Goal: Information Seeking & Learning: Learn about a topic

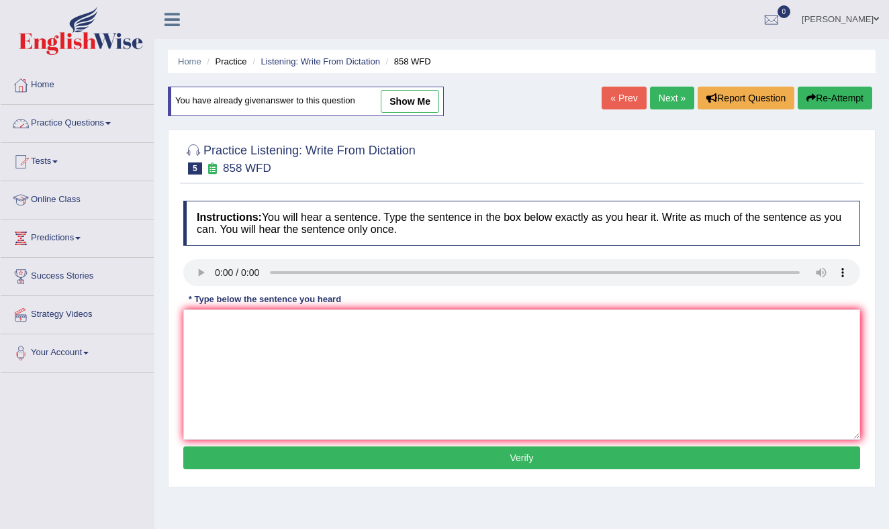
click at [112, 122] on link "Practice Questions" at bounding box center [77, 122] width 153 height 34
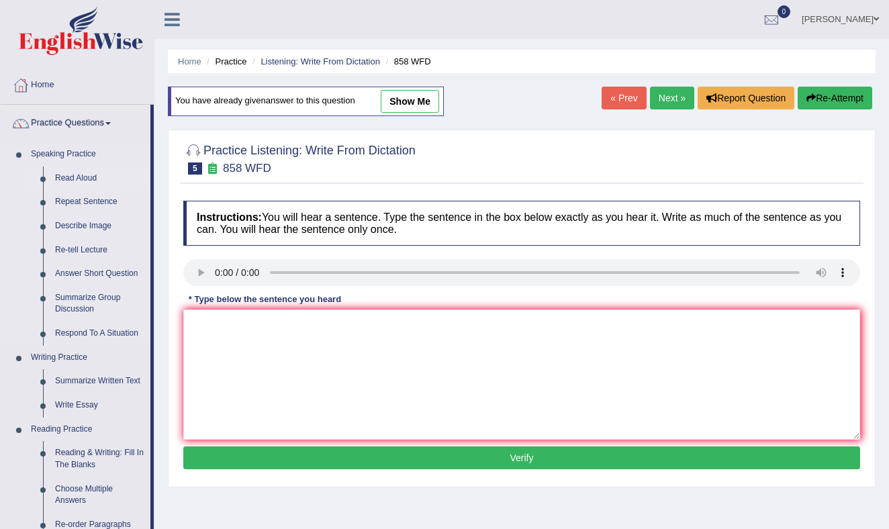
click at [89, 174] on link "Read Aloud" at bounding box center [99, 179] width 101 height 24
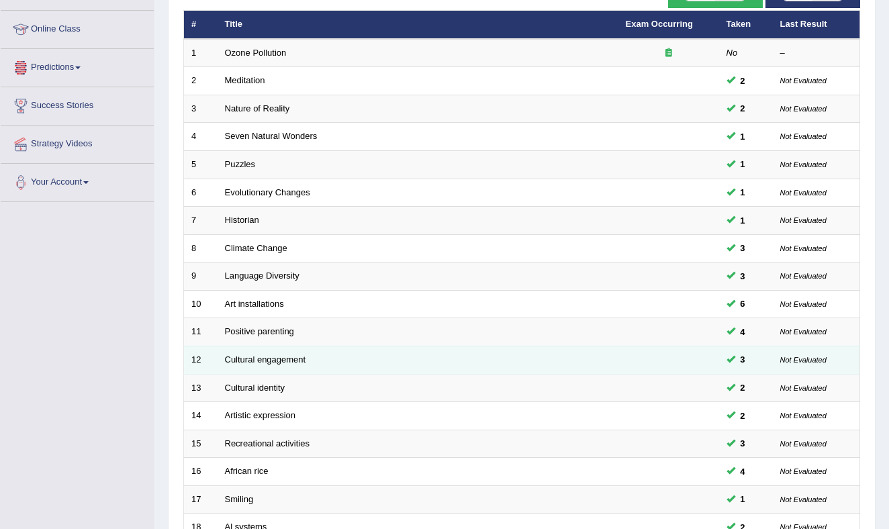
scroll to position [175, 0]
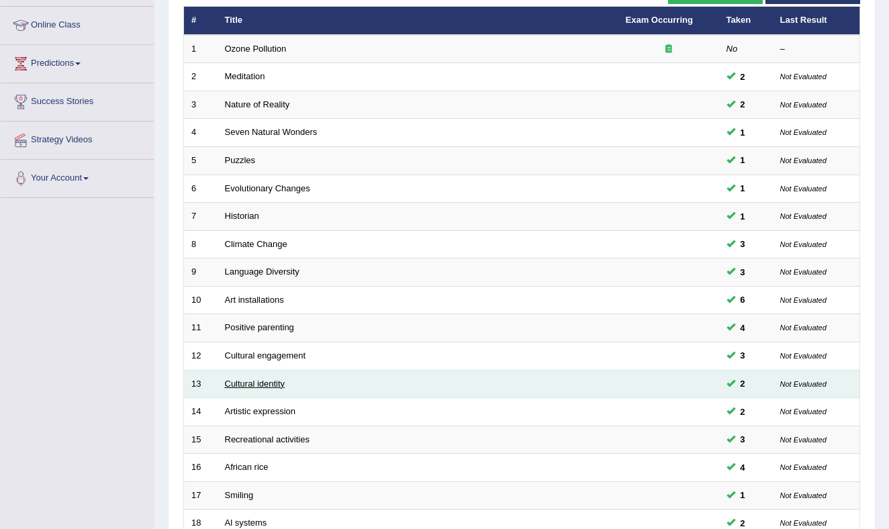
click at [248, 380] on link "Cultural identity" at bounding box center [255, 384] width 60 height 10
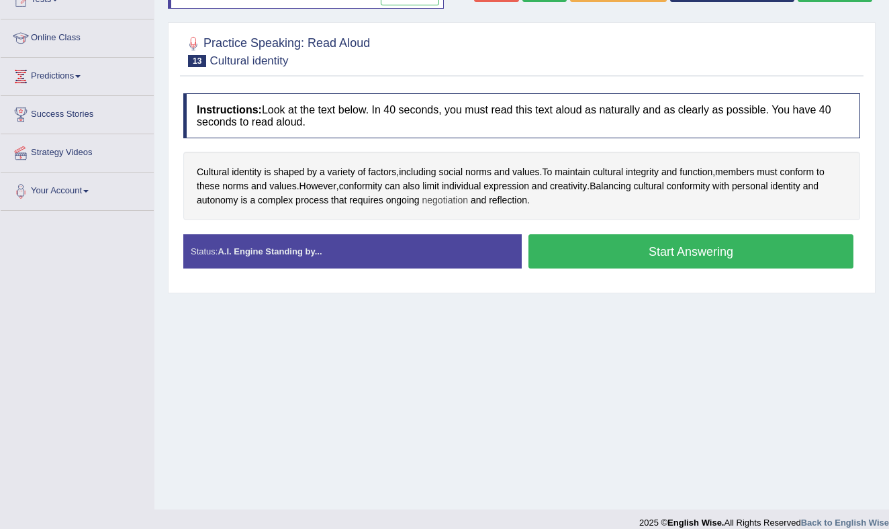
scroll to position [169, 0]
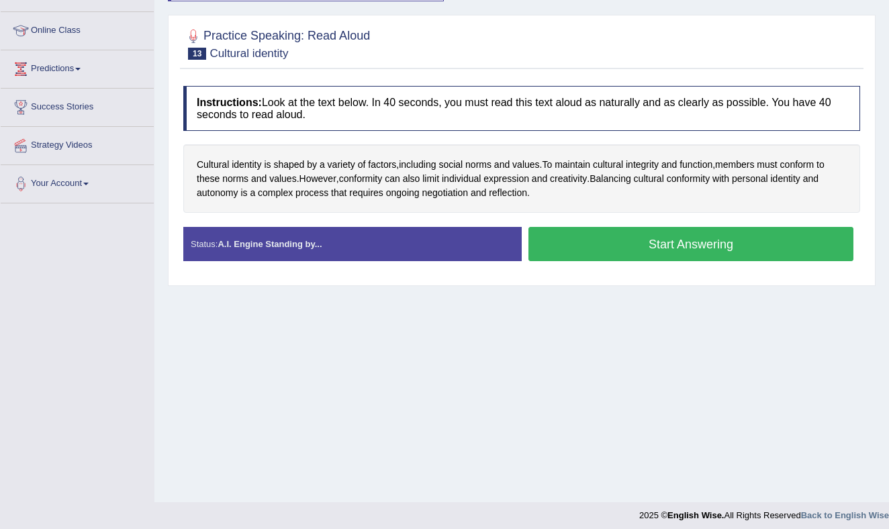
click at [636, 243] on button "Start Answering" at bounding box center [691, 244] width 325 height 34
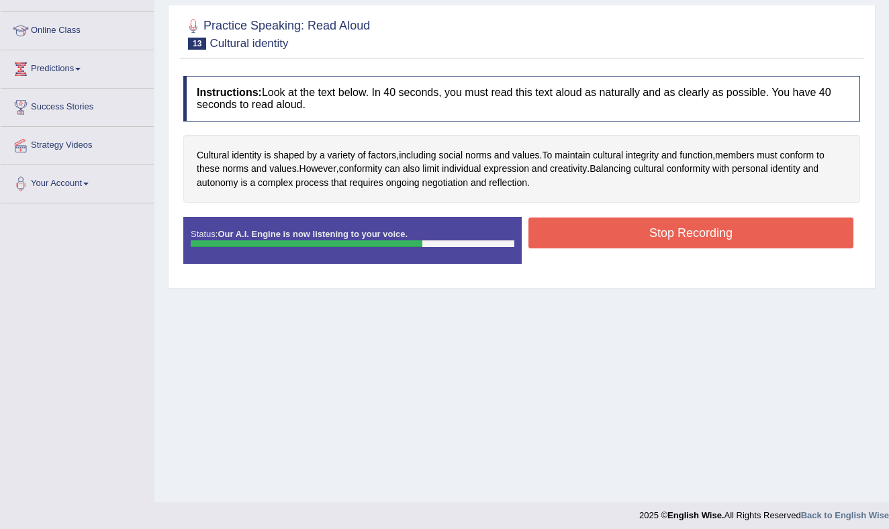
click at [631, 230] on button "Stop Recording" at bounding box center [691, 233] width 325 height 31
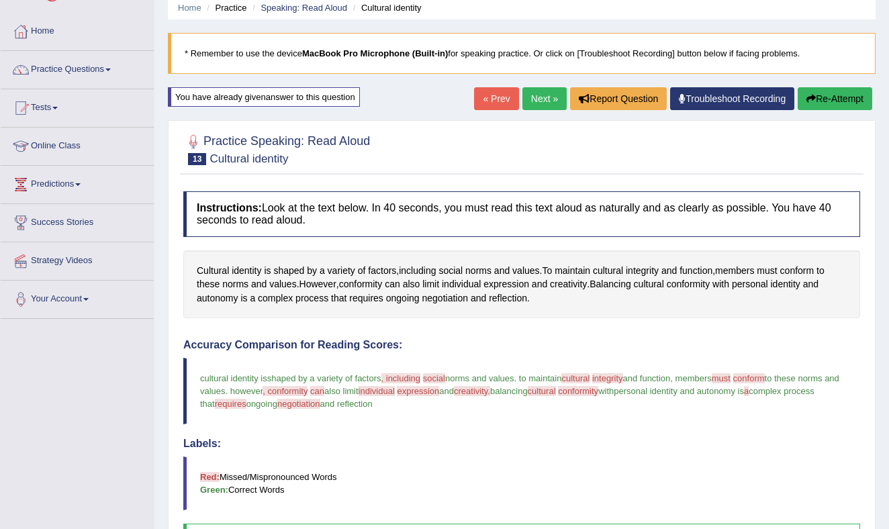
scroll to position [47, 0]
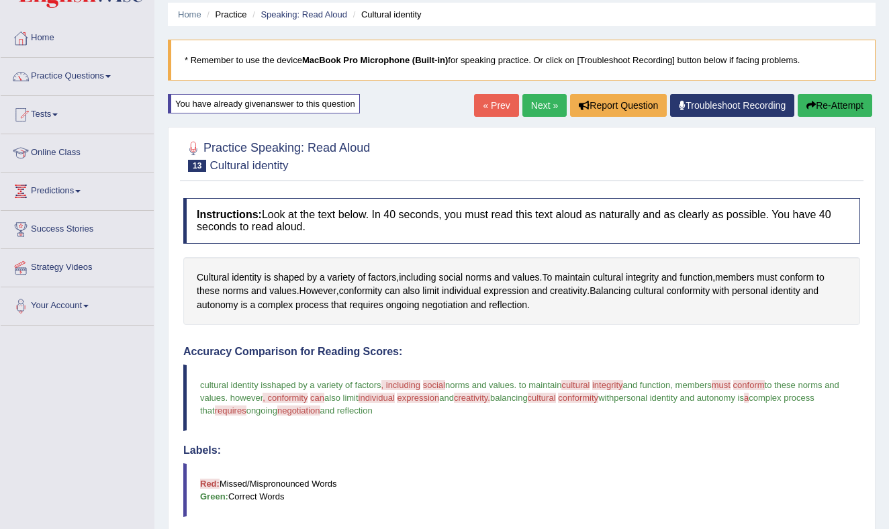
click at [825, 100] on button "Re-Attempt" at bounding box center [835, 105] width 75 height 23
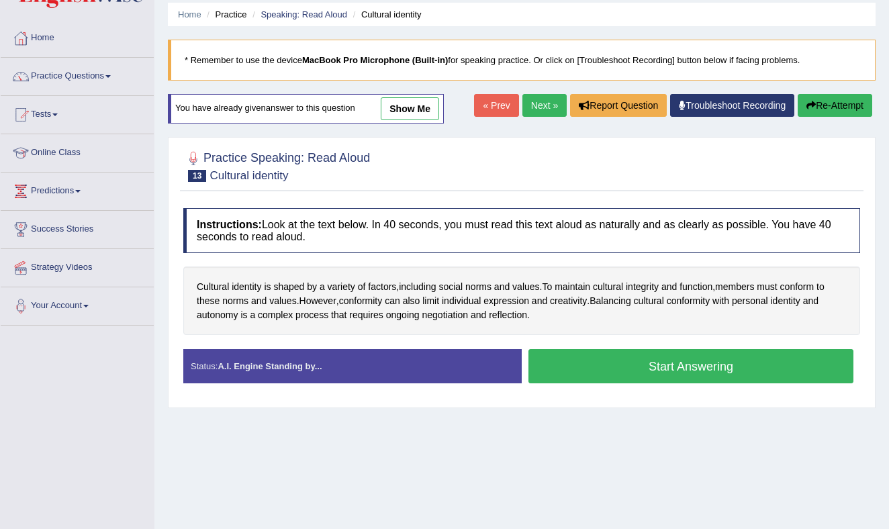
click at [627, 361] on button "Start Answering" at bounding box center [691, 366] width 325 height 34
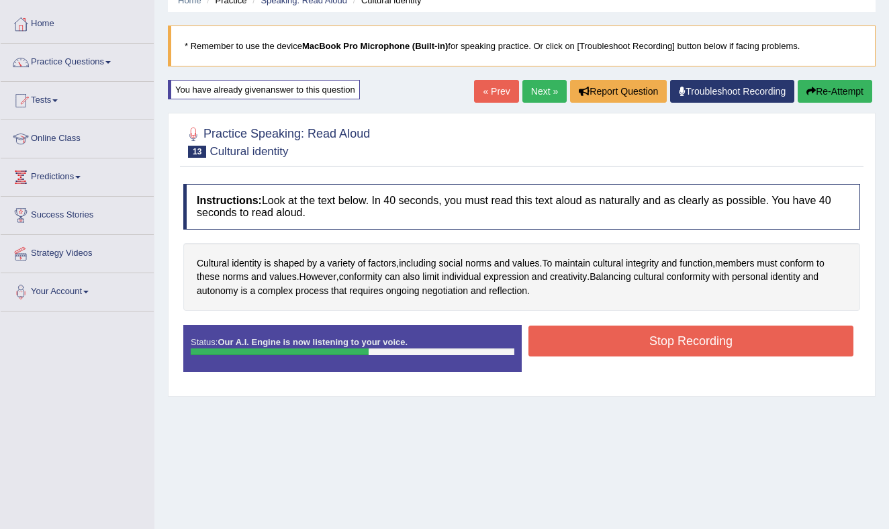
scroll to position [62, 0]
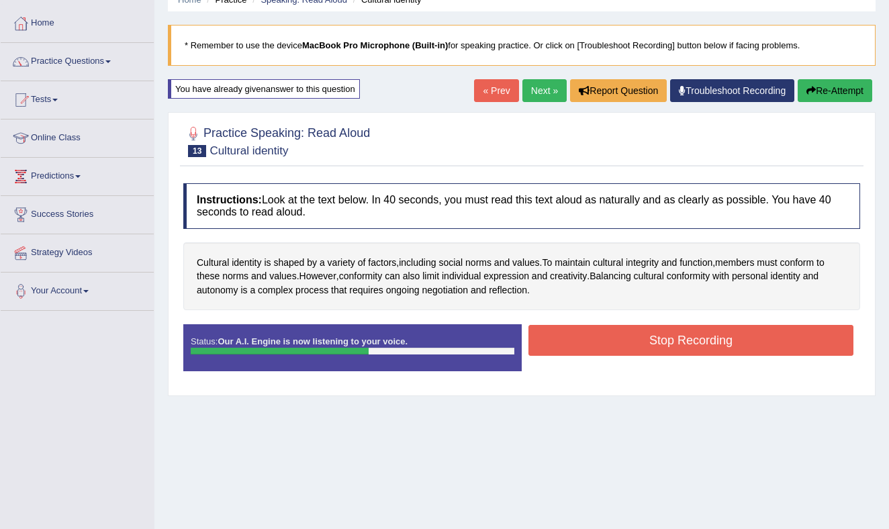
click at [659, 341] on button "Stop Recording" at bounding box center [691, 340] width 325 height 31
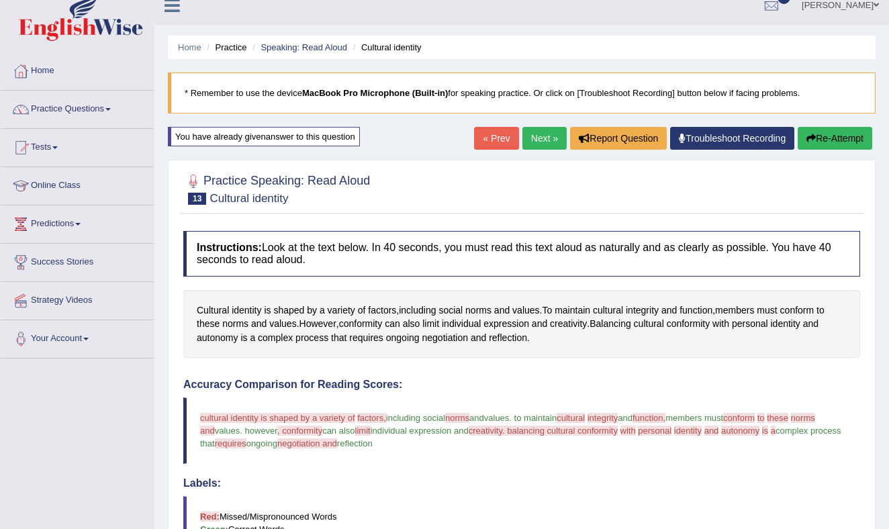
scroll to position [0, 0]
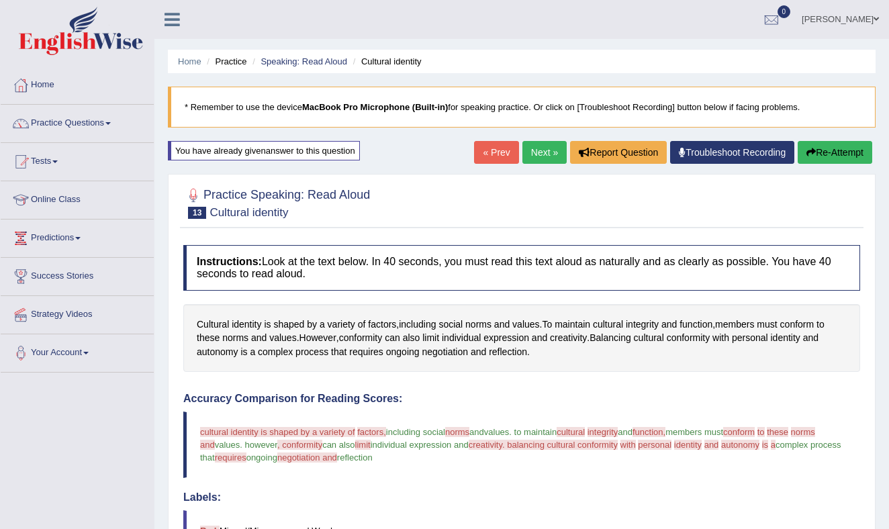
click at [841, 145] on button "Re-Attempt" at bounding box center [835, 152] width 75 height 23
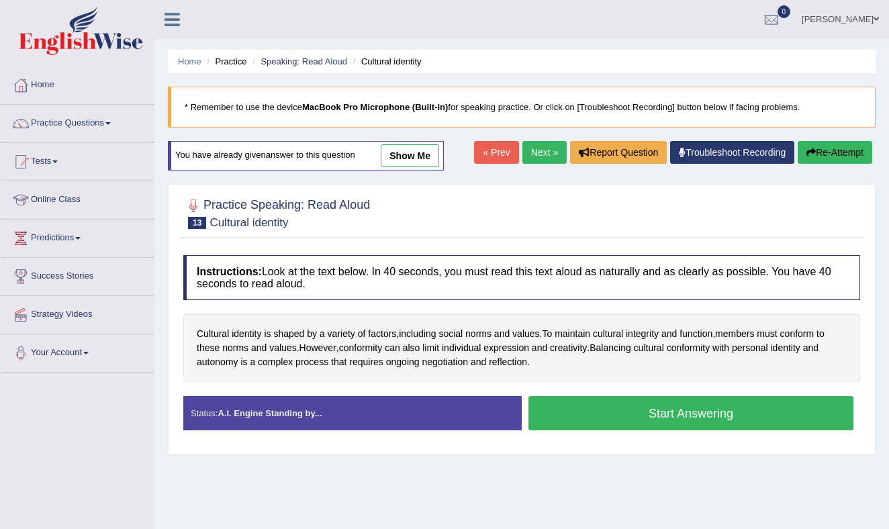
click at [610, 416] on button "Start Answering" at bounding box center [691, 413] width 325 height 34
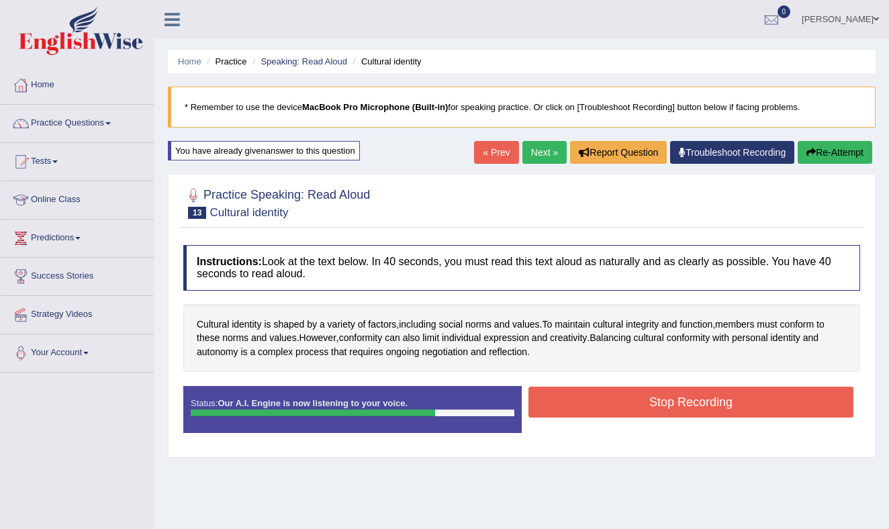
click at [639, 396] on button "Stop Recording" at bounding box center [691, 402] width 325 height 31
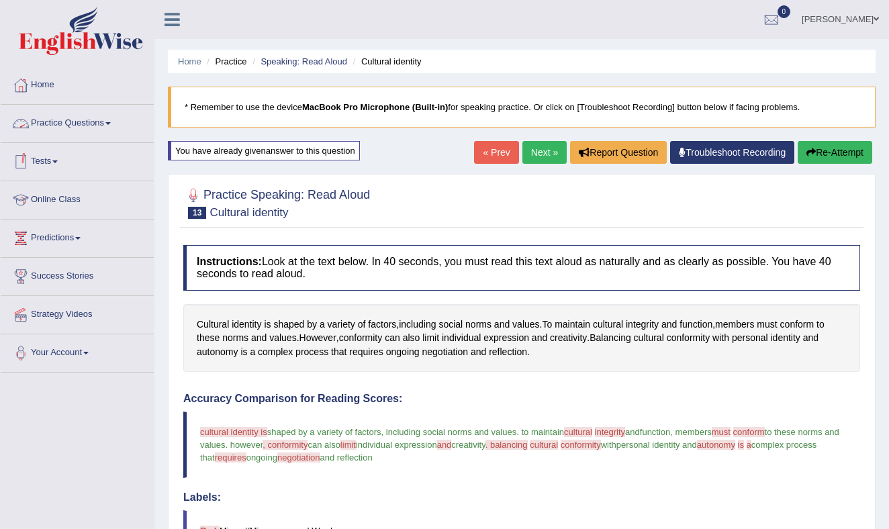
click at [101, 120] on link "Practice Questions" at bounding box center [77, 122] width 153 height 34
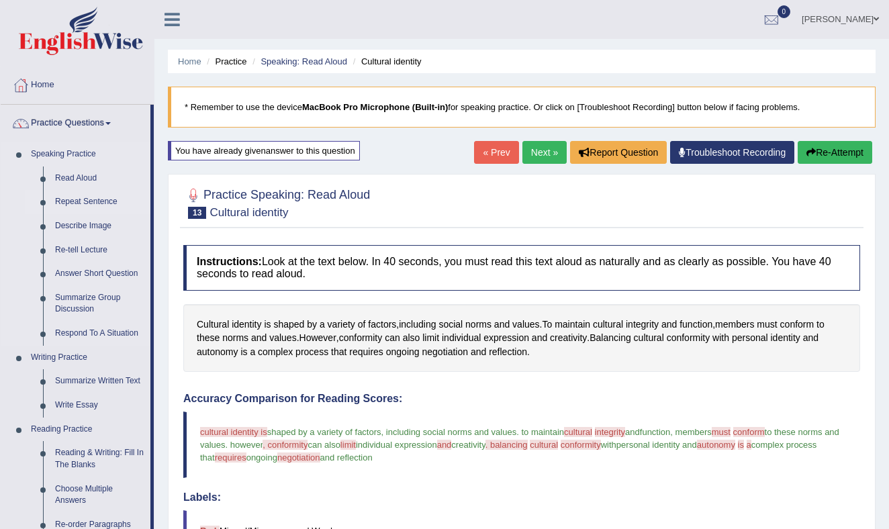
click at [111, 200] on link "Repeat Sentence" at bounding box center [99, 202] width 101 height 24
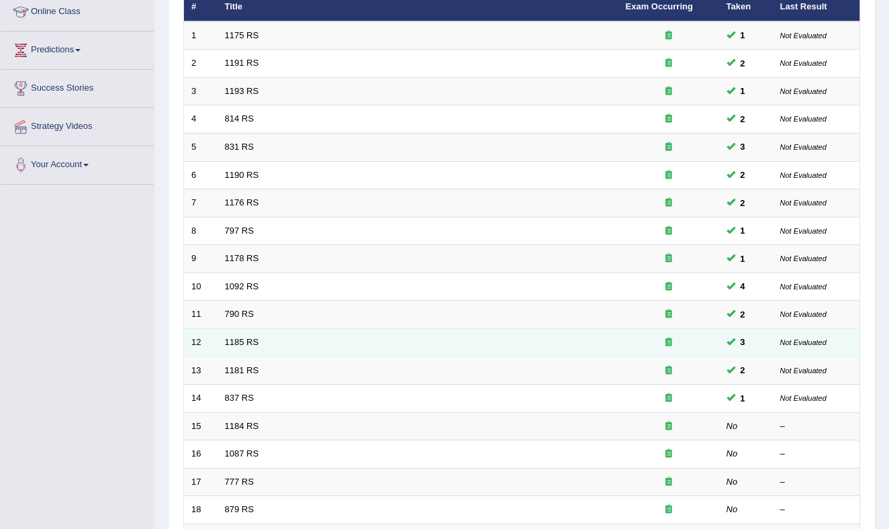
scroll to position [189, 0]
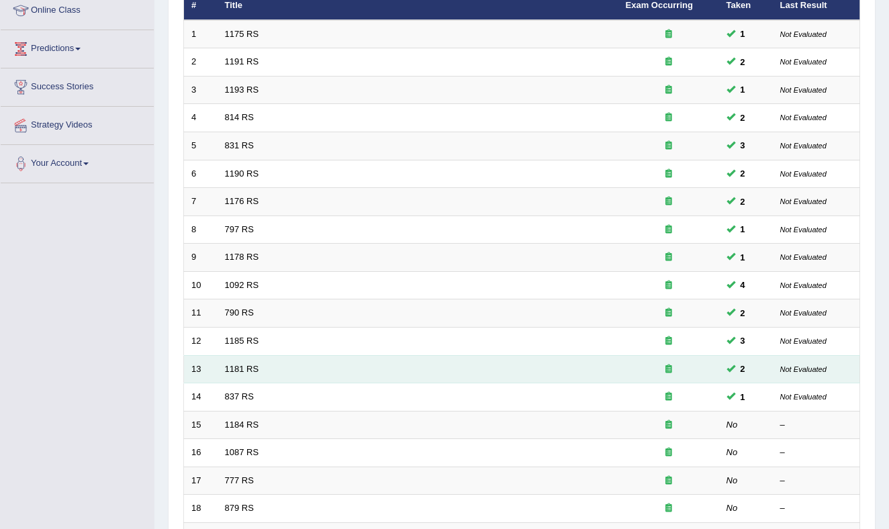
click at [300, 366] on td "1181 RS" at bounding box center [418, 369] width 401 height 28
click at [240, 369] on link "1181 RS" at bounding box center [242, 369] width 34 height 10
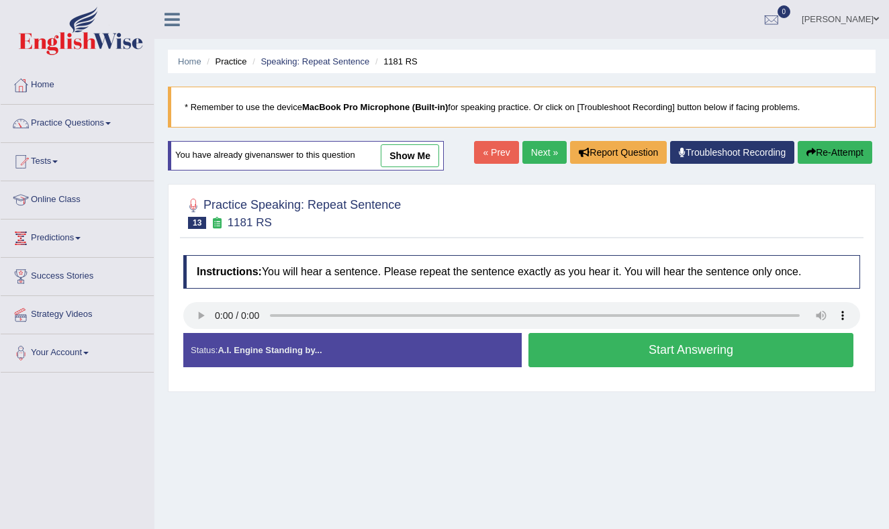
click at [695, 353] on button "Start Answering" at bounding box center [691, 350] width 325 height 34
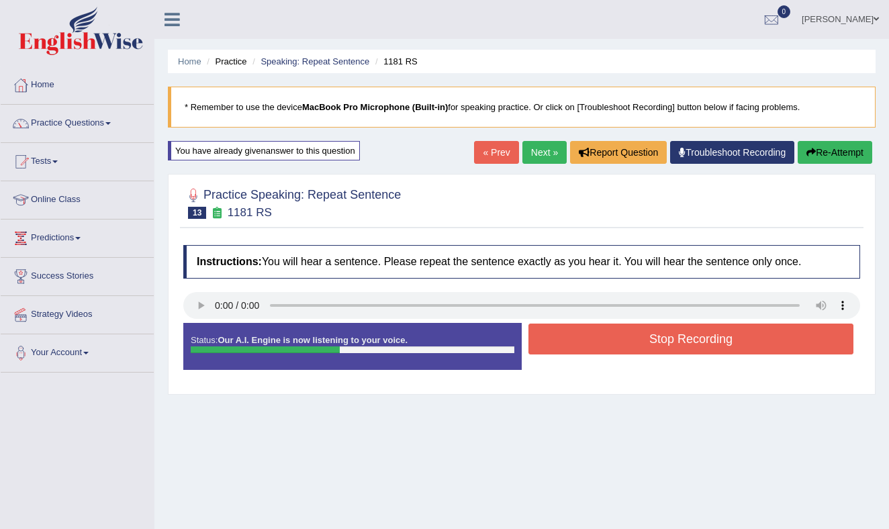
click at [647, 338] on button "Stop Recording" at bounding box center [691, 339] width 325 height 31
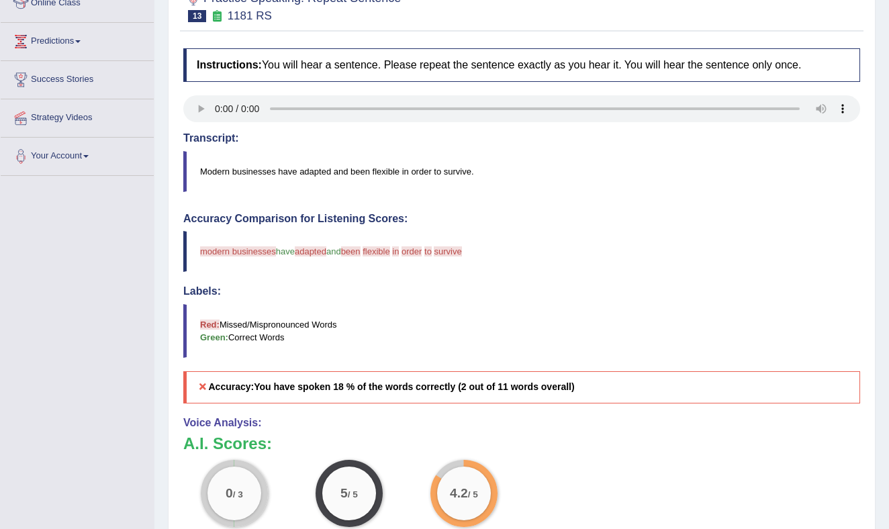
scroll to position [199, 0]
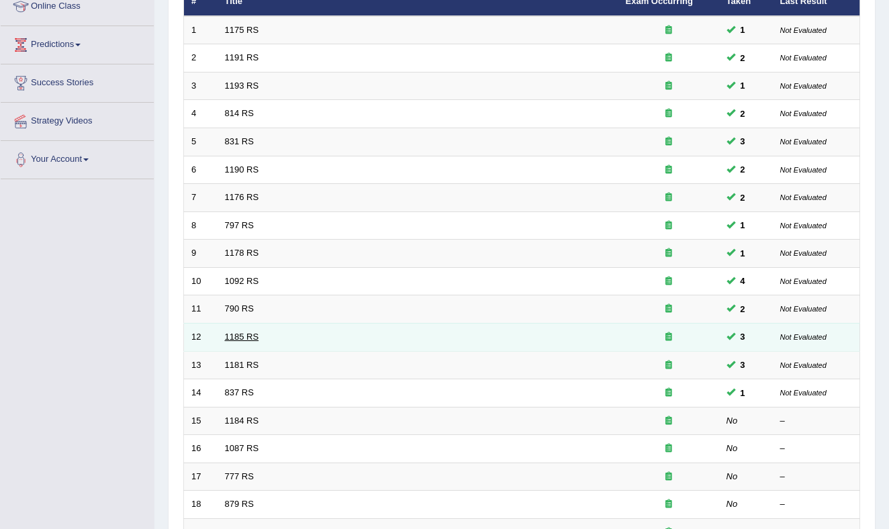
click at [243, 333] on link "1185 RS" at bounding box center [242, 337] width 34 height 10
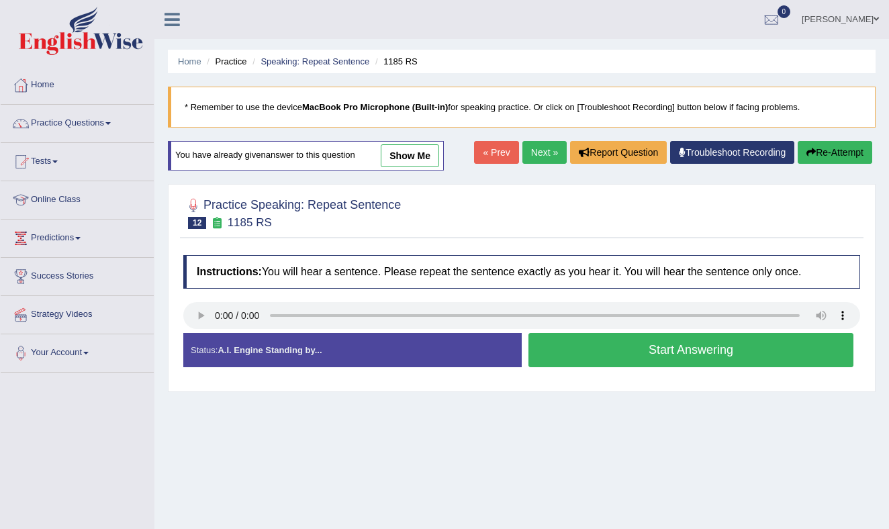
click at [561, 344] on button "Start Answering" at bounding box center [691, 350] width 325 height 34
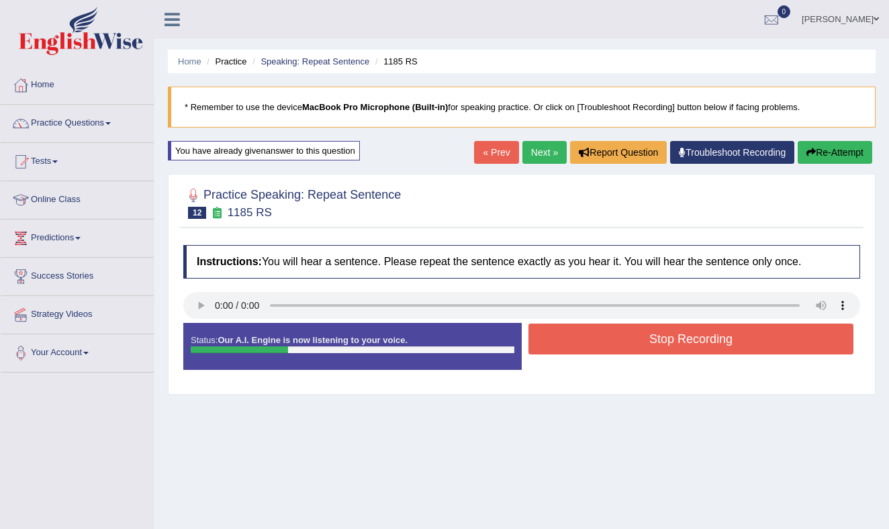
click at [560, 344] on button "Stop Recording" at bounding box center [691, 339] width 325 height 31
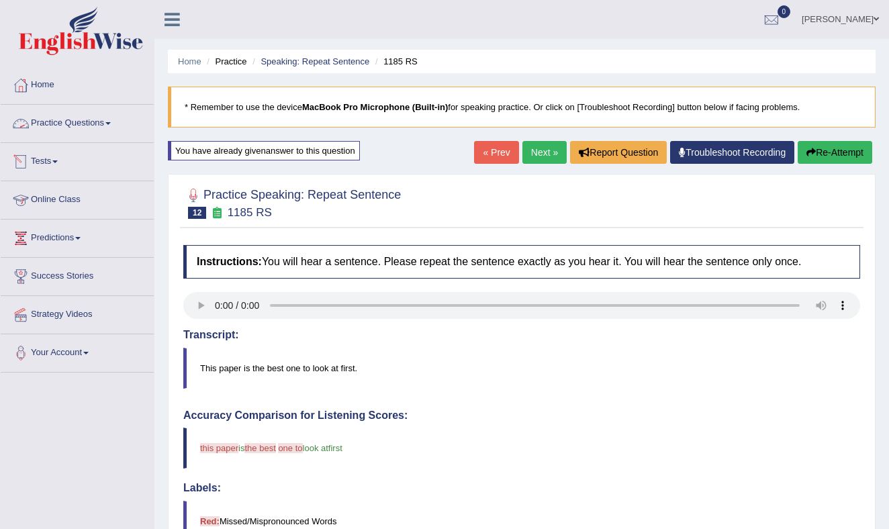
click at [109, 118] on link "Practice Questions" at bounding box center [77, 122] width 153 height 34
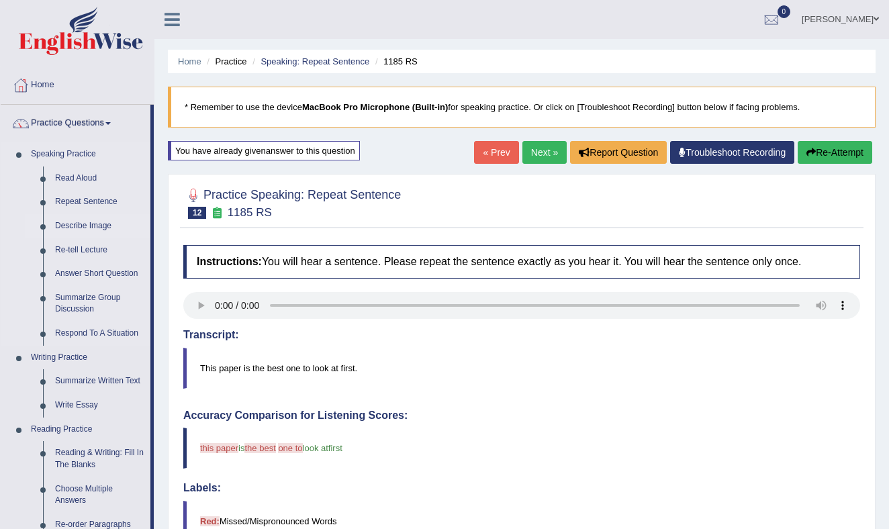
click at [97, 222] on link "Describe Image" at bounding box center [99, 226] width 101 height 24
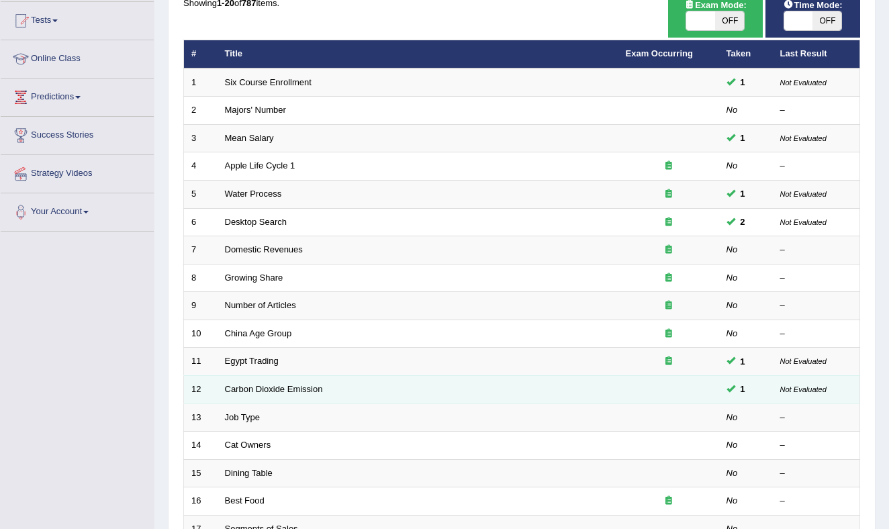
scroll to position [144, 0]
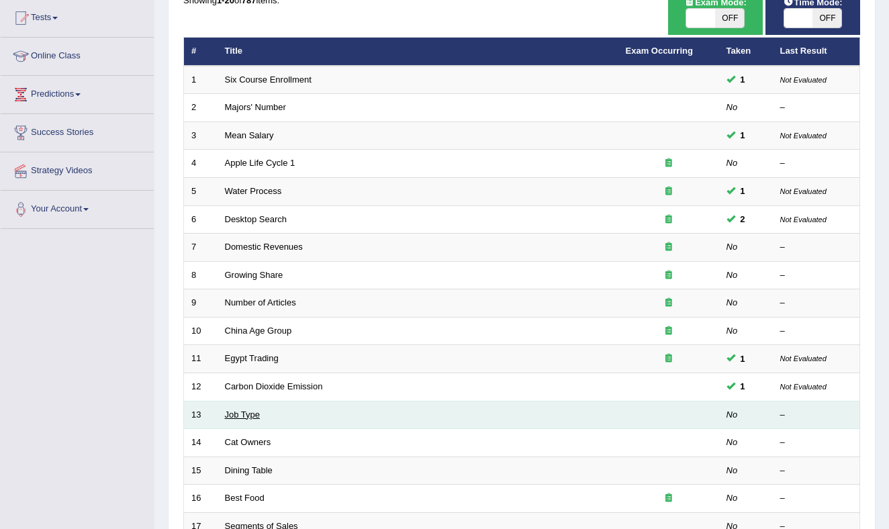
click at [245, 414] on link "Job Type" at bounding box center [243, 415] width 36 height 10
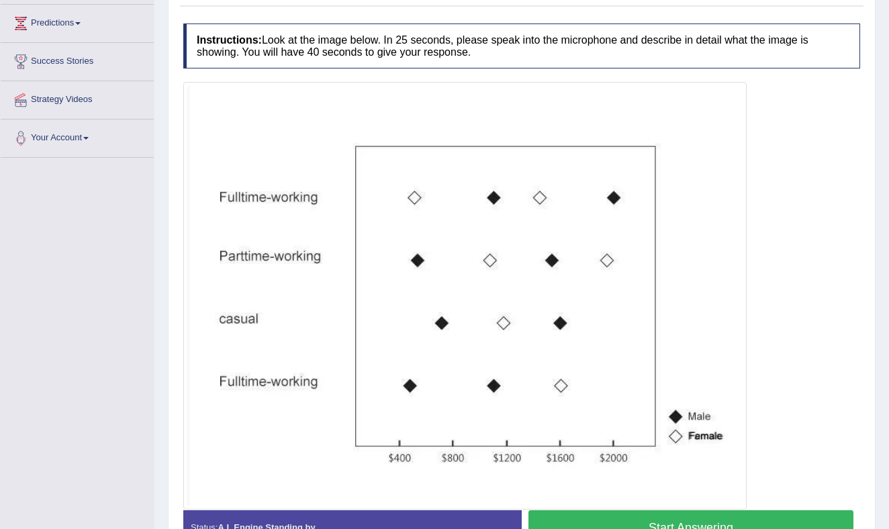
scroll to position [221, 0]
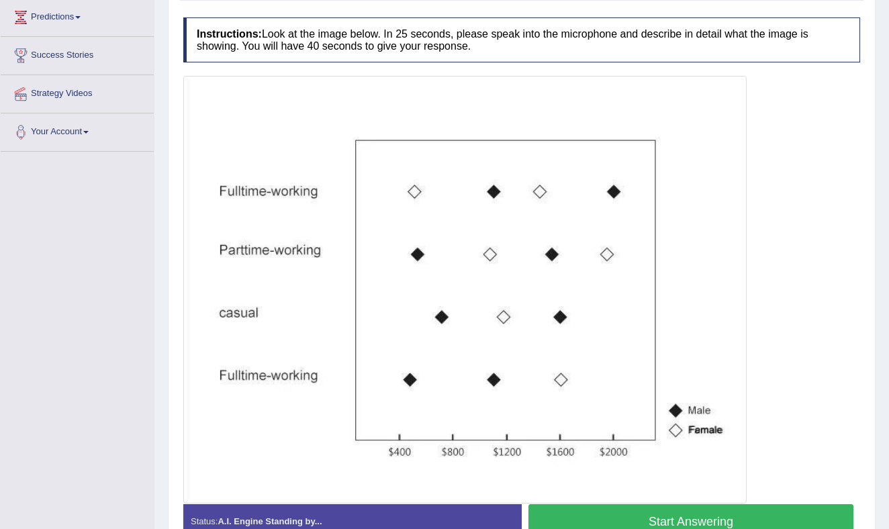
click at [657, 514] on button "Start Answering" at bounding box center [691, 521] width 325 height 34
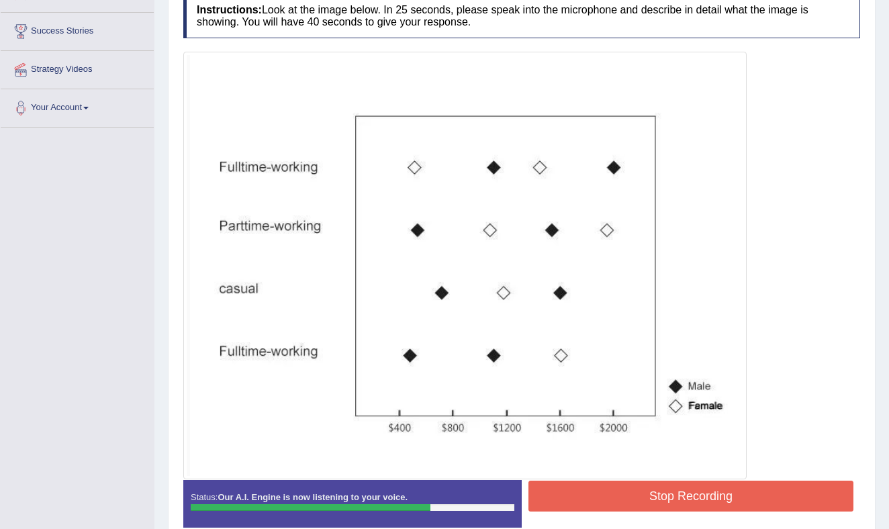
scroll to position [256, 0]
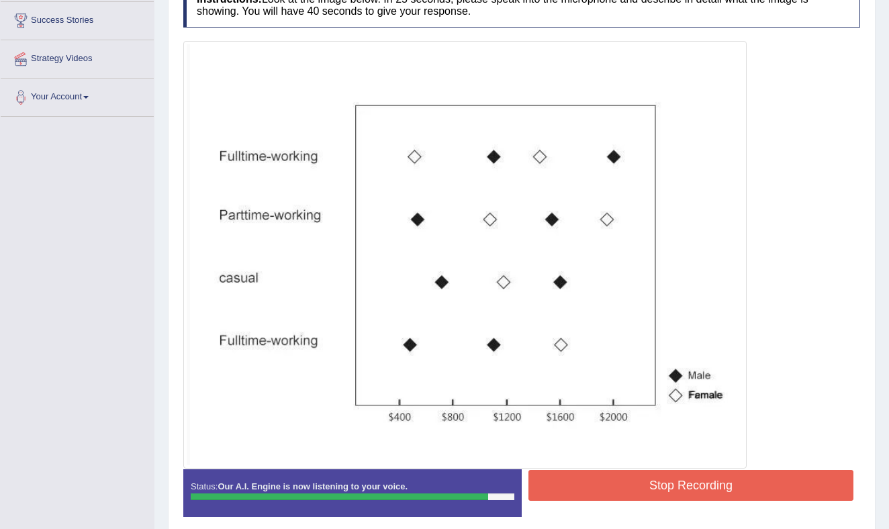
click at [614, 485] on button "Stop Recording" at bounding box center [691, 485] width 325 height 31
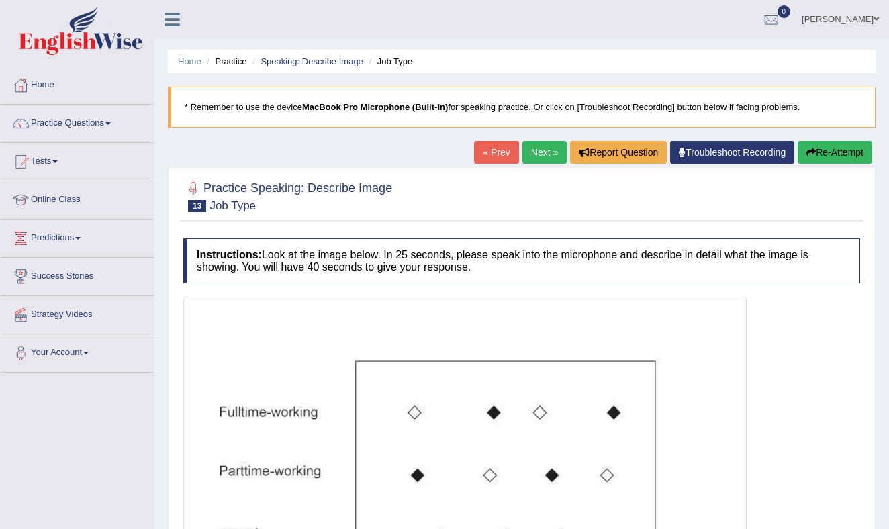
scroll to position [3, 0]
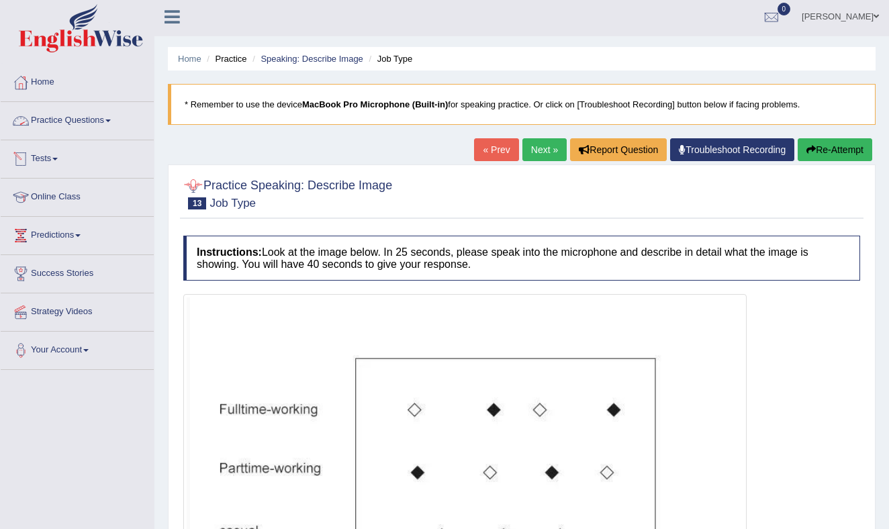
click at [111, 122] on span at bounding box center [107, 121] width 5 height 3
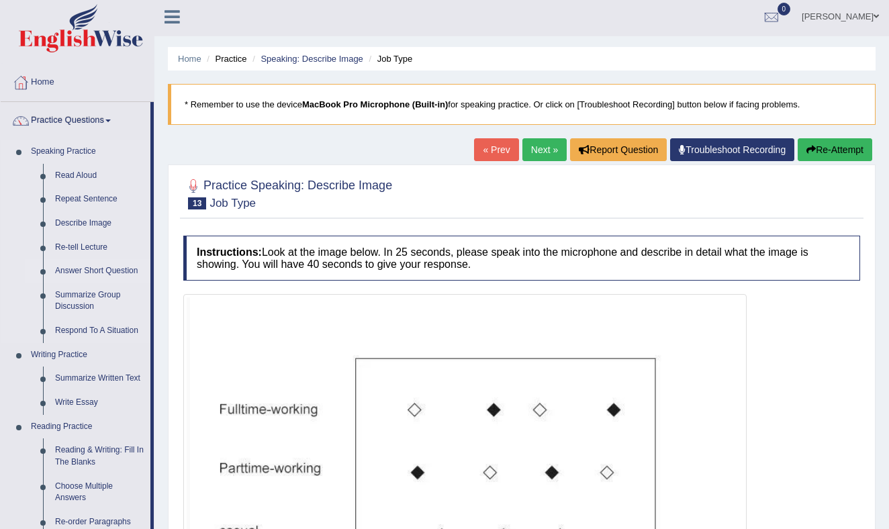
click at [105, 269] on link "Answer Short Question" at bounding box center [99, 271] width 101 height 24
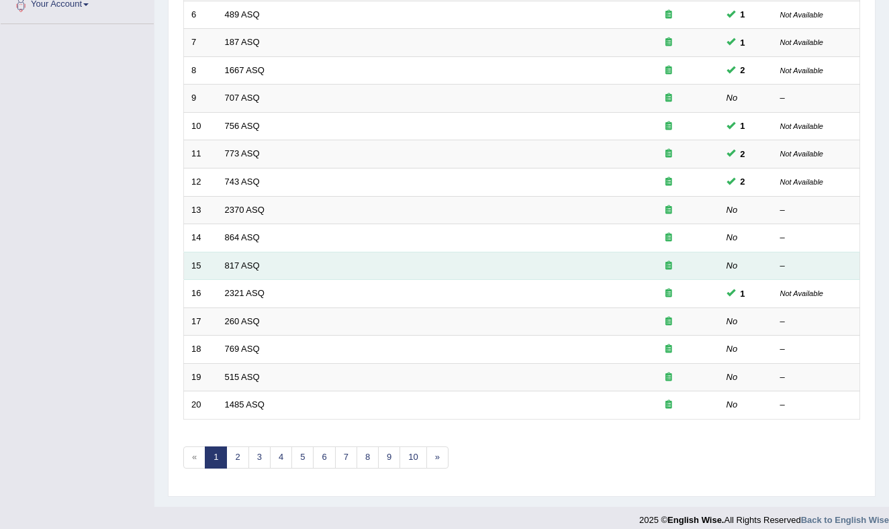
scroll to position [360, 0]
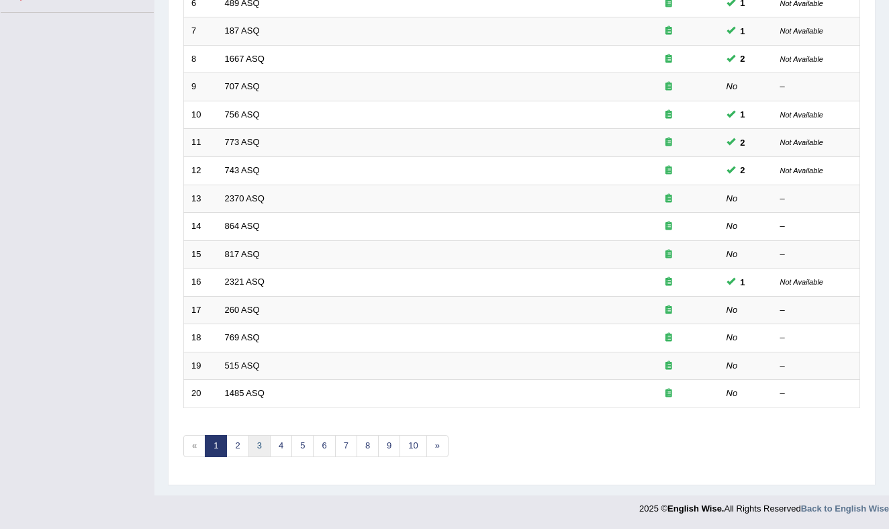
click at [259, 449] on link "3" at bounding box center [259, 446] width 22 height 22
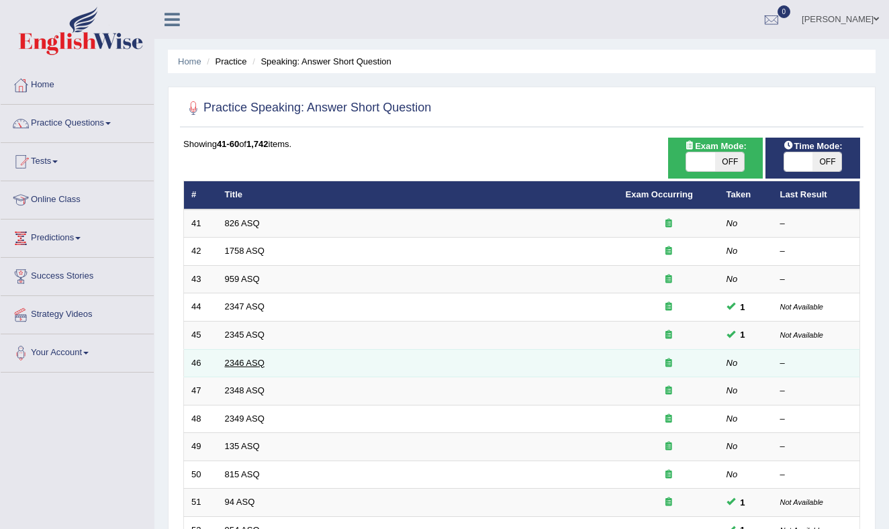
click at [251, 362] on link "2346 ASQ" at bounding box center [245, 363] width 40 height 10
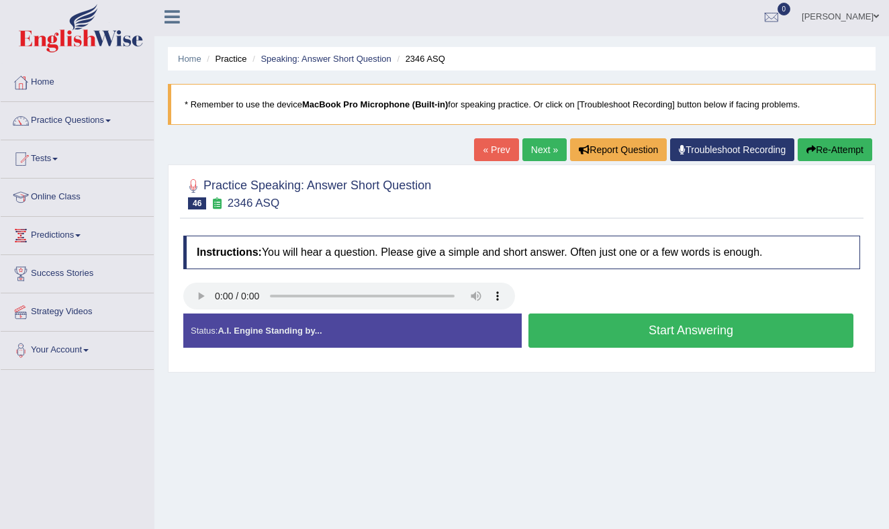
scroll to position [3, 0]
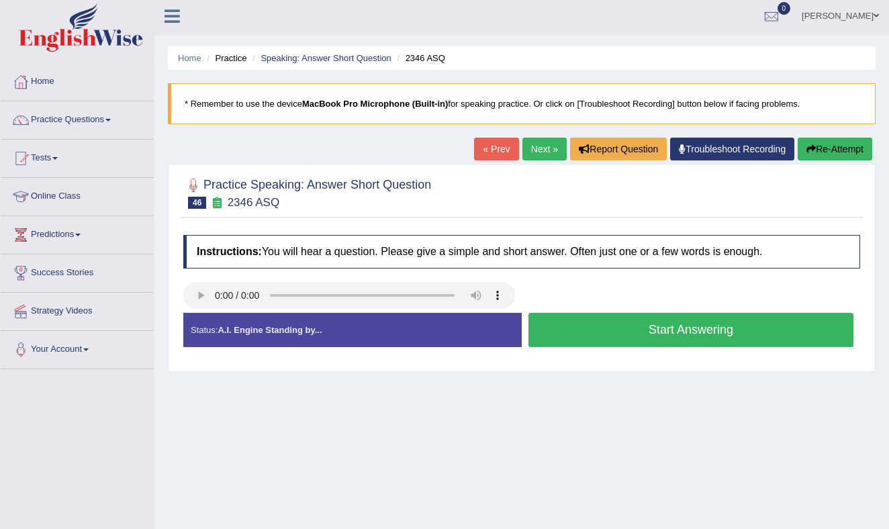
click at [602, 326] on button "Start Answering" at bounding box center [691, 330] width 325 height 34
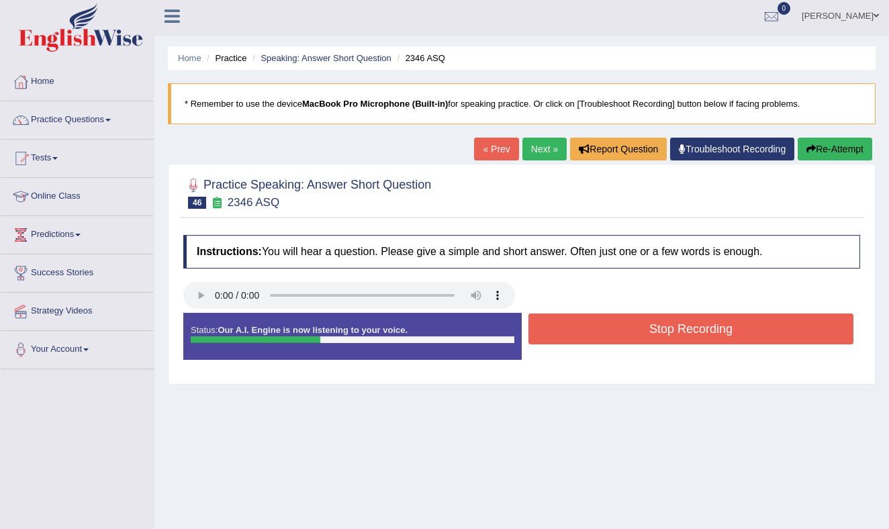
click at [602, 326] on button "Stop Recording" at bounding box center [691, 329] width 325 height 31
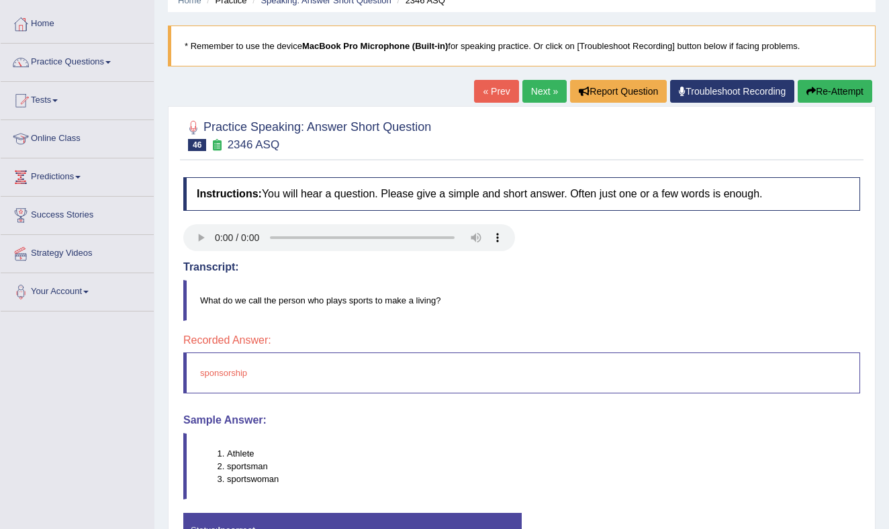
scroll to position [0, 0]
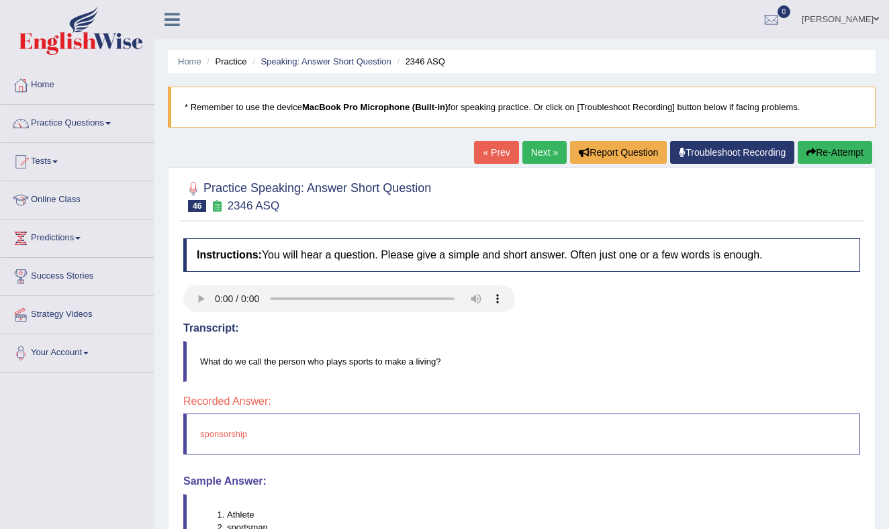
click at [539, 150] on link "Next »" at bounding box center [545, 152] width 44 height 23
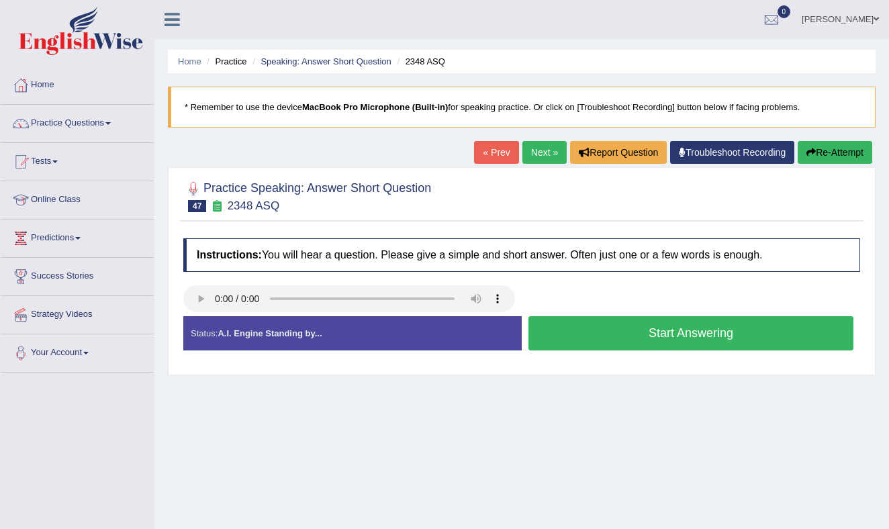
click at [615, 332] on button "Start Answering" at bounding box center [691, 333] width 325 height 34
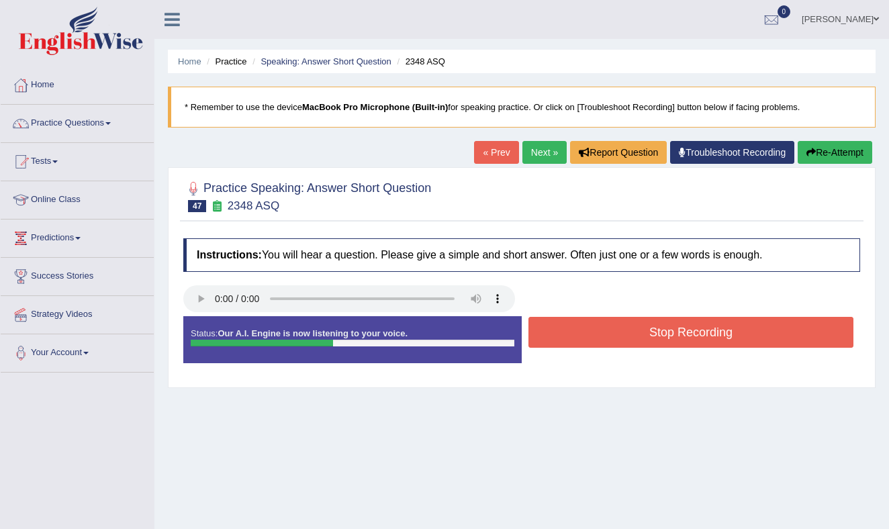
click at [615, 332] on button "Stop Recording" at bounding box center [691, 332] width 325 height 31
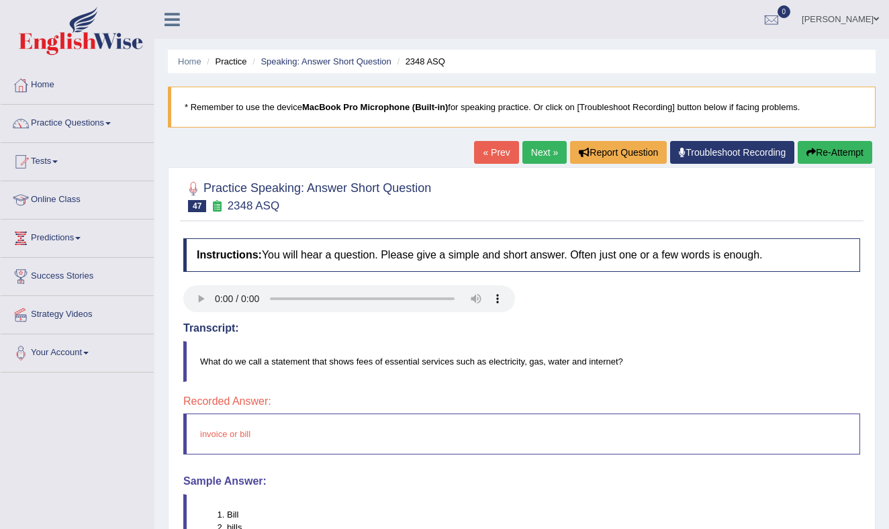
click at [532, 151] on link "Next »" at bounding box center [545, 152] width 44 height 23
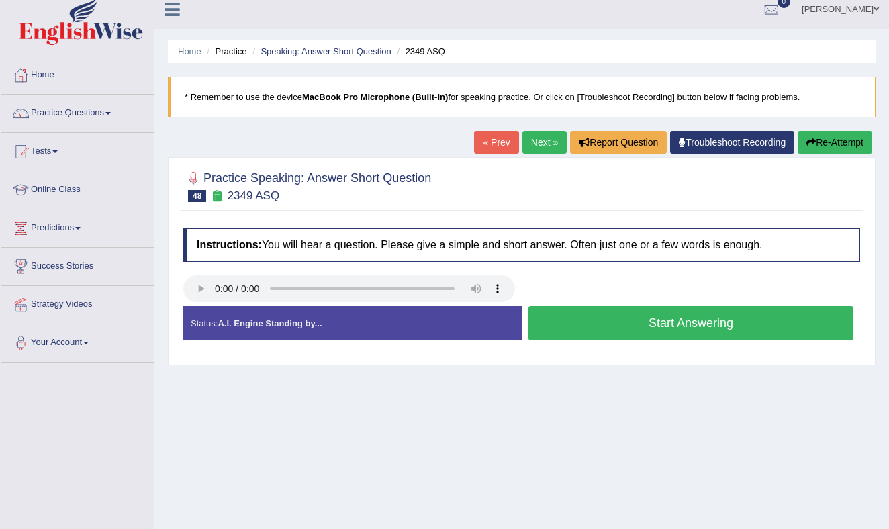
scroll to position [11, 0]
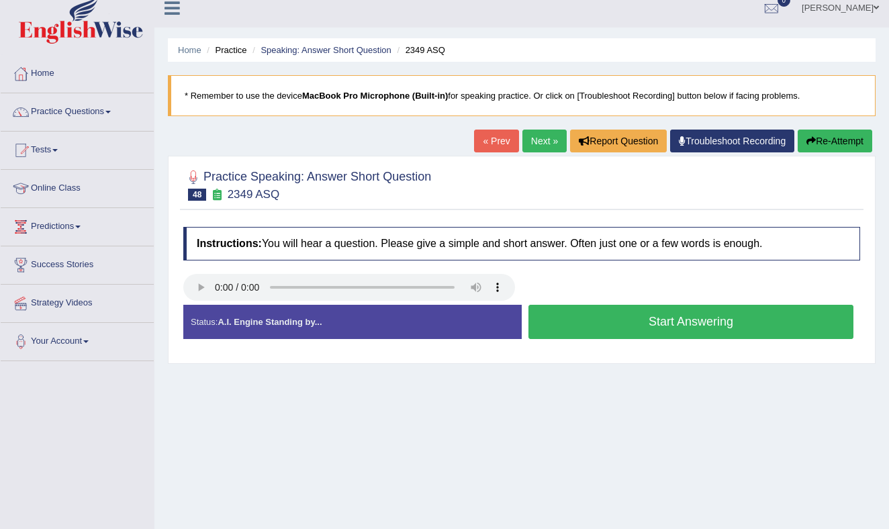
click at [584, 319] on button "Start Answering" at bounding box center [691, 322] width 325 height 34
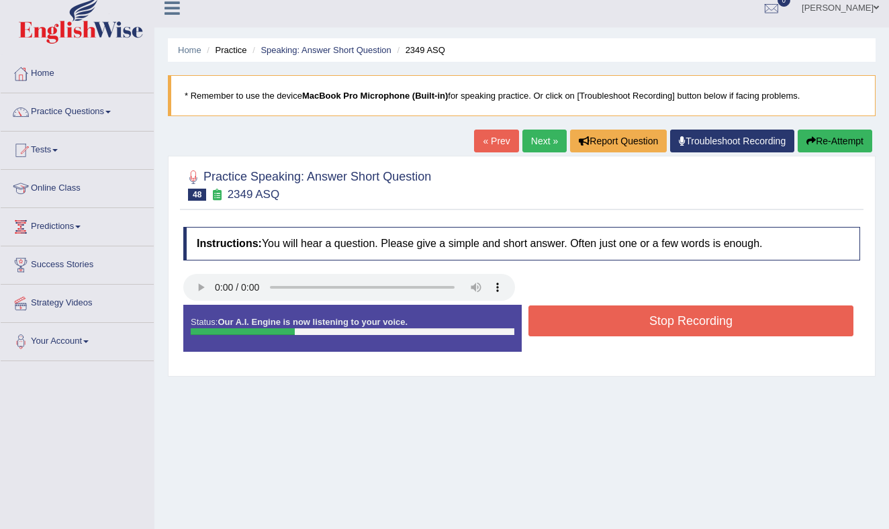
click at [584, 320] on button "Stop Recording" at bounding box center [691, 321] width 325 height 31
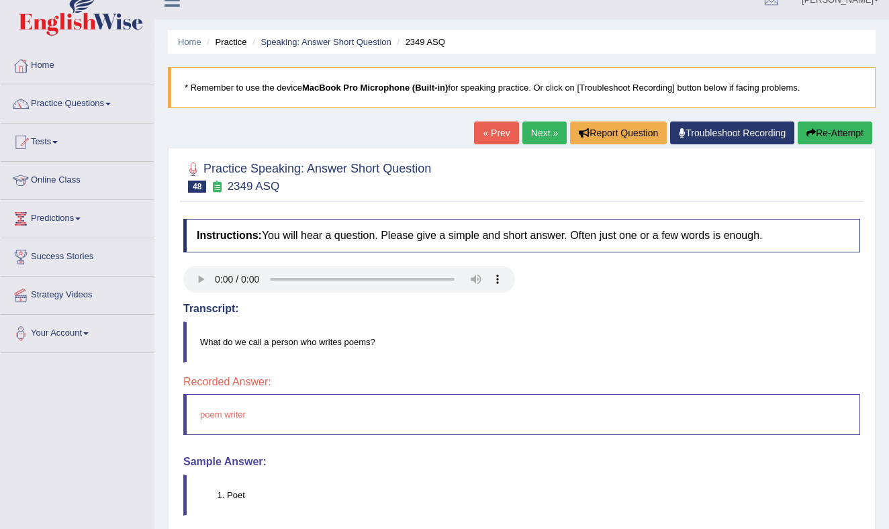
scroll to position [0, 0]
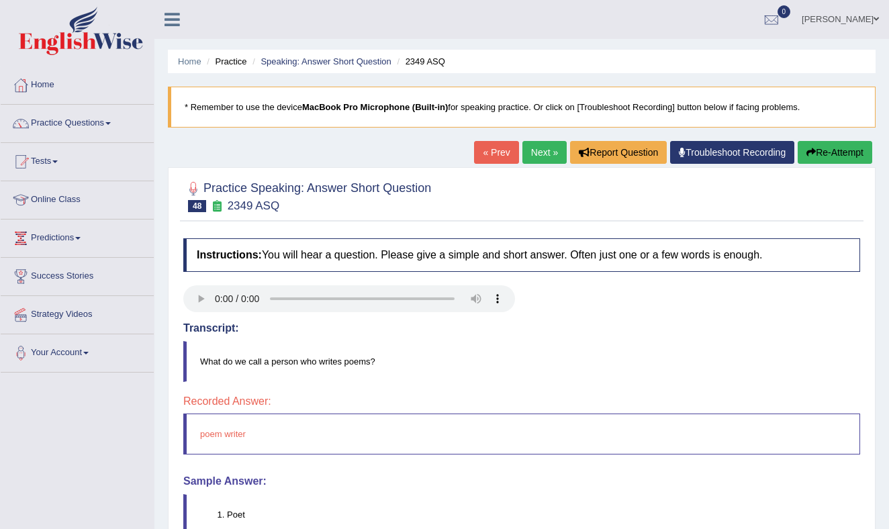
click at [531, 147] on link "Next »" at bounding box center [545, 152] width 44 height 23
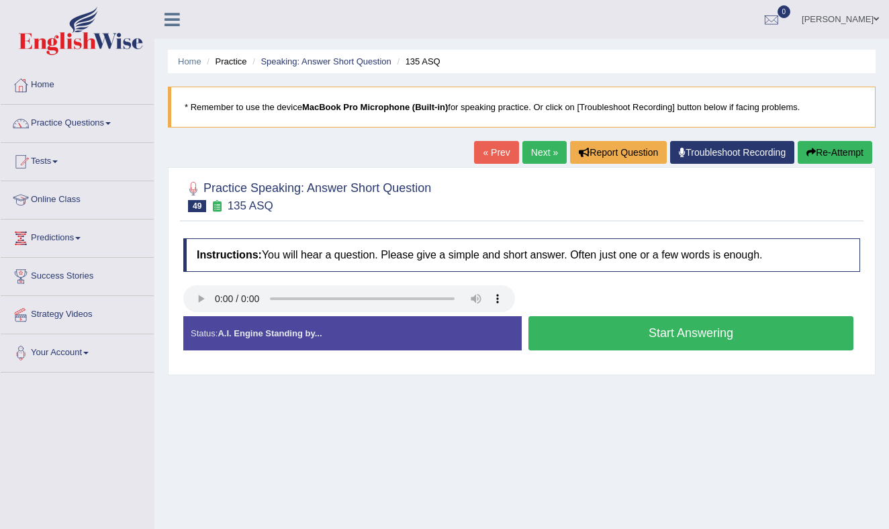
click at [646, 326] on button "Start Answering" at bounding box center [691, 333] width 325 height 34
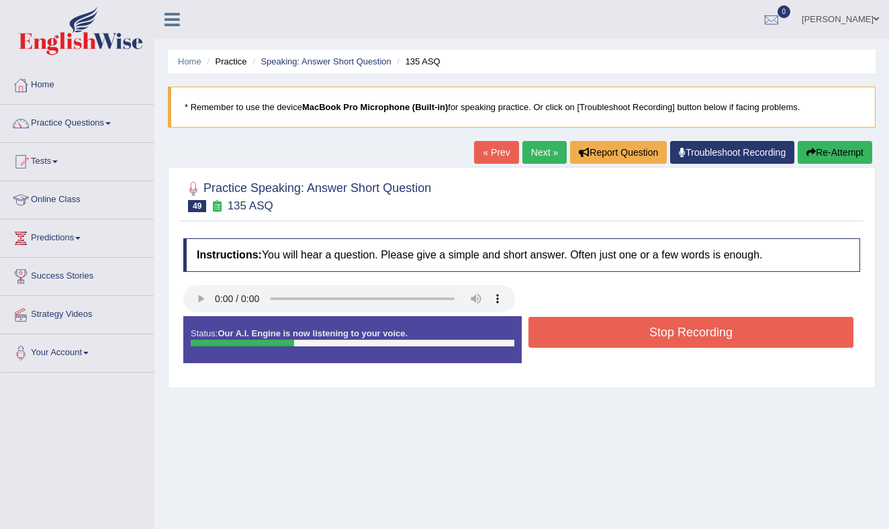
click at [646, 326] on button "Stop Recording" at bounding box center [691, 332] width 325 height 31
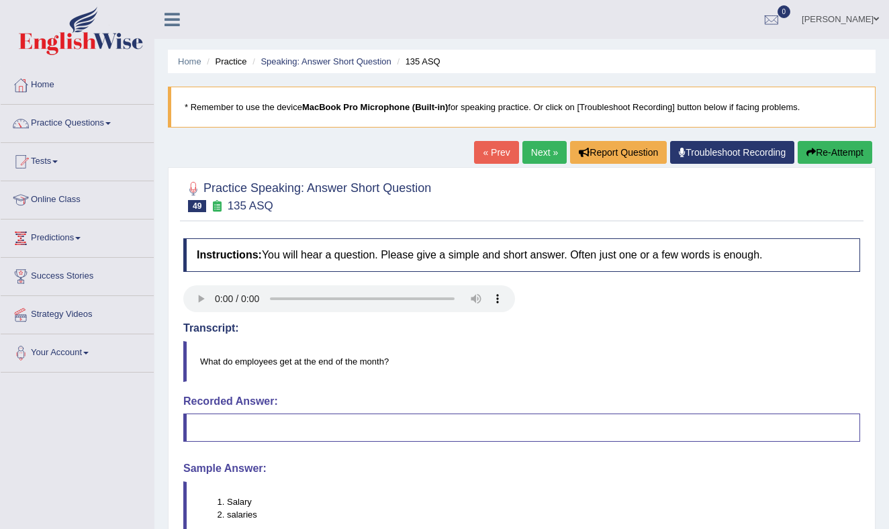
click at [536, 146] on link "Next »" at bounding box center [545, 152] width 44 height 23
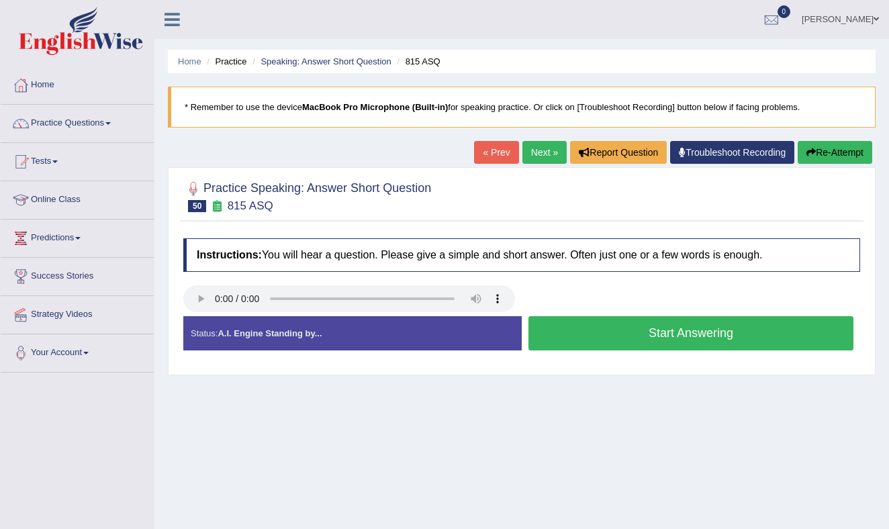
click at [616, 338] on button "Start Answering" at bounding box center [691, 333] width 325 height 34
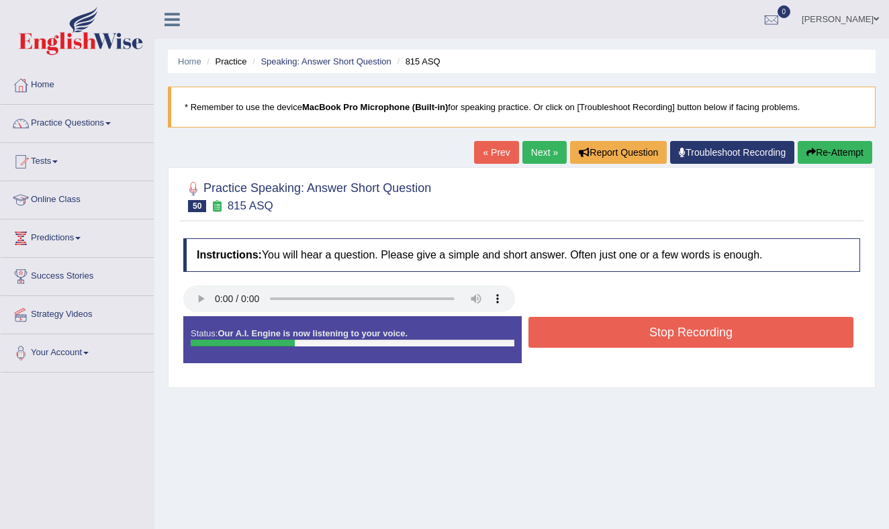
click at [616, 338] on button "Stop Recording" at bounding box center [691, 332] width 325 height 31
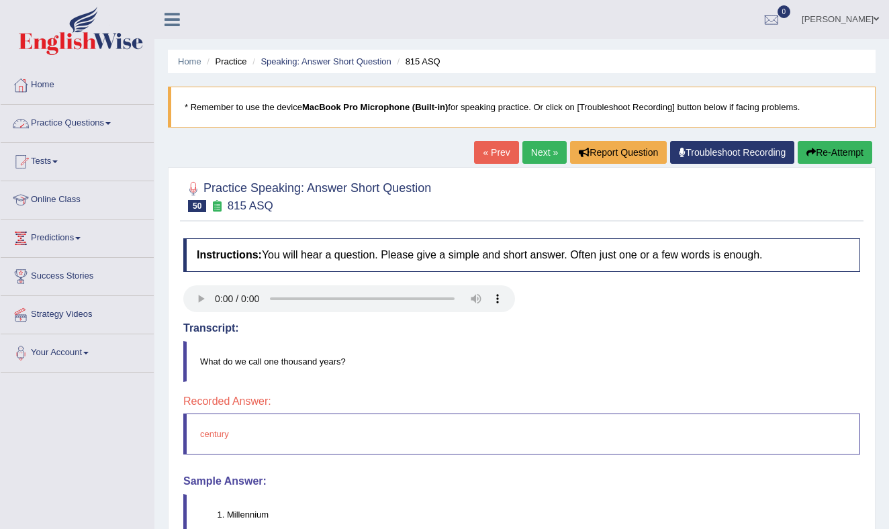
click at [102, 119] on link "Practice Questions" at bounding box center [77, 122] width 153 height 34
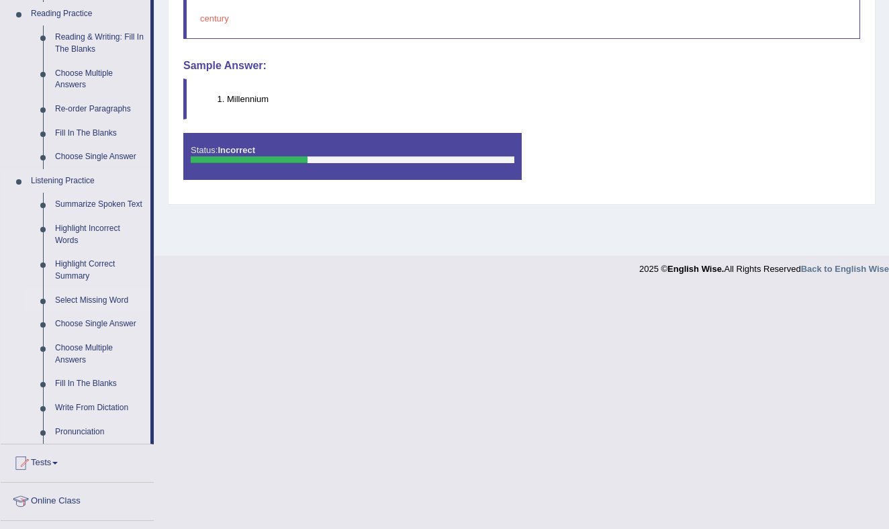
scroll to position [416, 0]
click at [72, 241] on link "Highlight Incorrect Words" at bounding box center [99, 234] width 101 height 36
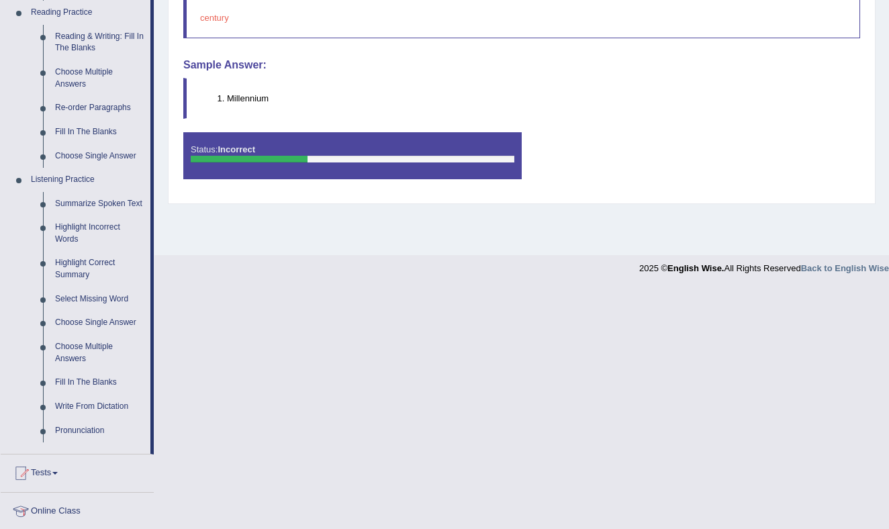
scroll to position [176, 0]
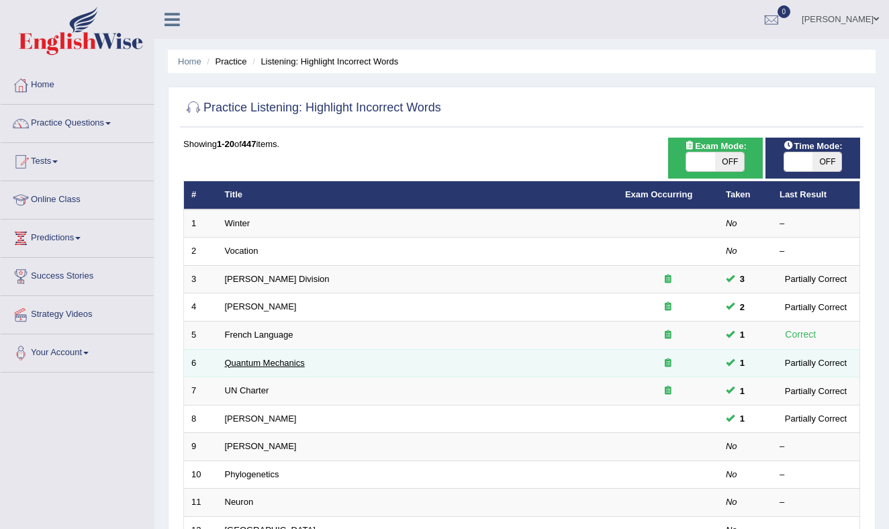
click at [251, 362] on link "Quantum Mechanics" at bounding box center [265, 363] width 80 height 10
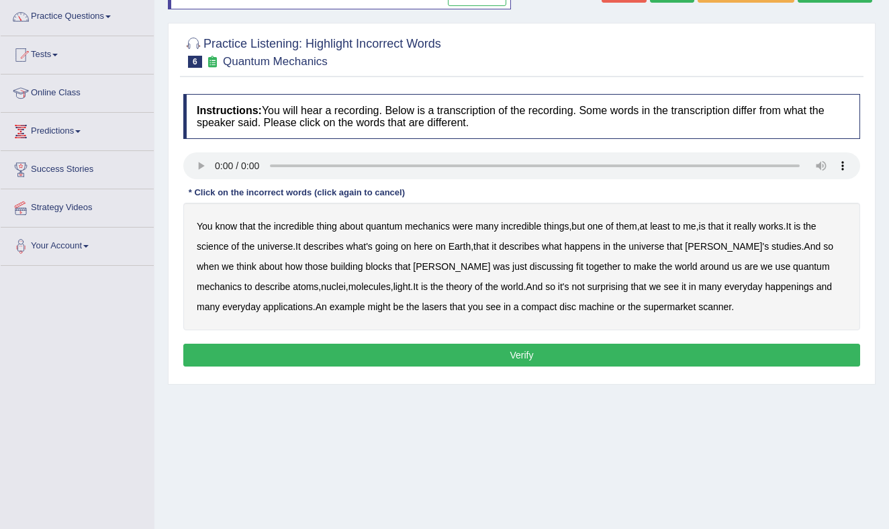
scroll to position [103, 0]
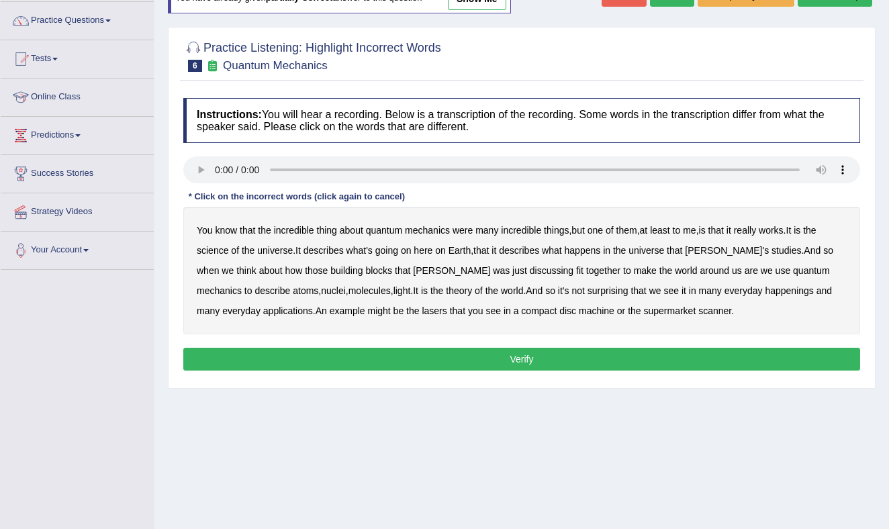
click at [210, 248] on b "science" at bounding box center [213, 250] width 32 height 11
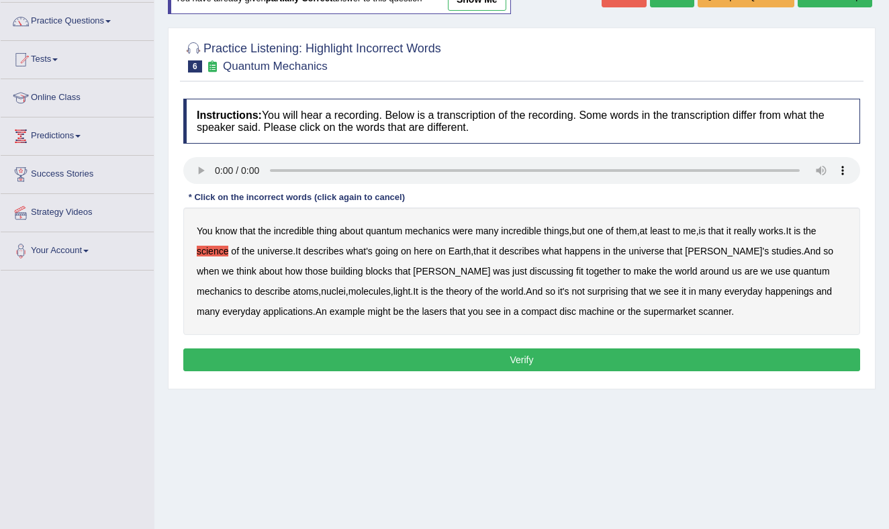
click at [530, 271] on b "discussing" at bounding box center [552, 271] width 44 height 11
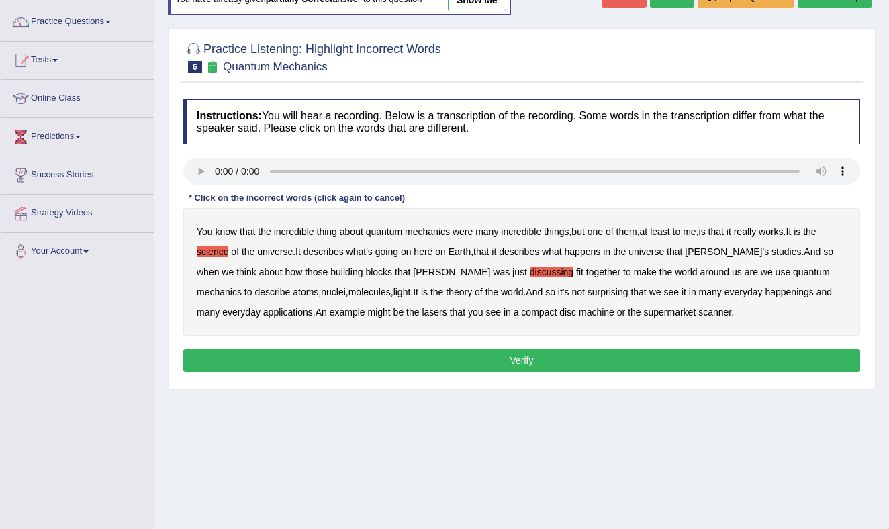
scroll to position [99, 0]
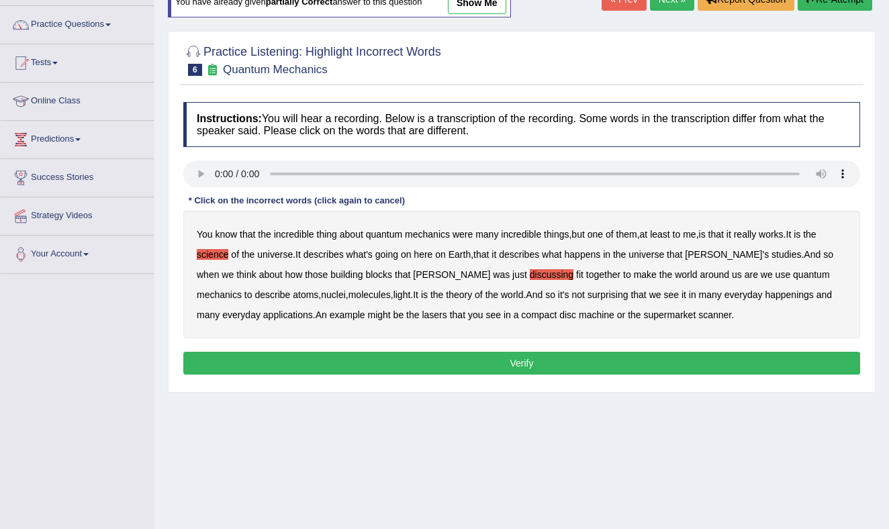
click at [765, 295] on b "happenings" at bounding box center [789, 294] width 48 height 11
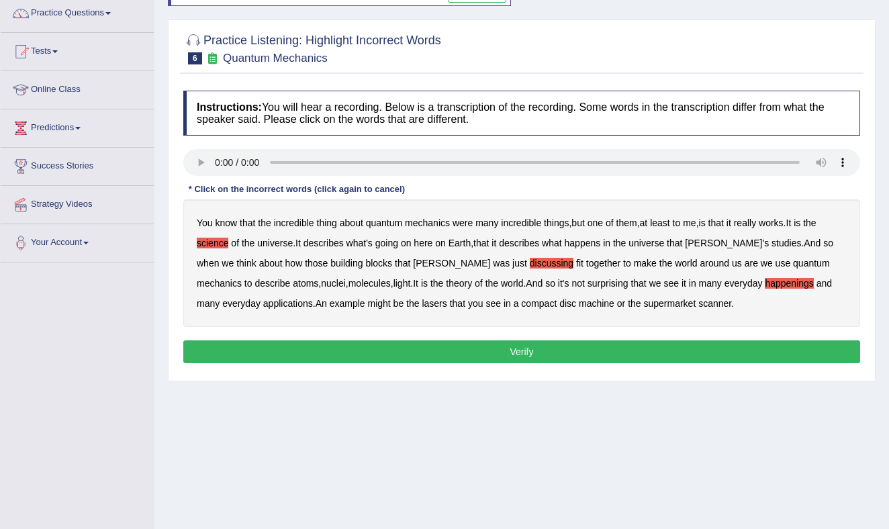
scroll to position [109, 0]
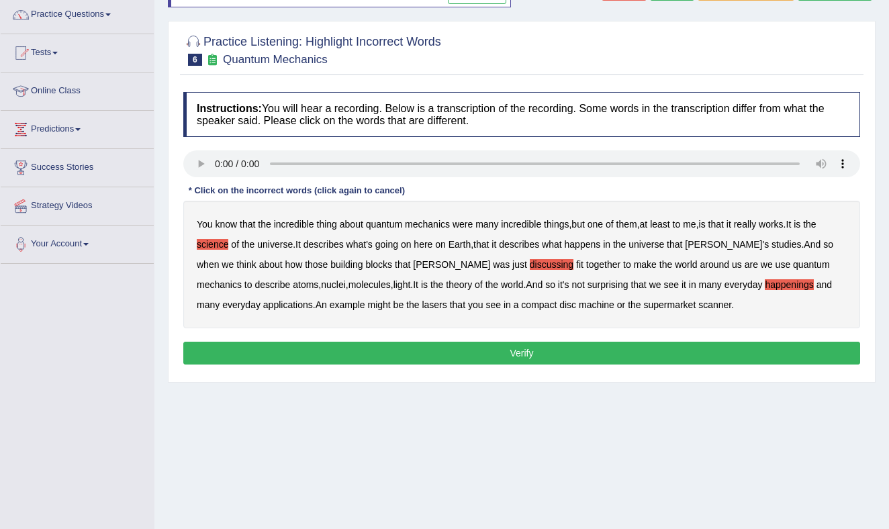
click at [535, 353] on button "Verify" at bounding box center [521, 353] width 677 height 23
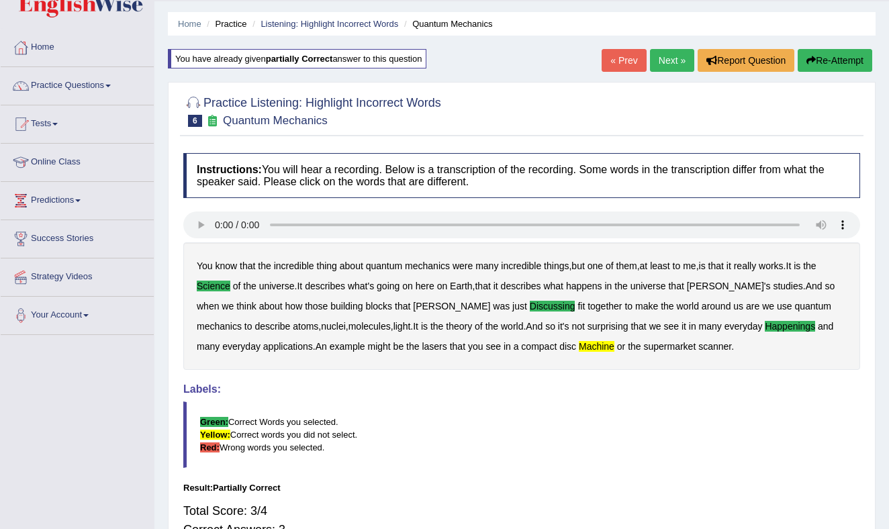
scroll to position [0, 0]
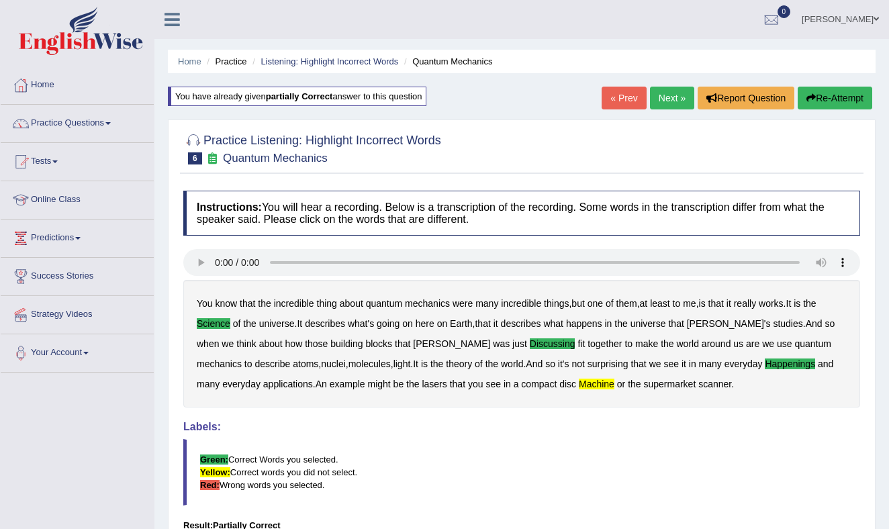
click at [670, 97] on link "Next »" at bounding box center [672, 98] width 44 height 23
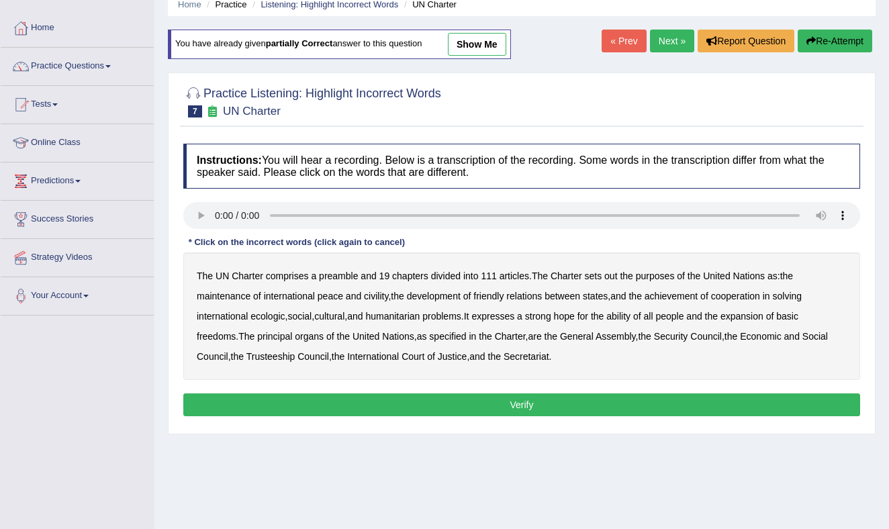
scroll to position [70, 0]
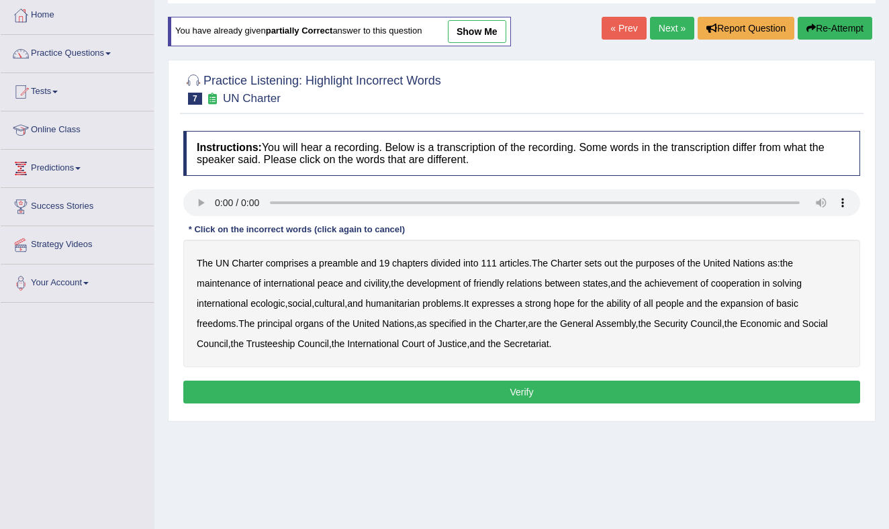
click at [617, 262] on b "out" at bounding box center [610, 263] width 13 height 11
click at [383, 283] on b "civility" at bounding box center [376, 283] width 24 height 11
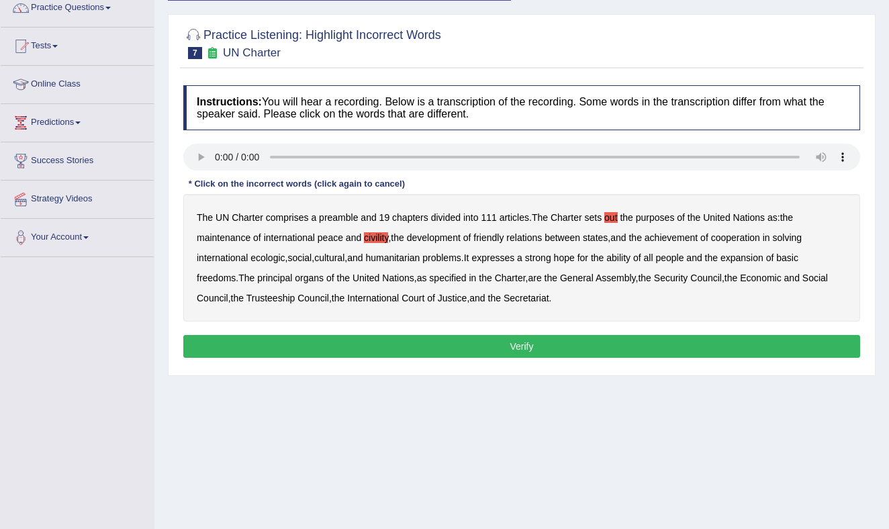
scroll to position [119, 0]
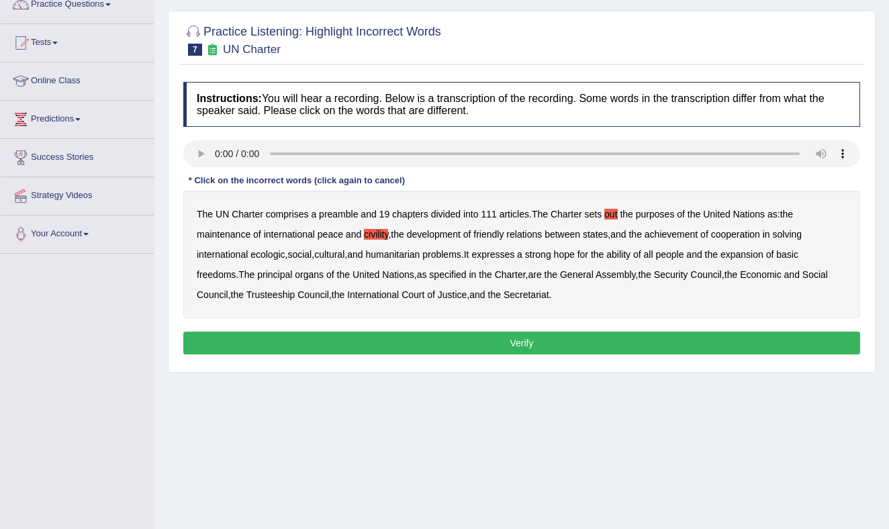
click at [273, 252] on b "ecologic" at bounding box center [268, 254] width 34 height 11
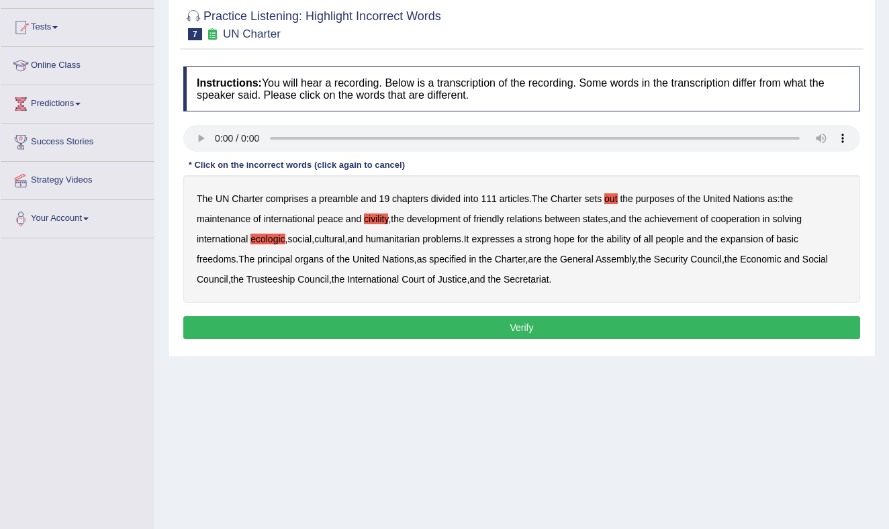
scroll to position [132, 0]
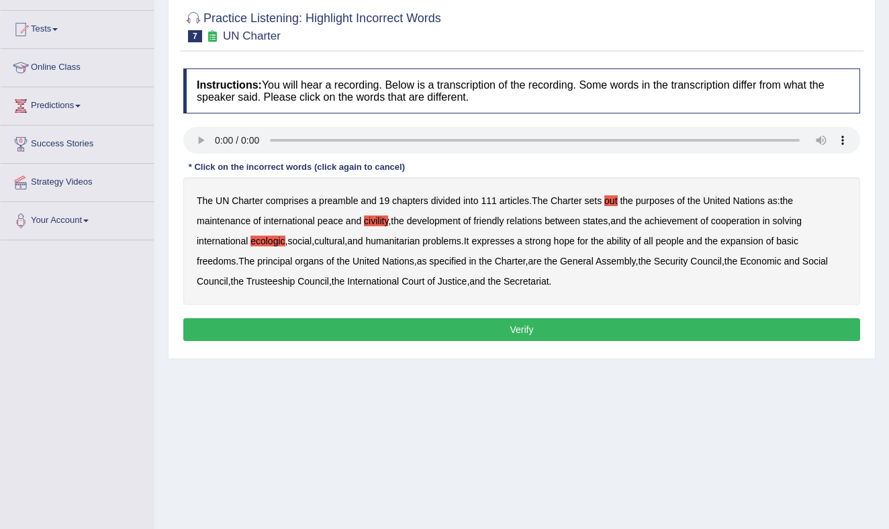
click at [631, 242] on b "ability" at bounding box center [618, 241] width 24 height 11
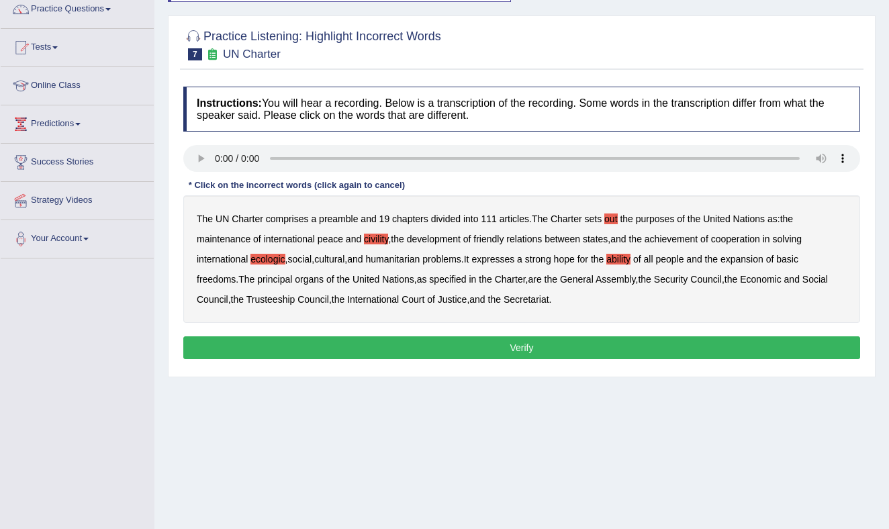
scroll to position [116, 0]
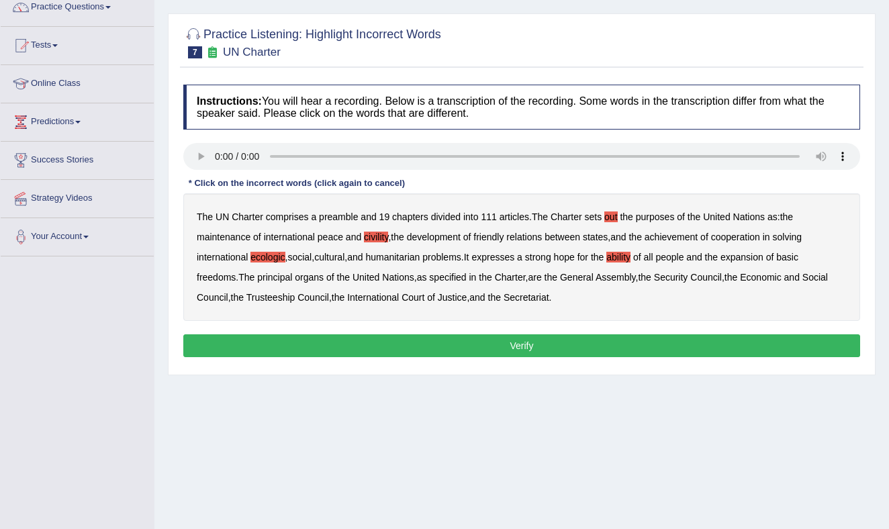
click at [514, 344] on button "Verify" at bounding box center [521, 345] width 677 height 23
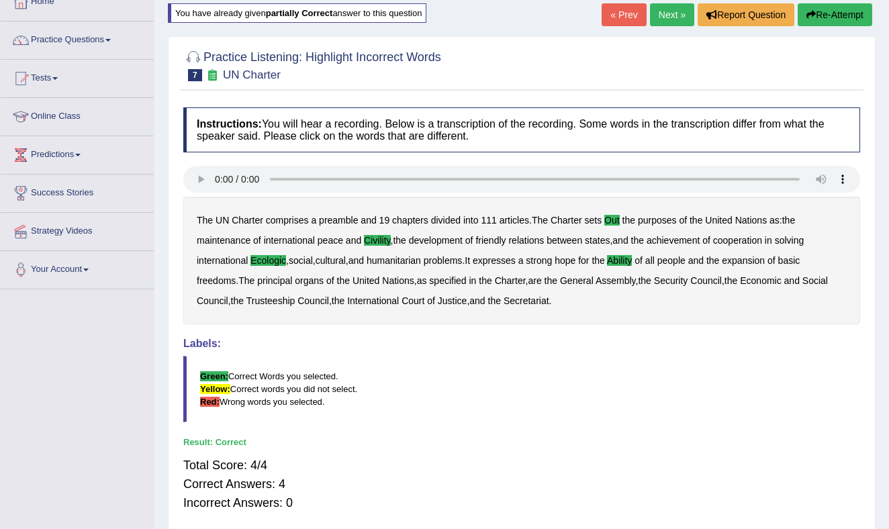
scroll to position [0, 0]
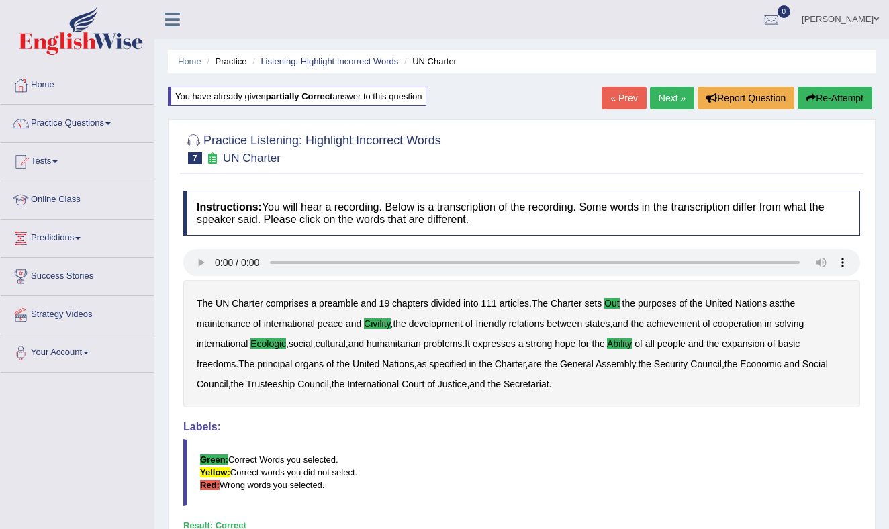
click at [668, 95] on link "Next »" at bounding box center [672, 98] width 44 height 23
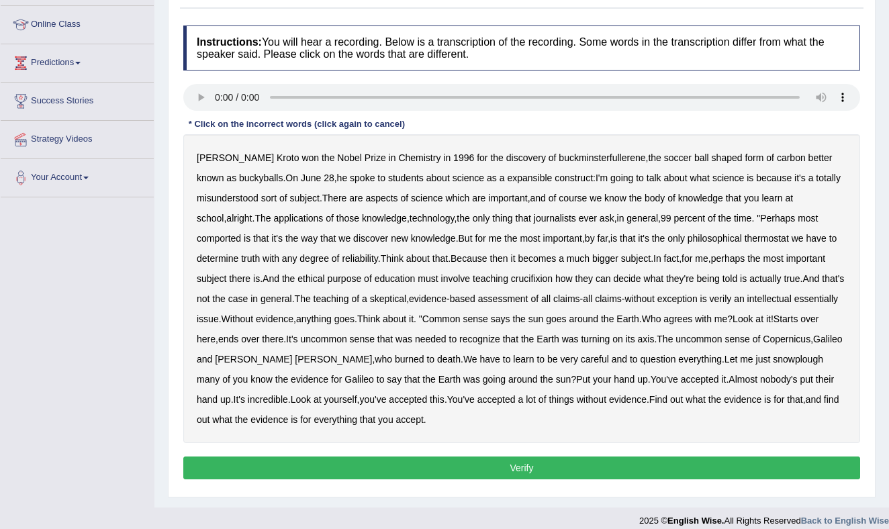
scroll to position [187, 0]
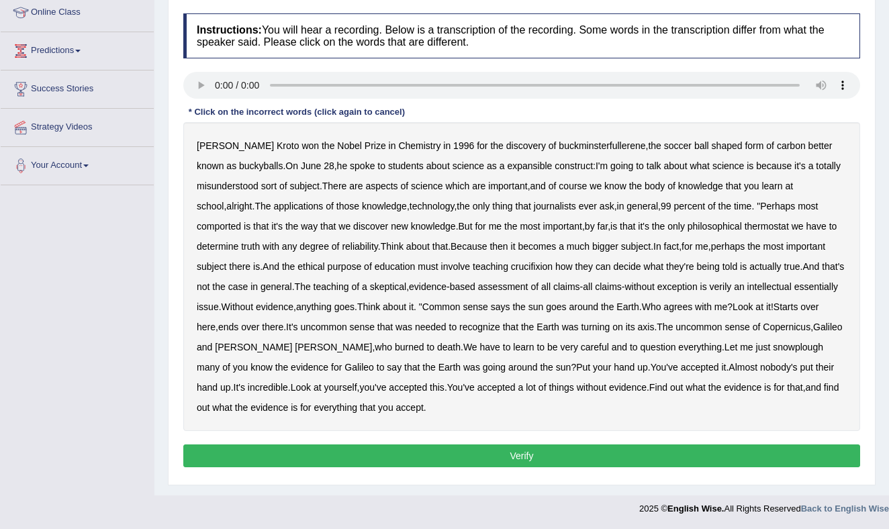
click at [222, 226] on b "comported" at bounding box center [219, 226] width 44 height 11
click at [795, 232] on div "[PERSON_NAME] won the Nobel Prize in Chemistry in [DATE] for the discovery of b…" at bounding box center [521, 276] width 677 height 309
click at [784, 225] on b "thermostat" at bounding box center [767, 226] width 44 height 11
click at [553, 267] on b "crucifixion" at bounding box center [532, 266] width 42 height 11
click at [732, 287] on b "verily" at bounding box center [721, 286] width 22 height 11
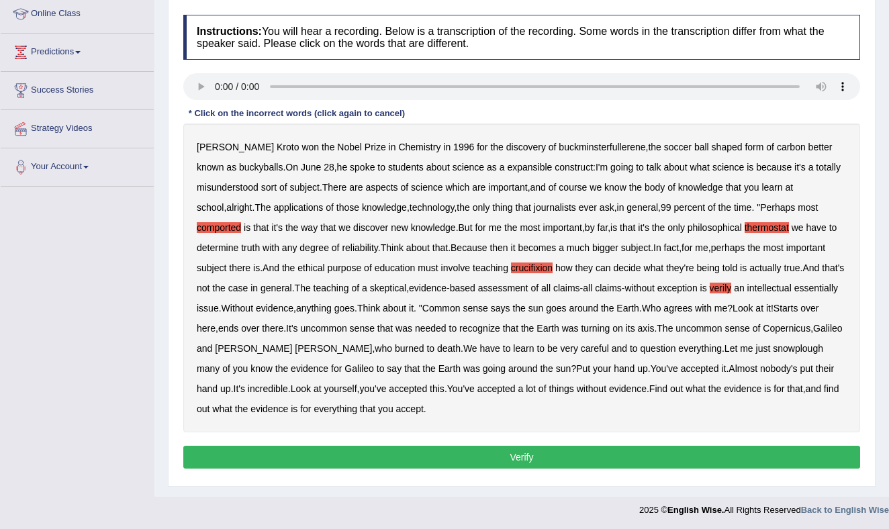
scroll to position [179, 0]
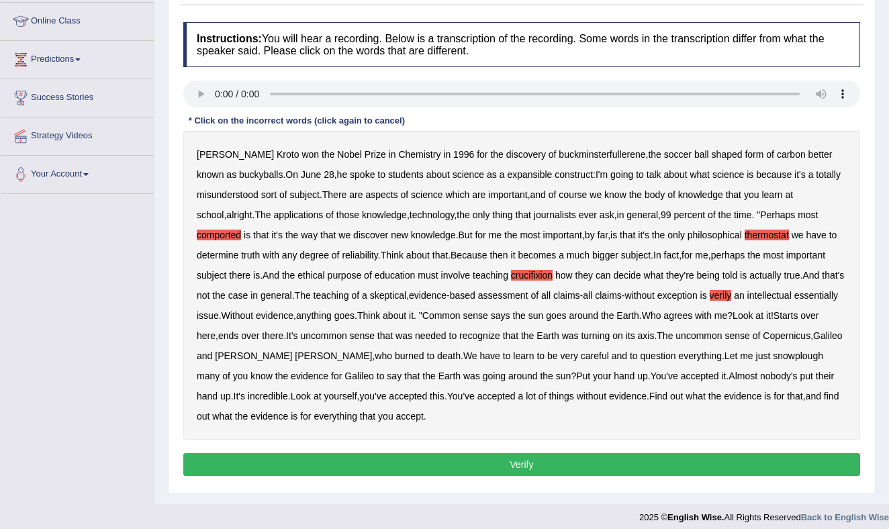
click at [773, 361] on b "snowplough" at bounding box center [798, 356] width 50 height 11
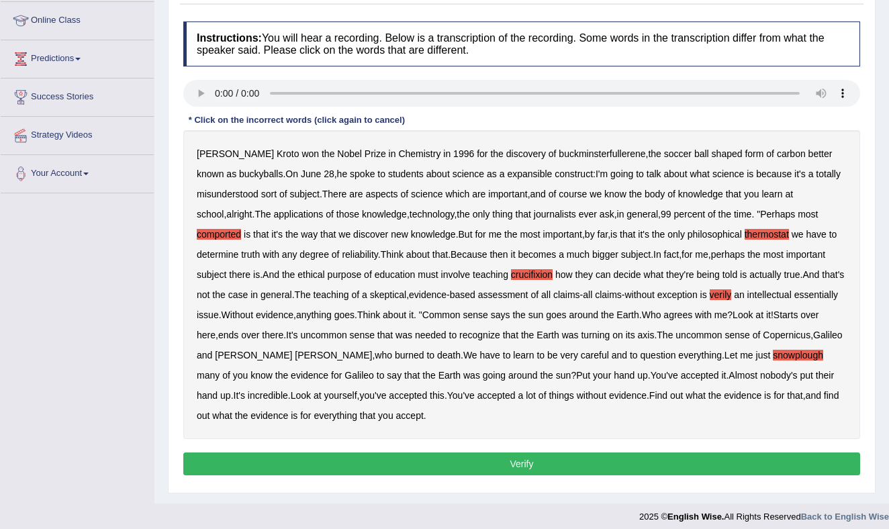
scroll to position [187, 0]
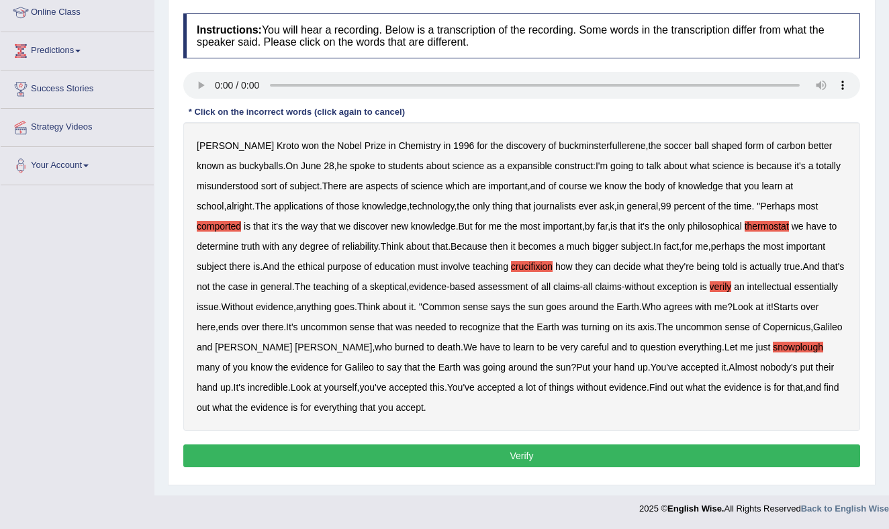
click at [499, 452] on button "Verify" at bounding box center [521, 456] width 677 height 23
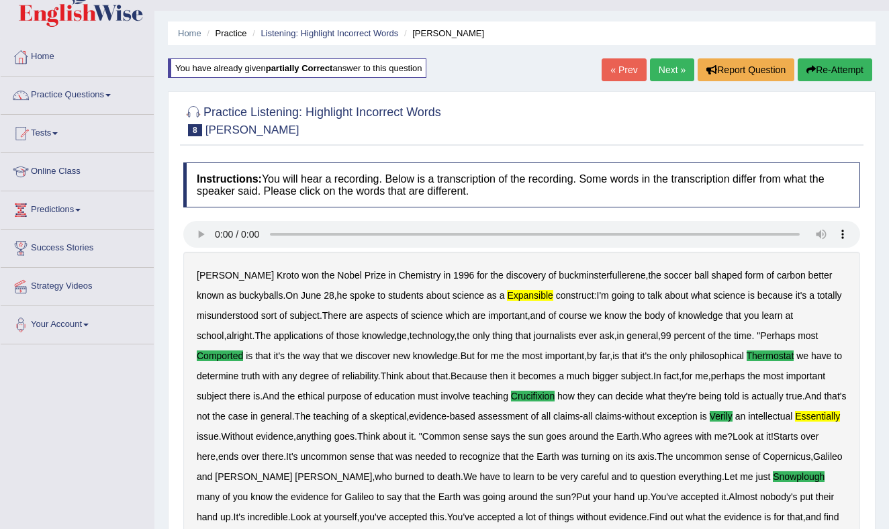
scroll to position [0, 0]
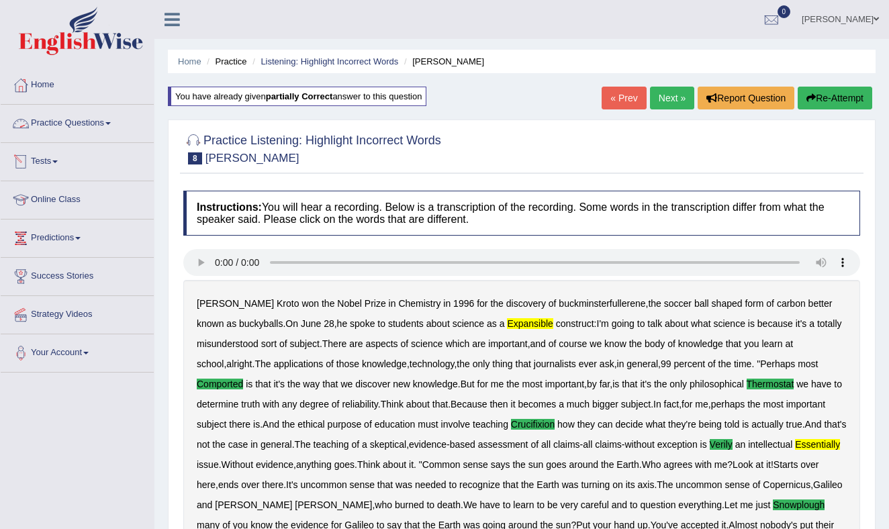
click at [69, 120] on link "Practice Questions" at bounding box center [77, 122] width 153 height 34
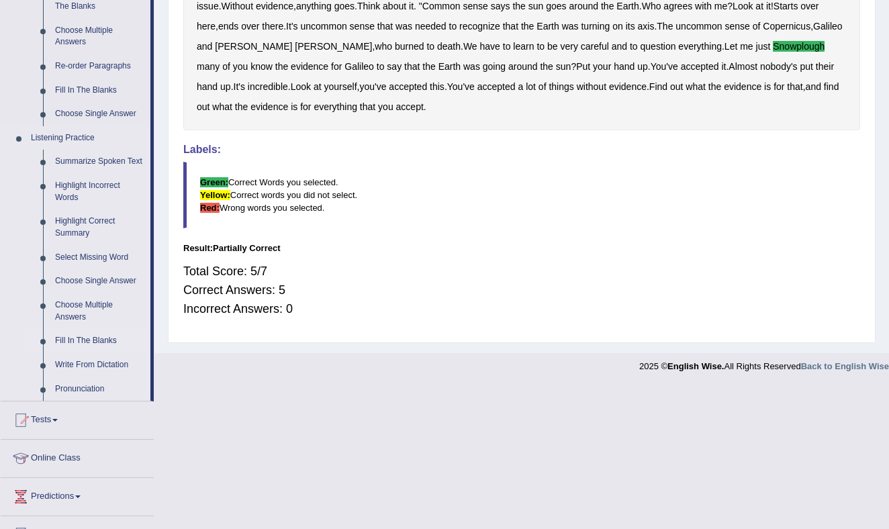
scroll to position [459, 0]
click at [81, 240] on link "Highlight Correct Summary" at bounding box center [99, 227] width 101 height 36
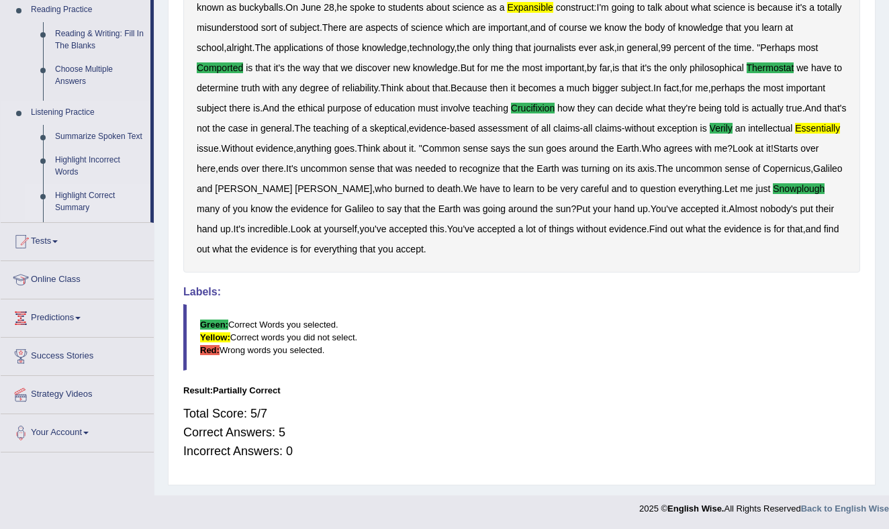
scroll to position [316, 0]
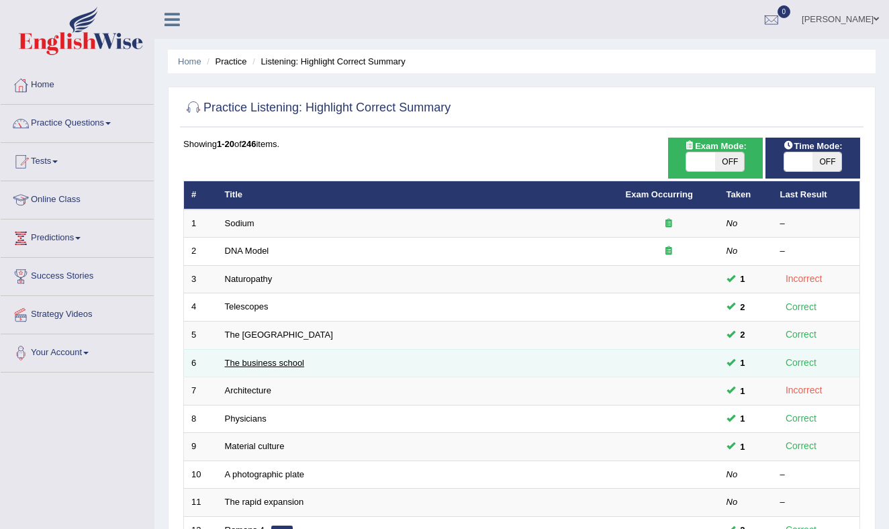
click at [260, 365] on link "The business school" at bounding box center [265, 363] width 80 height 10
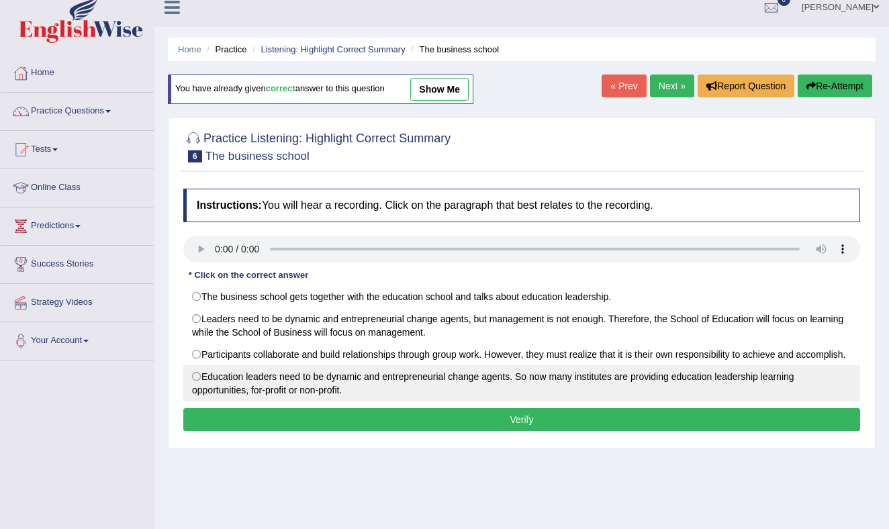
scroll to position [3, 0]
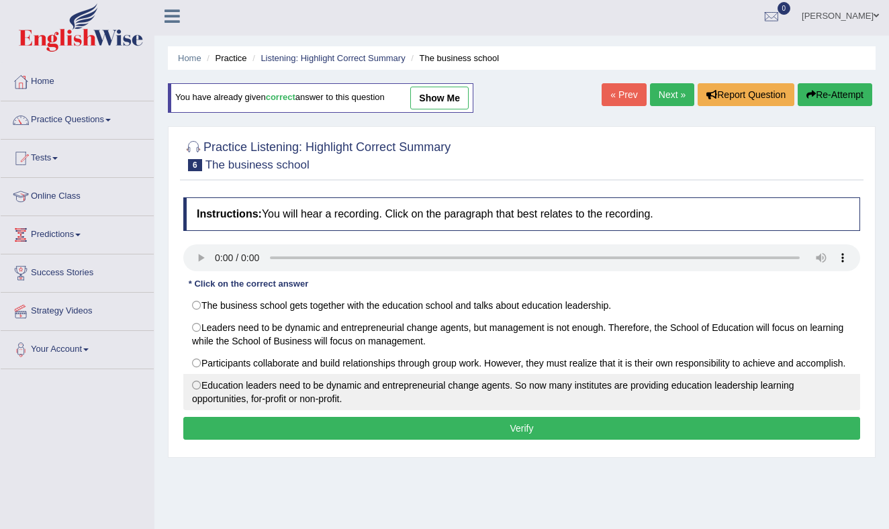
click at [197, 401] on label "Education leaders need to be dynamic and entrepreneurial change agents. So now …" at bounding box center [521, 392] width 677 height 36
radio input "true"
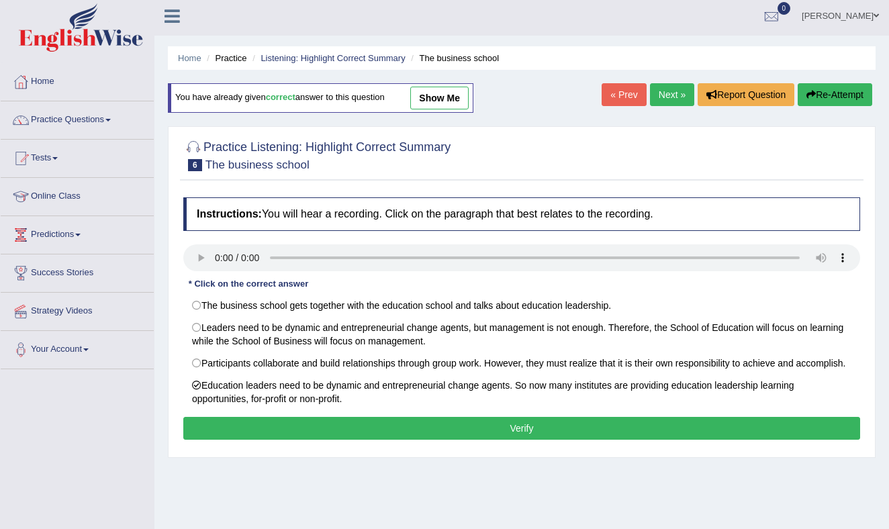
click at [402, 440] on button "Verify" at bounding box center [521, 428] width 677 height 23
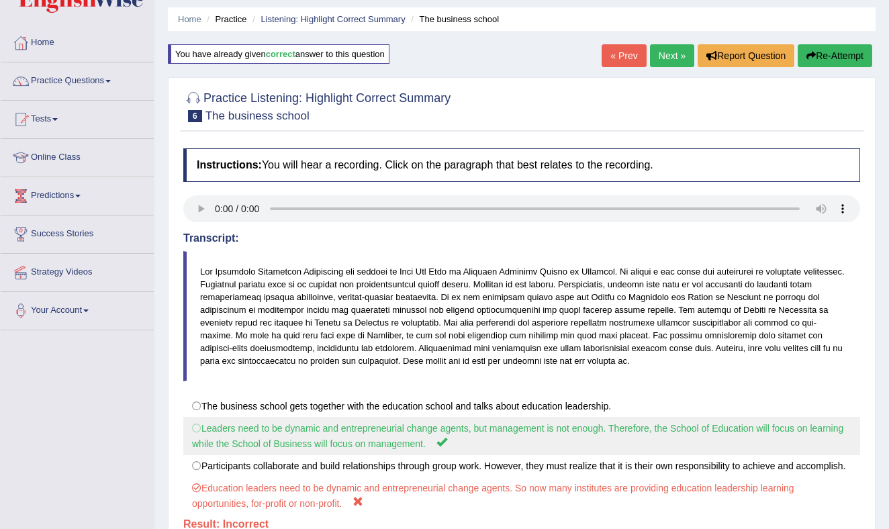
scroll to position [0, 0]
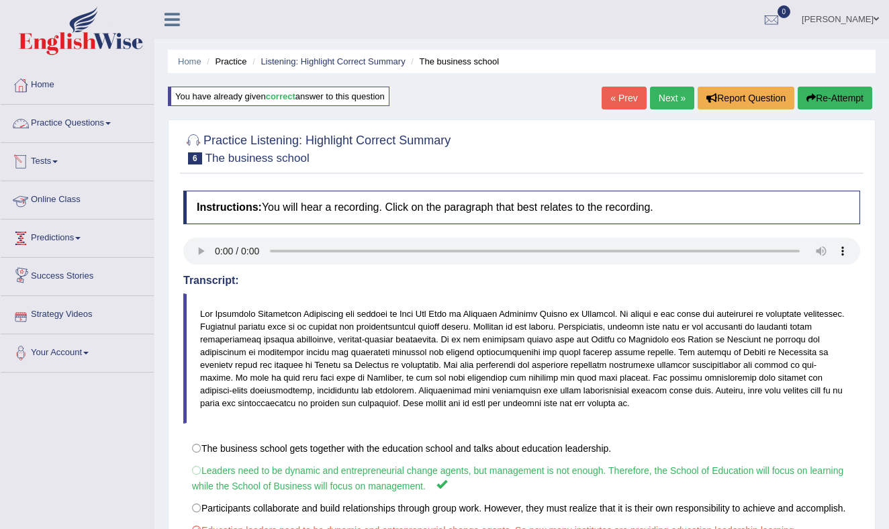
click at [114, 119] on link "Practice Questions" at bounding box center [77, 122] width 153 height 34
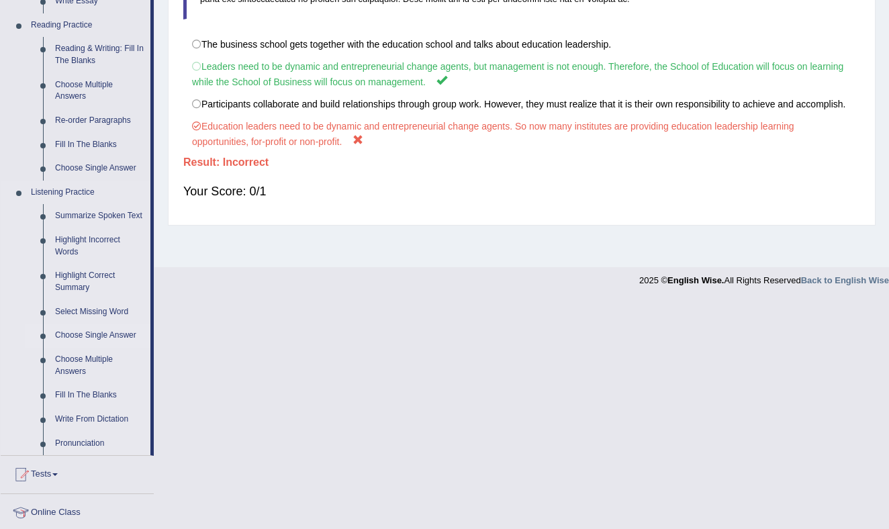
scroll to position [406, 0]
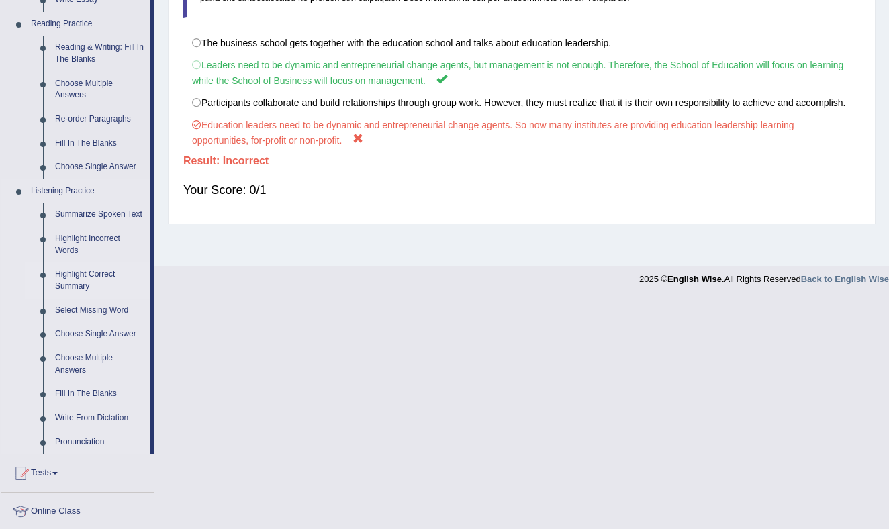
click at [77, 289] on link "Highlight Correct Summary" at bounding box center [99, 281] width 101 height 36
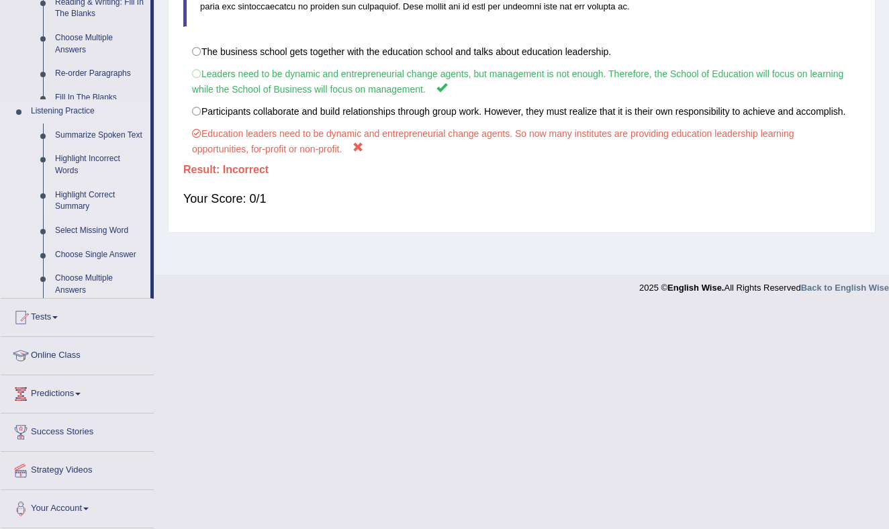
scroll to position [176, 0]
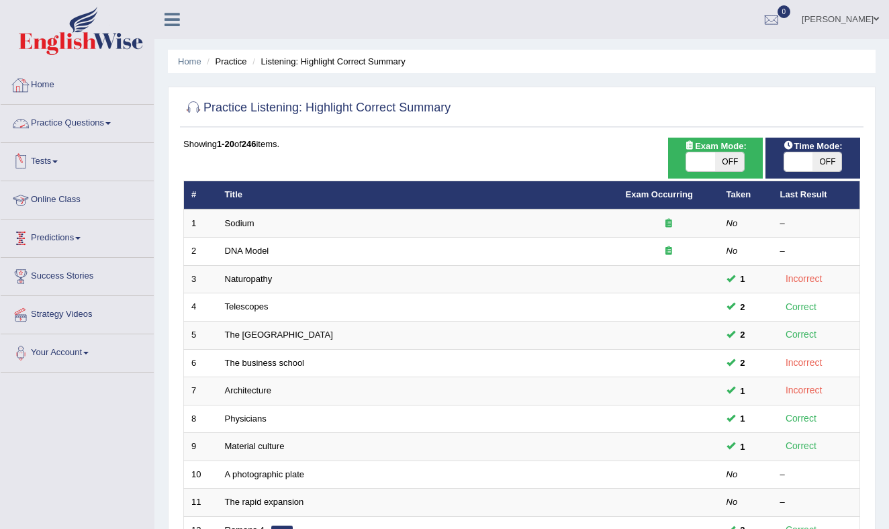
click at [109, 118] on link "Practice Questions" at bounding box center [77, 122] width 153 height 34
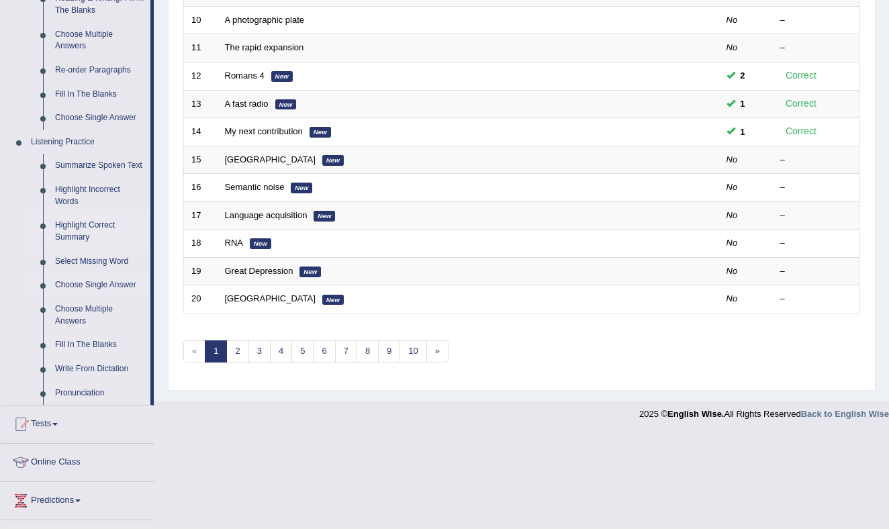
scroll to position [455, 0]
click at [90, 272] on link "Select Missing Word" at bounding box center [99, 261] width 101 height 24
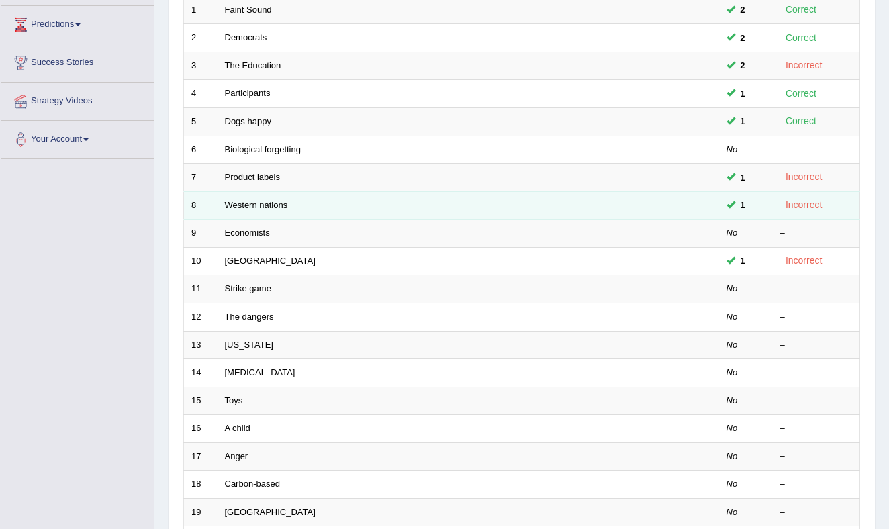
scroll to position [216, 0]
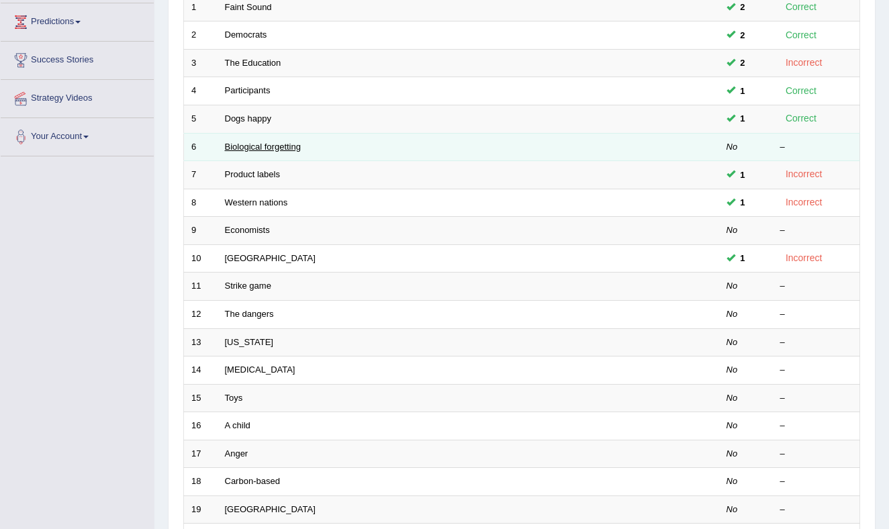
click at [254, 145] on link "Biological forgetting" at bounding box center [263, 147] width 76 height 10
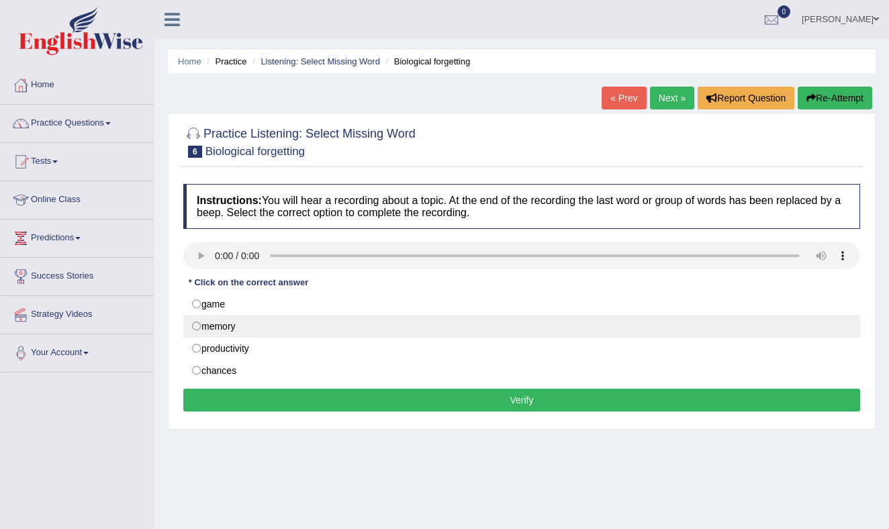
click at [197, 324] on label "memory" at bounding box center [521, 326] width 677 height 23
radio input "true"
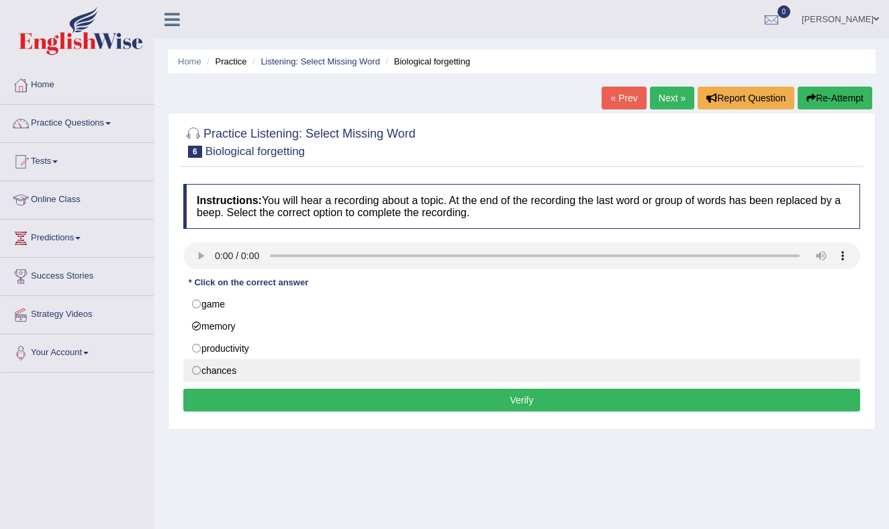
click at [199, 369] on label "chances" at bounding box center [521, 370] width 677 height 23
radio input "true"
click at [426, 398] on button "Verify" at bounding box center [521, 400] width 677 height 23
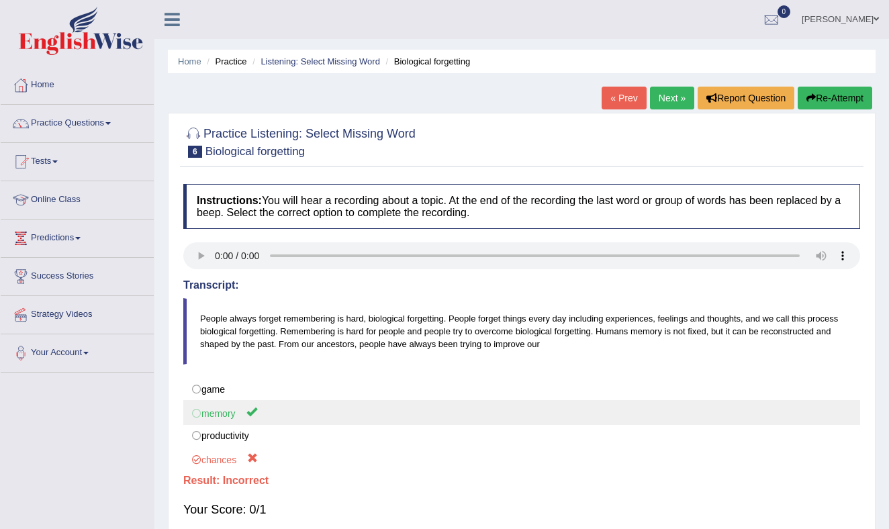
click at [200, 411] on label "memory" at bounding box center [521, 412] width 677 height 25
click at [199, 411] on label "memory" at bounding box center [521, 412] width 677 height 25
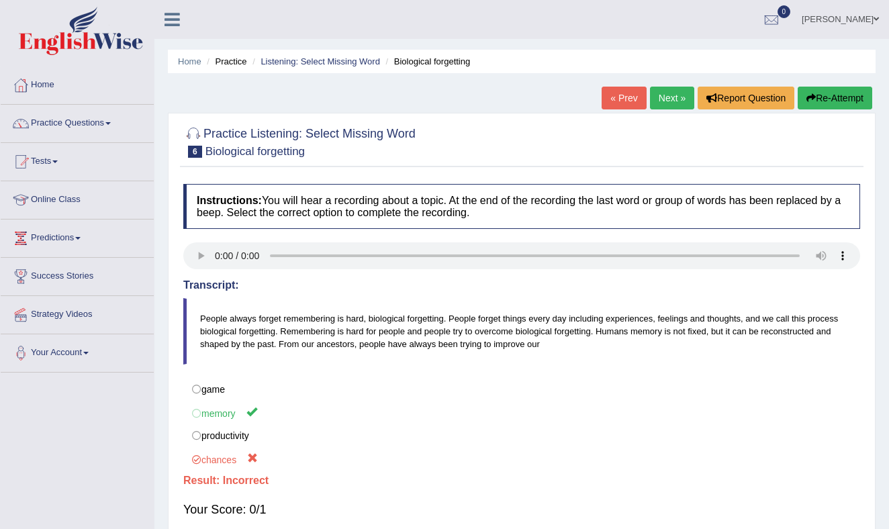
click at [666, 92] on link "Next »" at bounding box center [672, 98] width 44 height 23
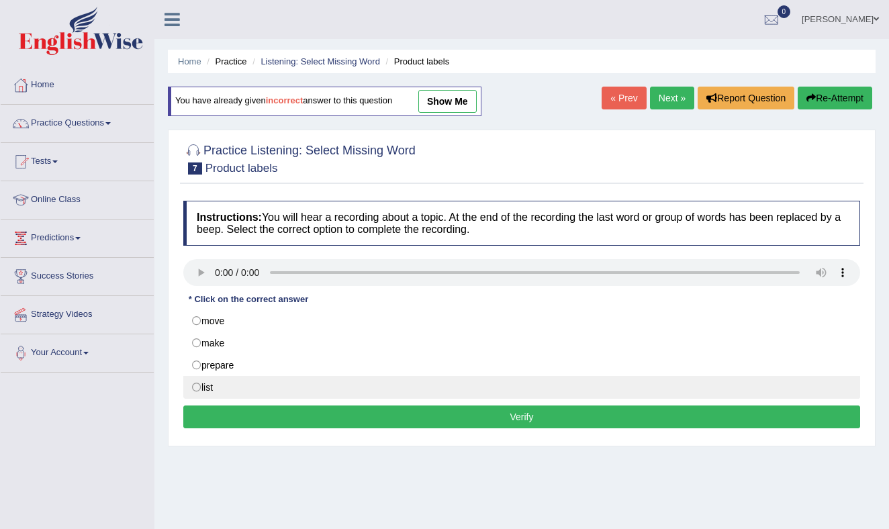
click at [199, 385] on label "list" at bounding box center [521, 387] width 677 height 23
radio input "true"
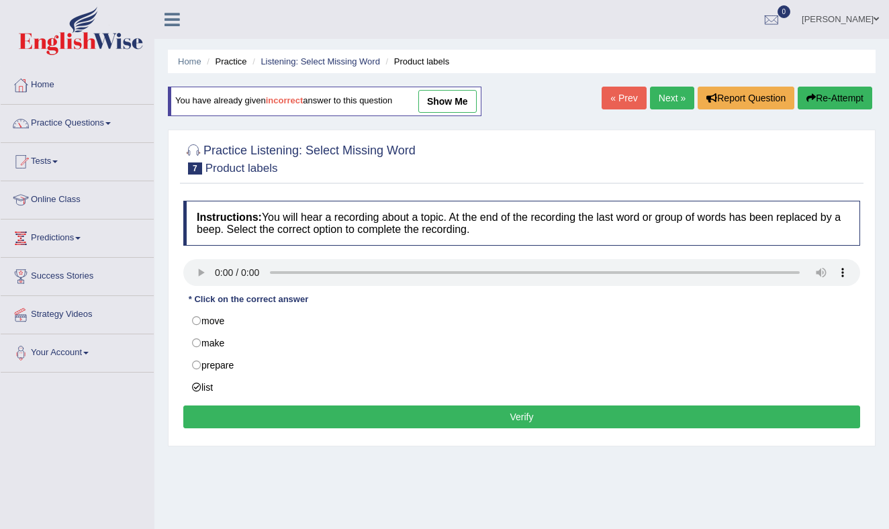
click at [435, 418] on button "Verify" at bounding box center [521, 417] width 677 height 23
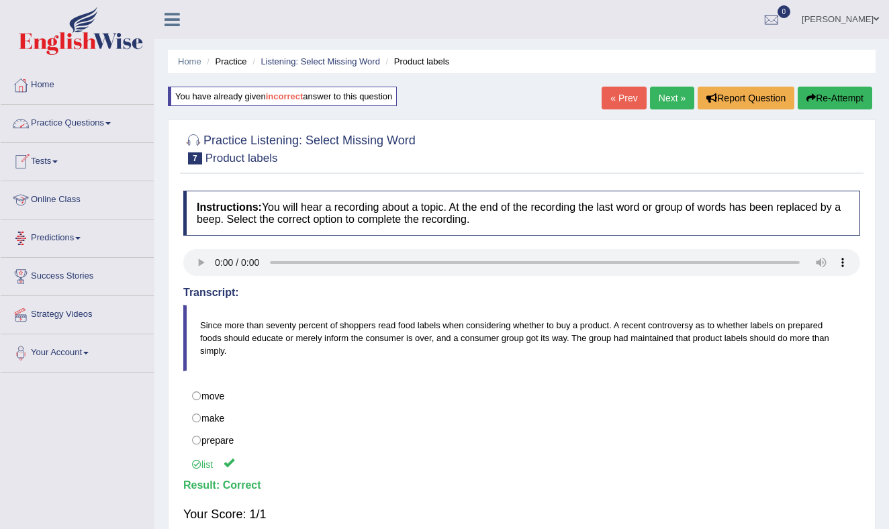
click at [107, 120] on link "Practice Questions" at bounding box center [77, 122] width 153 height 34
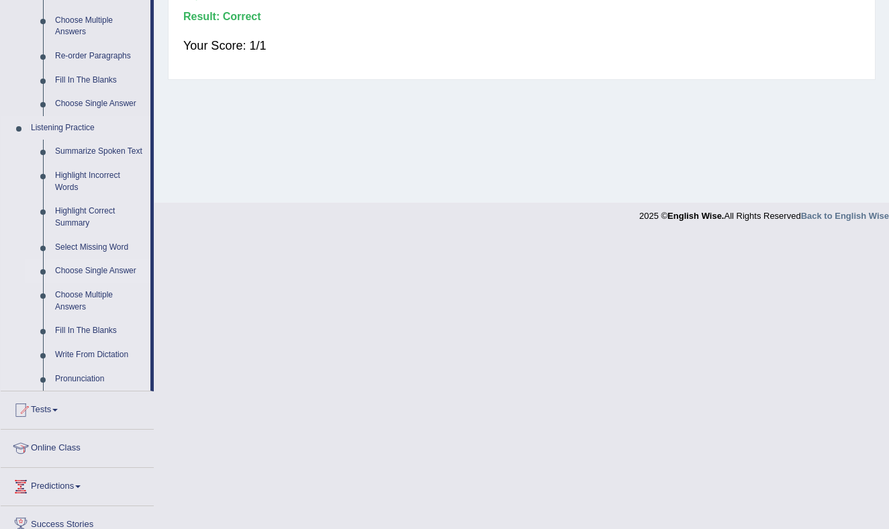
scroll to position [469, 0]
click at [83, 307] on link "Choose Multiple Answers" at bounding box center [99, 301] width 101 height 36
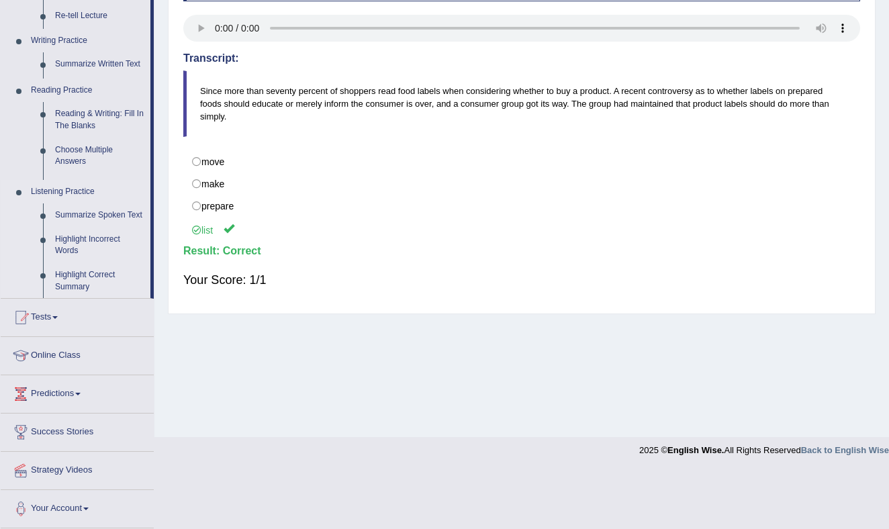
scroll to position [176, 0]
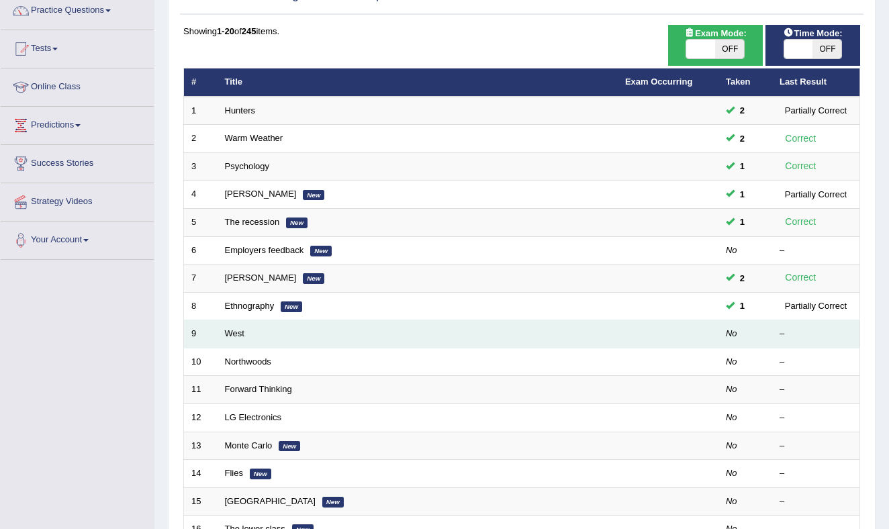
scroll to position [116, 0]
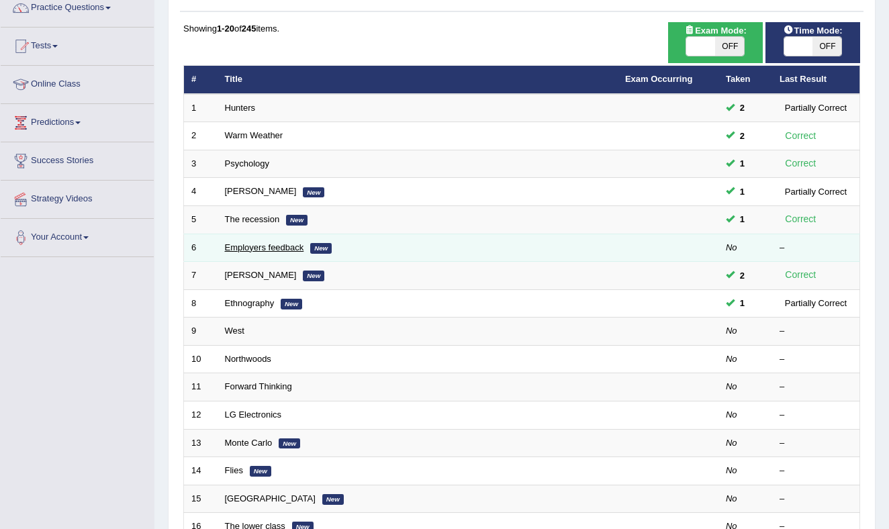
click at [241, 244] on link "Employers feedback" at bounding box center [264, 247] width 79 height 10
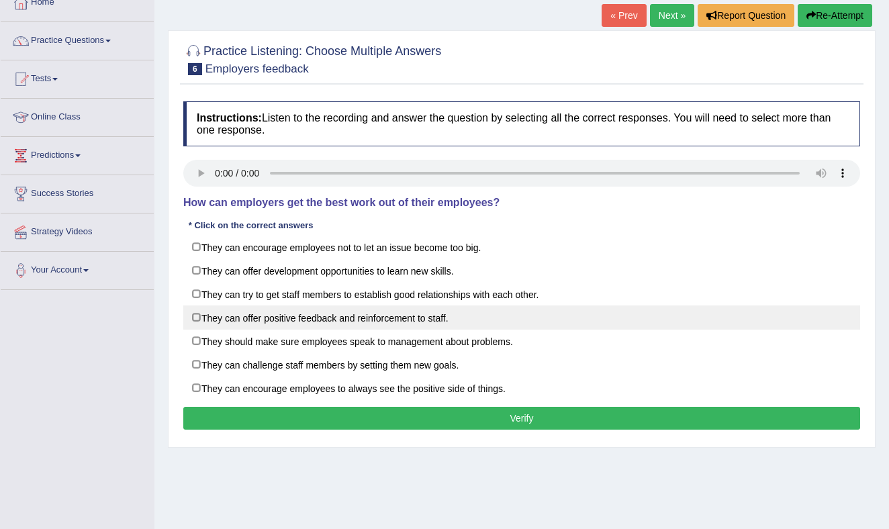
scroll to position [88, 0]
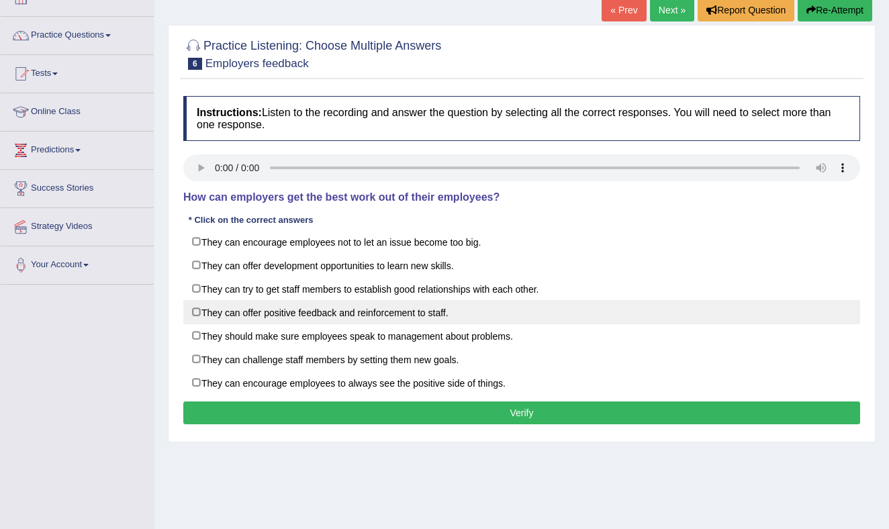
click at [197, 310] on label "They can offer positive feedback and reinforcement to staff." at bounding box center [521, 312] width 677 height 24
checkbox input "true"
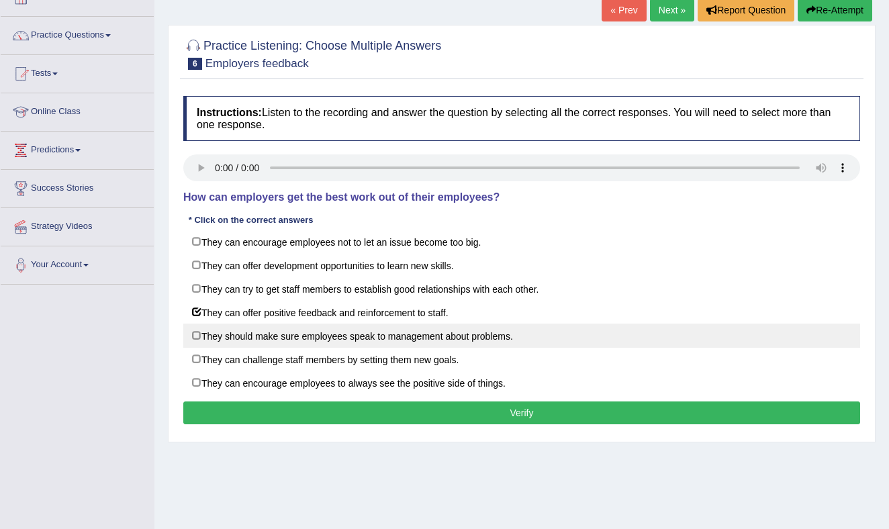
scroll to position [91, 0]
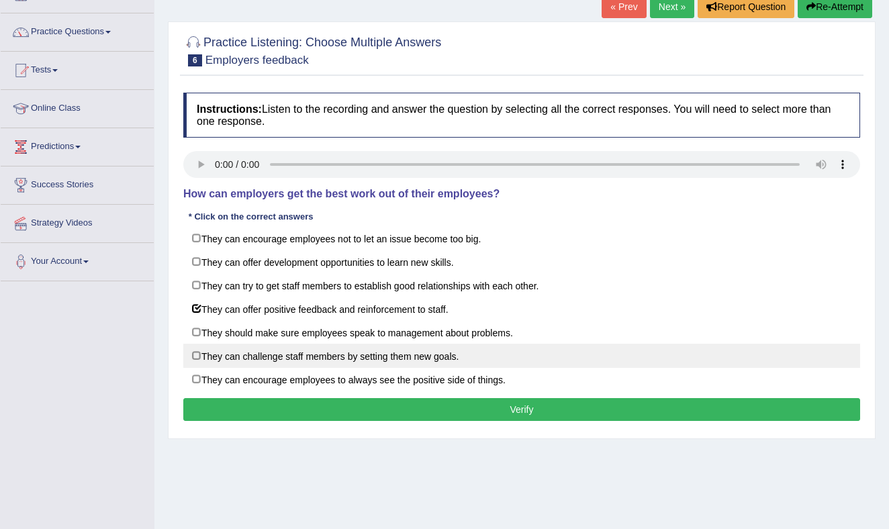
click at [196, 353] on label "They can challenge staff members by setting them new goals." at bounding box center [521, 356] width 677 height 24
checkbox input "true"
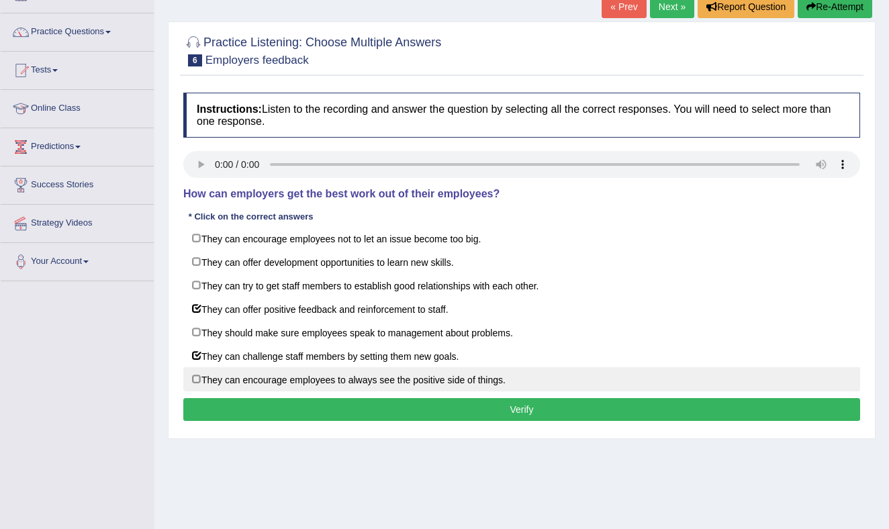
click at [197, 377] on label "They can encourage employees to always see the positive side of things." at bounding box center [521, 379] width 677 height 24
checkbox input "true"
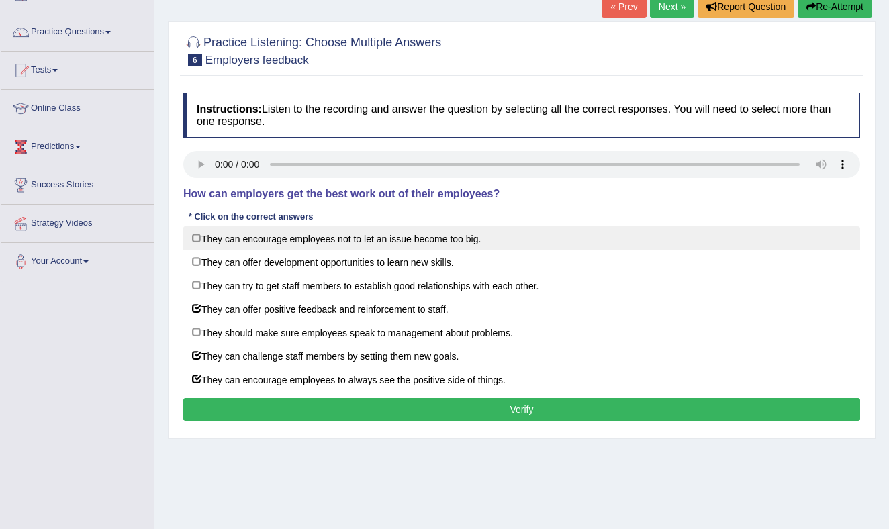
click at [197, 233] on label "They can encourage employees not to let an issue become too big." at bounding box center [521, 238] width 677 height 24
checkbox input "true"
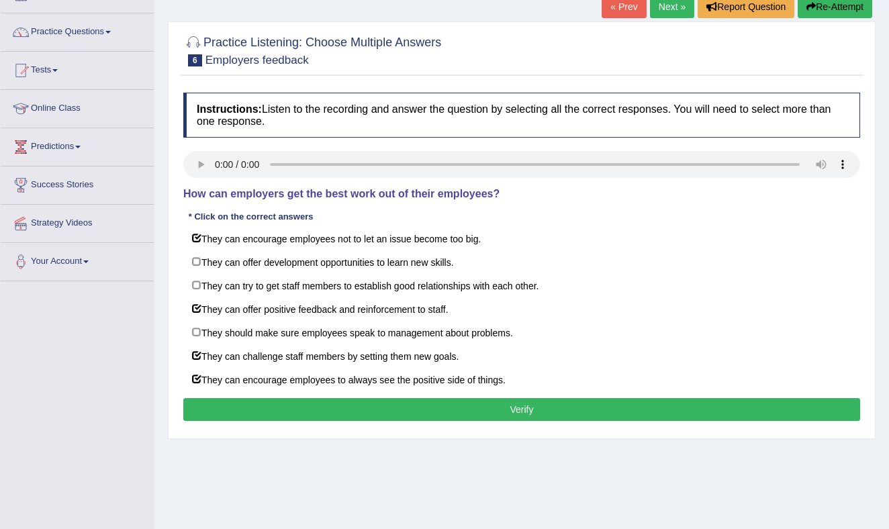
click at [426, 408] on button "Verify" at bounding box center [521, 409] width 677 height 23
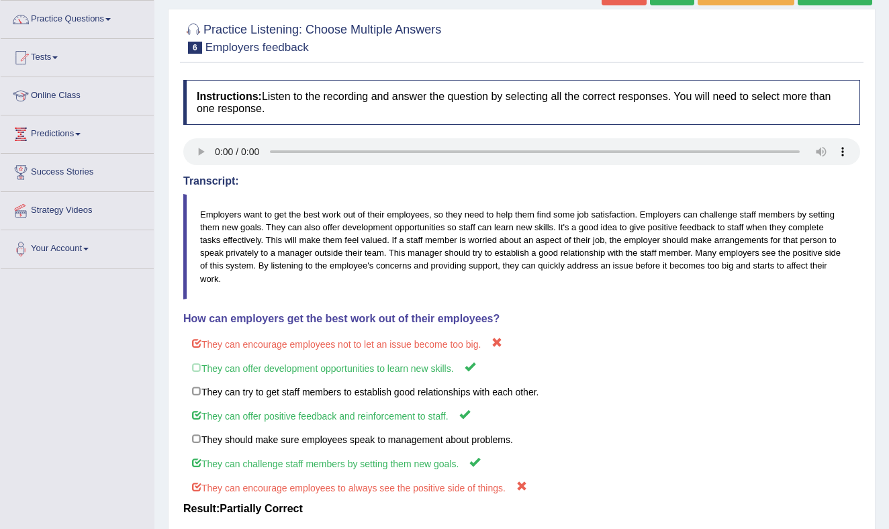
scroll to position [37, 0]
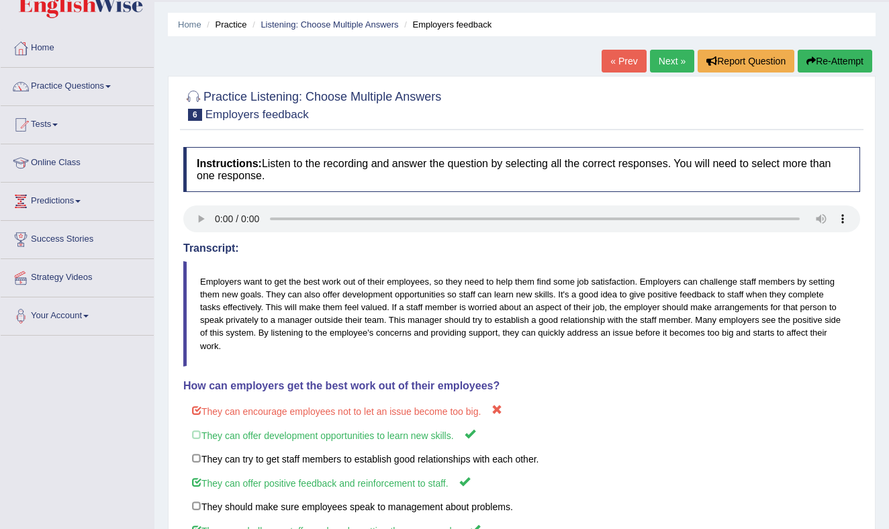
click at [665, 54] on link "Next »" at bounding box center [672, 61] width 44 height 23
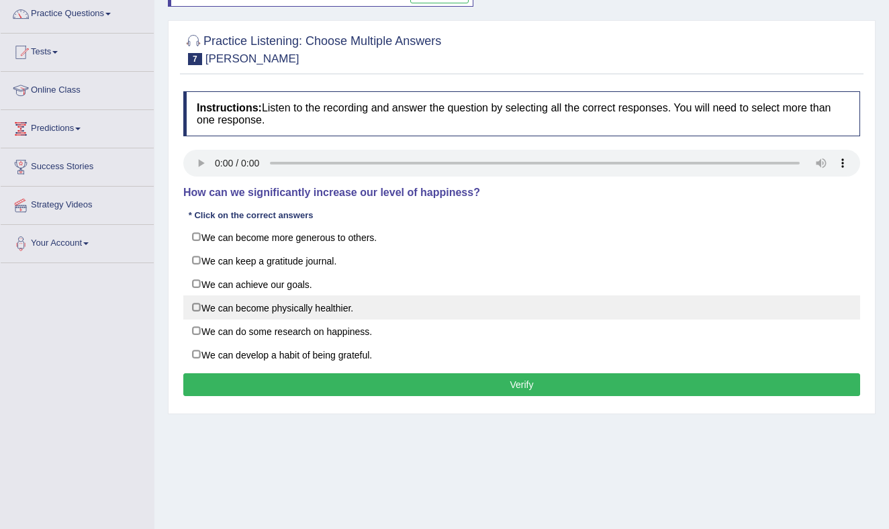
scroll to position [132, 0]
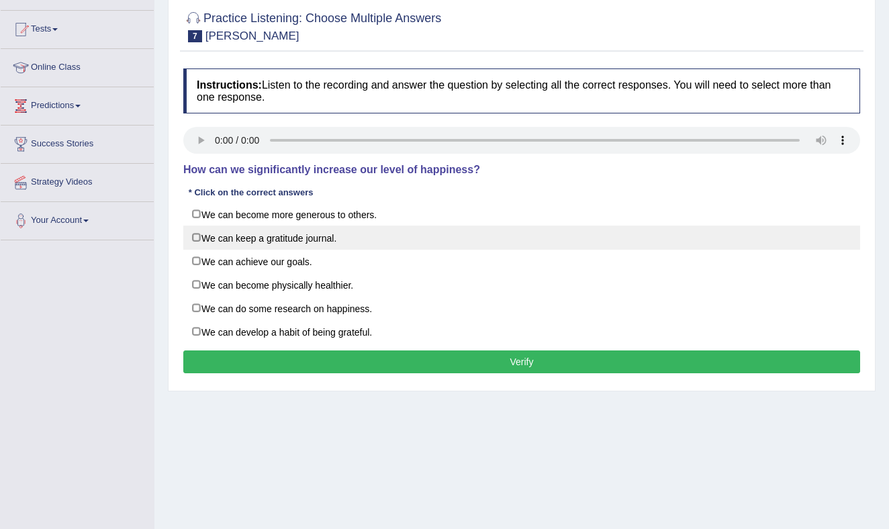
click at [197, 235] on label "We can keep a gratitude journal." at bounding box center [521, 238] width 677 height 24
checkbox input "true"
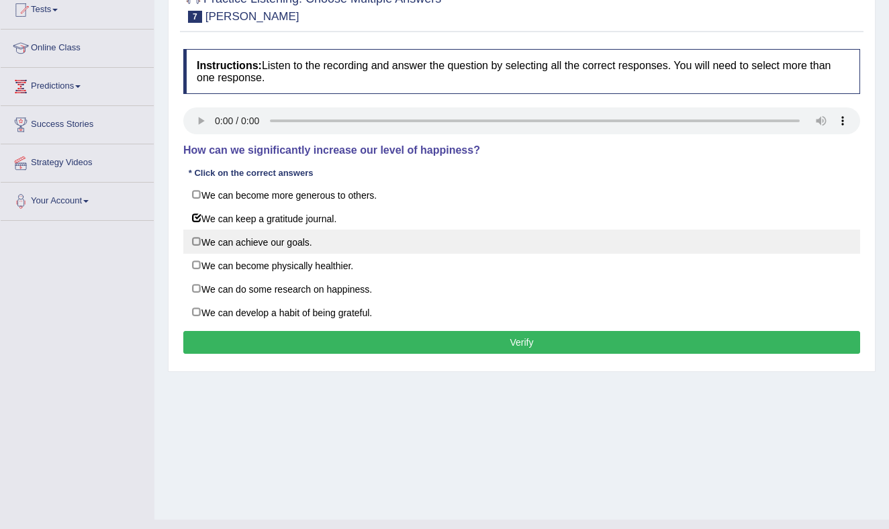
scroll to position [158, 0]
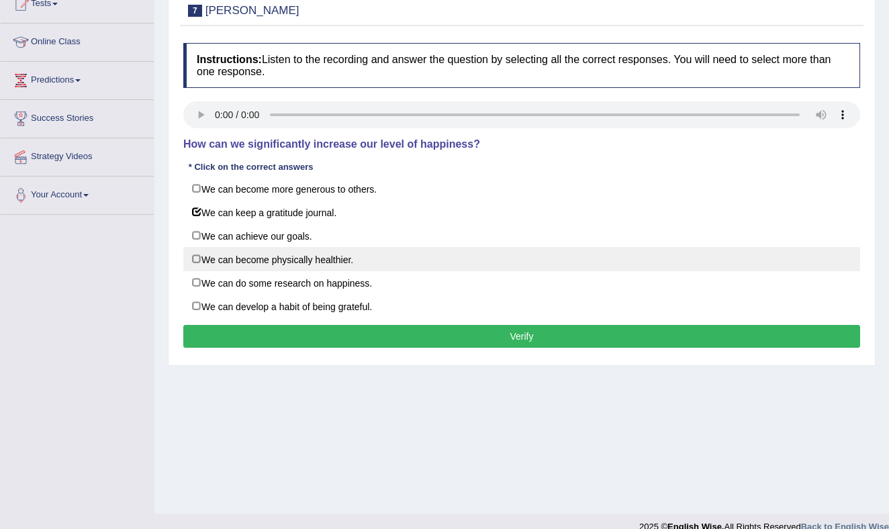
click at [198, 255] on label "We can become physically healthier." at bounding box center [521, 259] width 677 height 24
checkbox input "true"
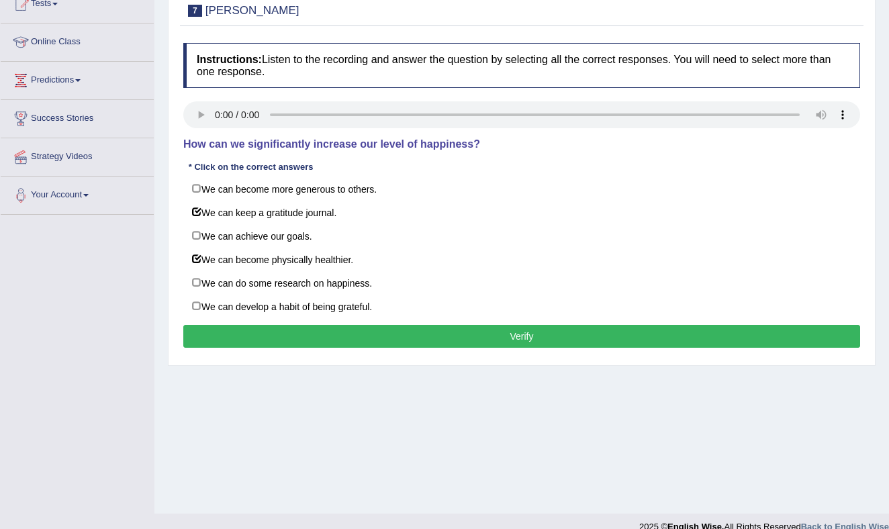
click at [379, 328] on button "Verify" at bounding box center [521, 336] width 677 height 23
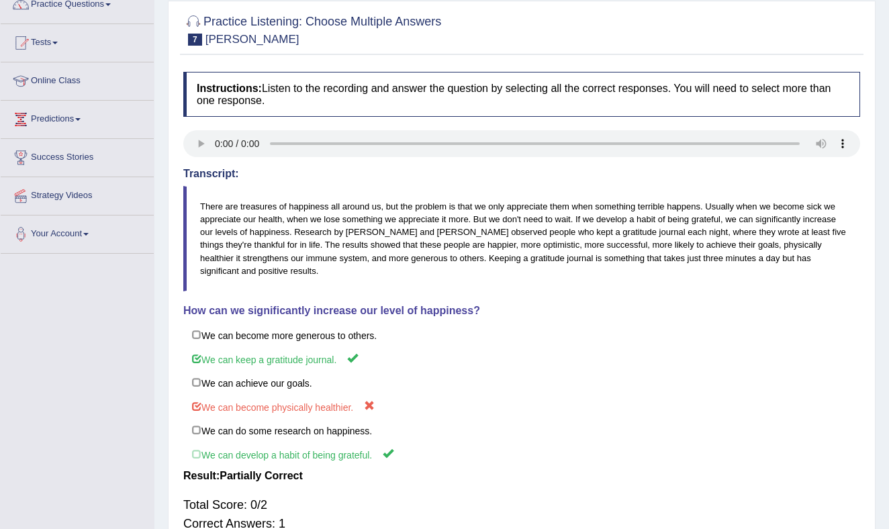
scroll to position [0, 0]
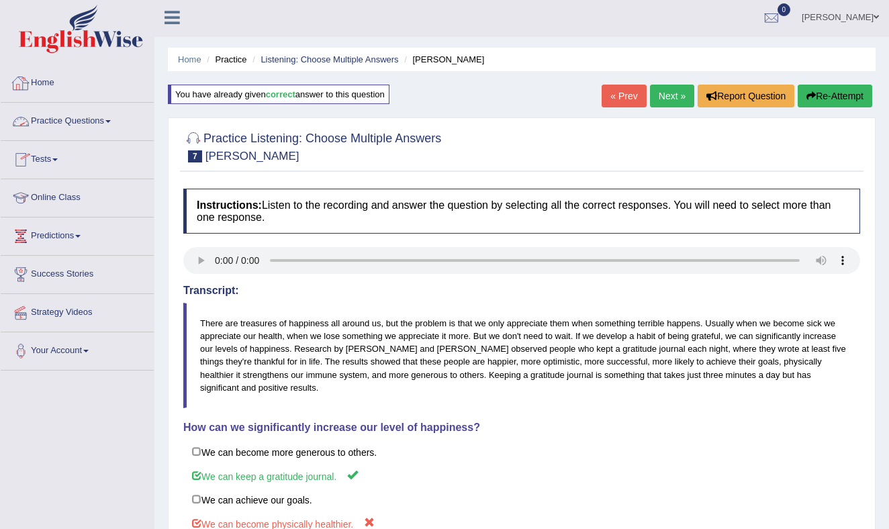
click at [106, 118] on link "Practice Questions" at bounding box center [77, 120] width 153 height 34
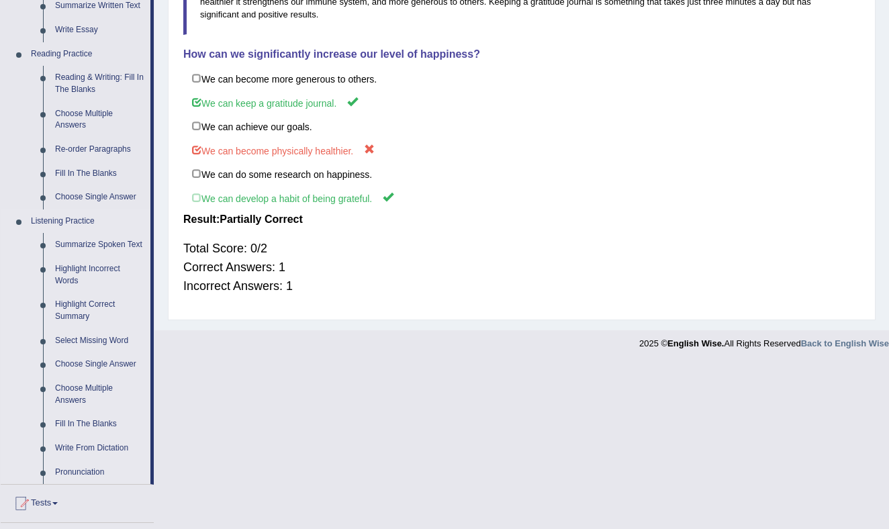
scroll to position [372, 0]
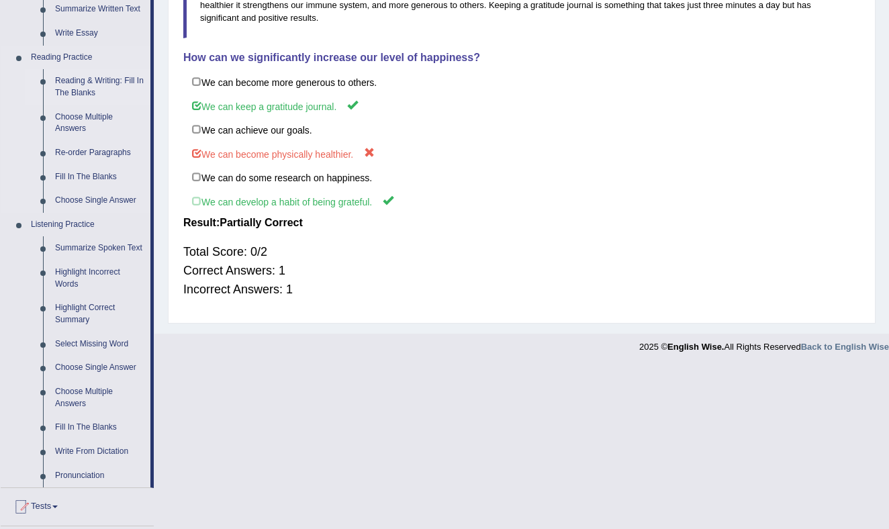
click at [93, 80] on link "Reading & Writing: Fill In The Blanks" at bounding box center [99, 87] width 101 height 36
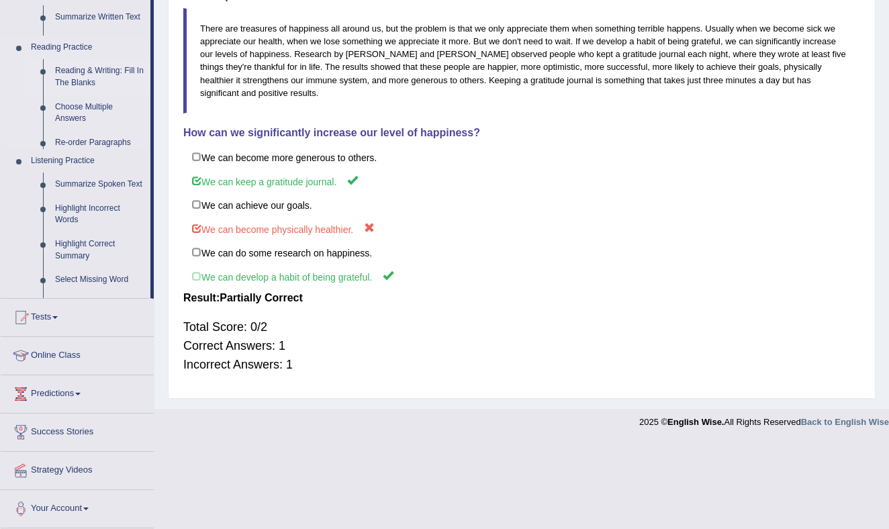
scroll to position [212, 0]
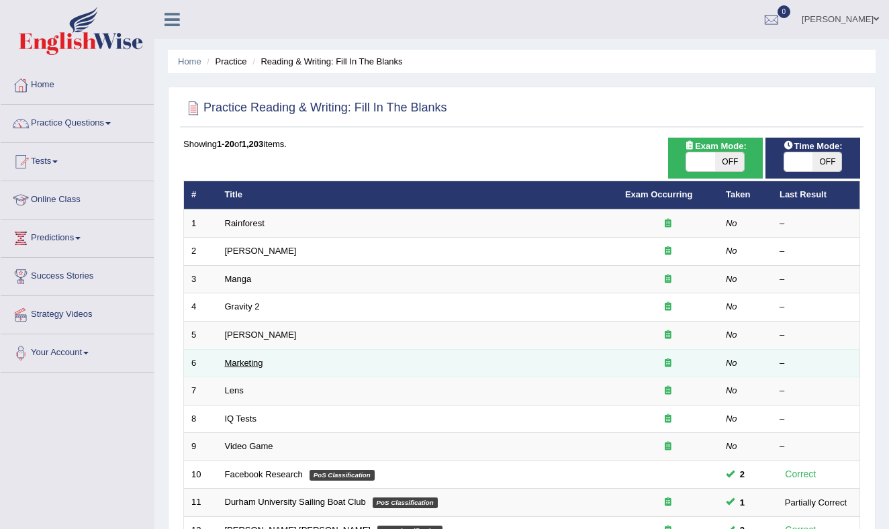
click at [253, 358] on link "Marketing" at bounding box center [244, 363] width 38 height 10
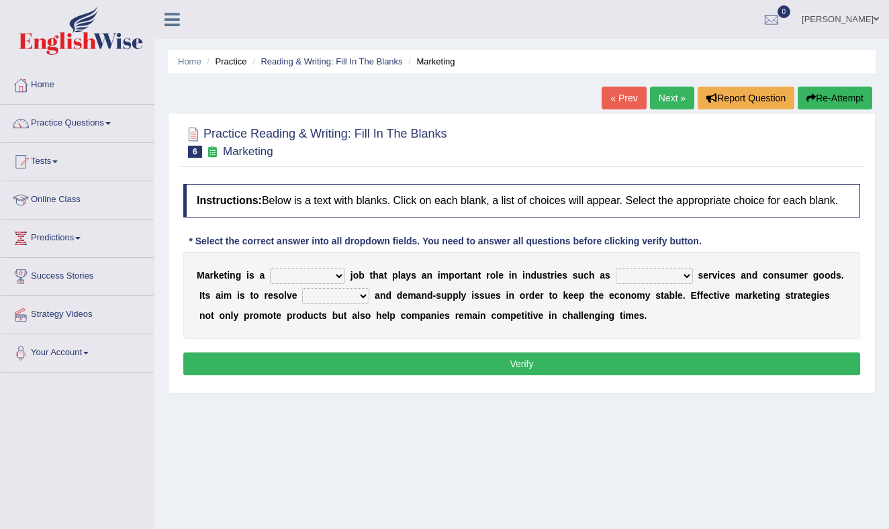
click at [336, 284] on select "professional flexible parochial descriptive" at bounding box center [307, 276] width 75 height 16
select select "professional"
click at [271, 280] on select "professional flexible parochial descriptive" at bounding box center [307, 276] width 75 height 16
click at [682, 284] on select "civil financial conventional foremost" at bounding box center [654, 276] width 77 height 16
select select "foremost"
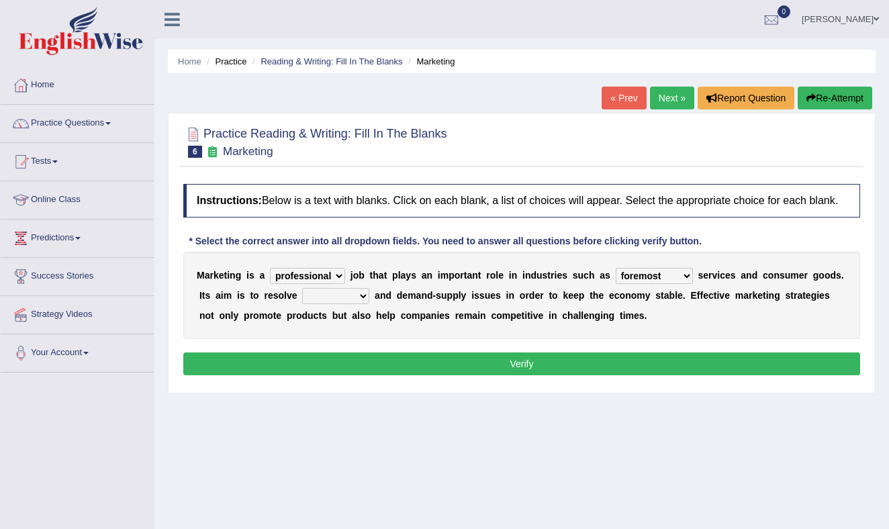
click at [616, 280] on select "civil financial conventional foremost" at bounding box center [654, 276] width 77 height 16
click at [360, 304] on select "imbalance excess symmetry budget" at bounding box center [335, 296] width 67 height 16
select select "budget"
click at [302, 300] on select "imbalance excess symmetry budget" at bounding box center [335, 296] width 67 height 16
click at [444, 375] on button "Verify" at bounding box center [521, 364] width 677 height 23
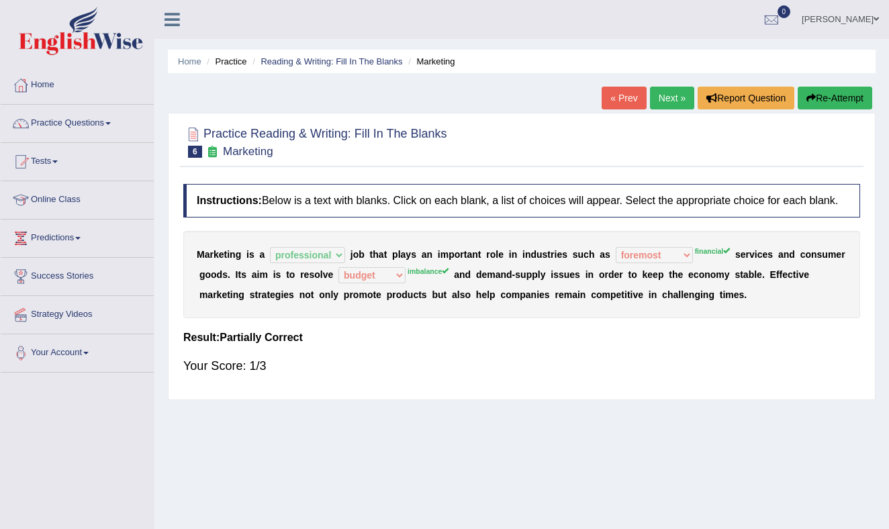
click at [823, 99] on button "Re-Attempt" at bounding box center [835, 98] width 75 height 23
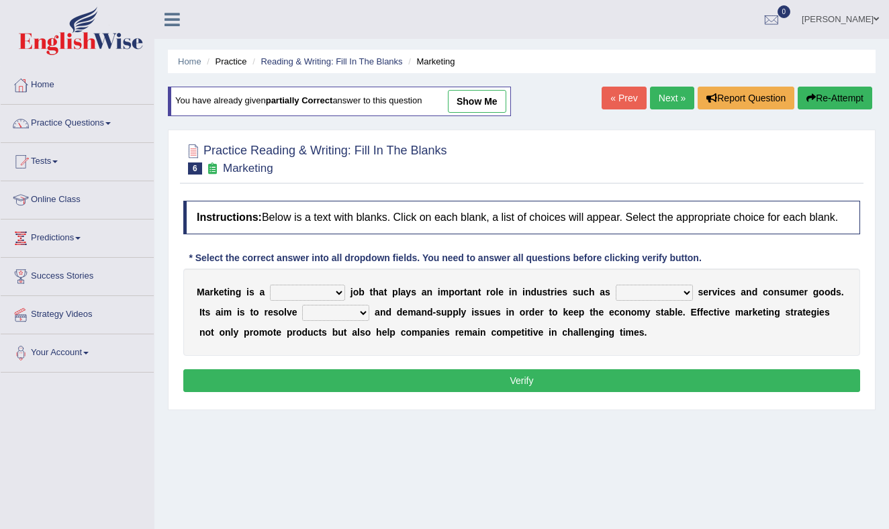
click at [341, 301] on select "professional flexible parochial descriptive" at bounding box center [307, 293] width 75 height 16
select select "professional"
click at [271, 297] on select "professional flexible parochial descriptive" at bounding box center [307, 293] width 75 height 16
click at [674, 301] on select "civil financial conventional foremost" at bounding box center [654, 293] width 77 height 16
select select "financial"
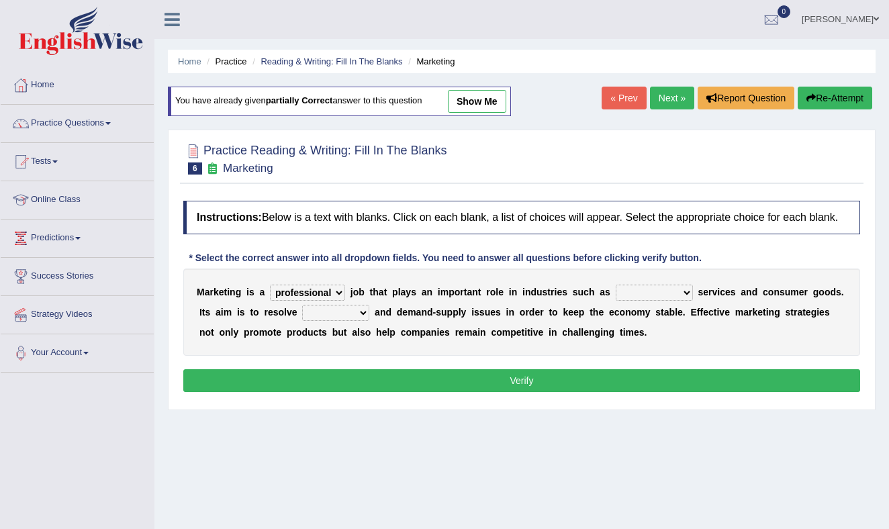
click at [616, 297] on select "civil financial conventional foremost" at bounding box center [654, 293] width 77 height 16
click at [353, 321] on select "imbalance excess symmetry budget" at bounding box center [335, 313] width 67 height 16
select select "imbalance"
click at [302, 317] on select "imbalance excess symmetry budget" at bounding box center [335, 313] width 67 height 16
click at [468, 392] on button "Verify" at bounding box center [521, 380] width 677 height 23
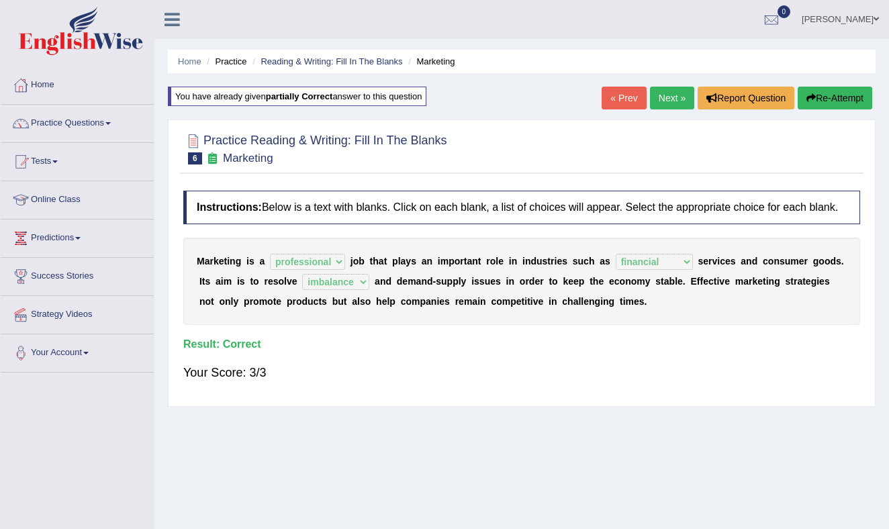
click at [662, 99] on link "Next »" at bounding box center [672, 98] width 44 height 23
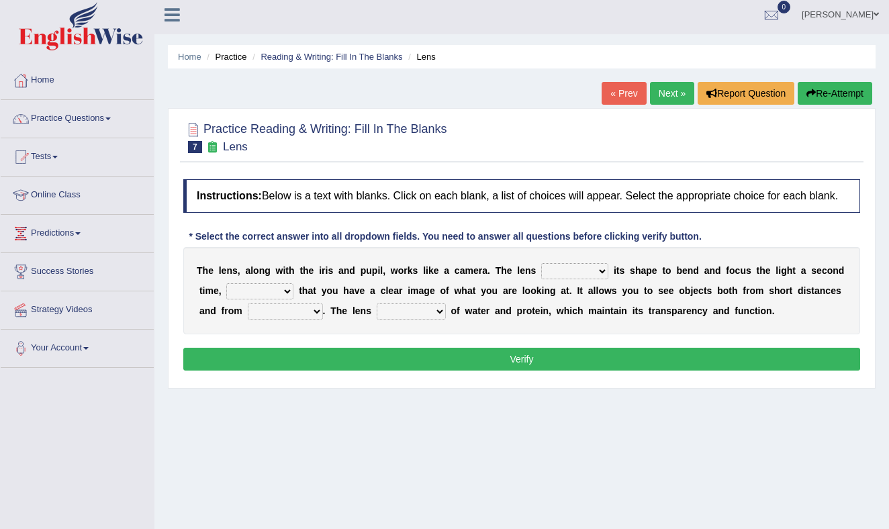
scroll to position [14, 0]
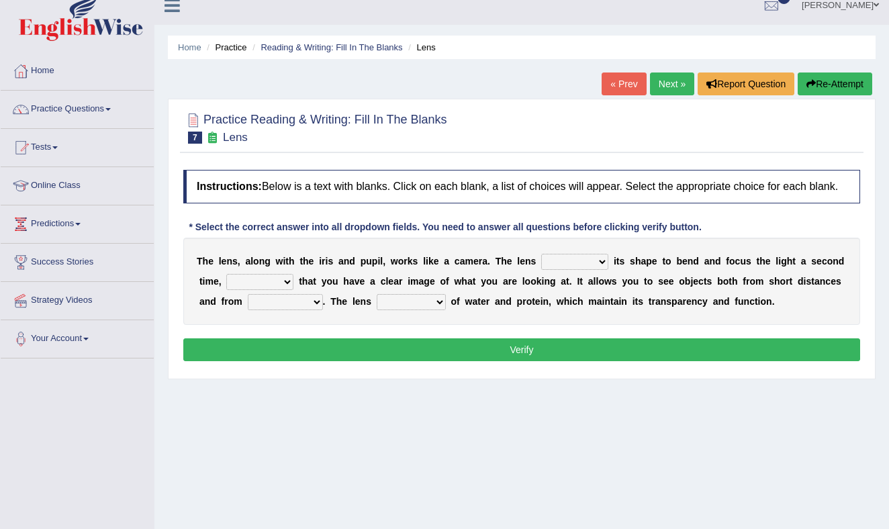
click at [602, 270] on select "adjusts shows selects presents" at bounding box center [574, 262] width 67 height 16
select select "adjusts"
click at [541, 266] on select "adjusts shows selects presents" at bounding box center [574, 262] width 67 height 16
click at [289, 290] on select "ensures to ensure ensure ensured" at bounding box center [259, 282] width 67 height 16
select select "to ensure"
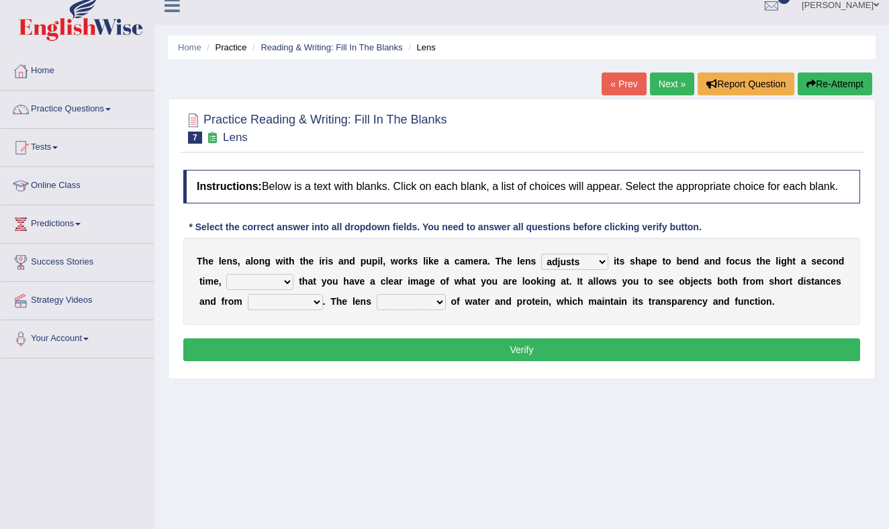
click at [226, 286] on select "ensures to ensure ensure ensured" at bounding box center [259, 282] width 67 height 16
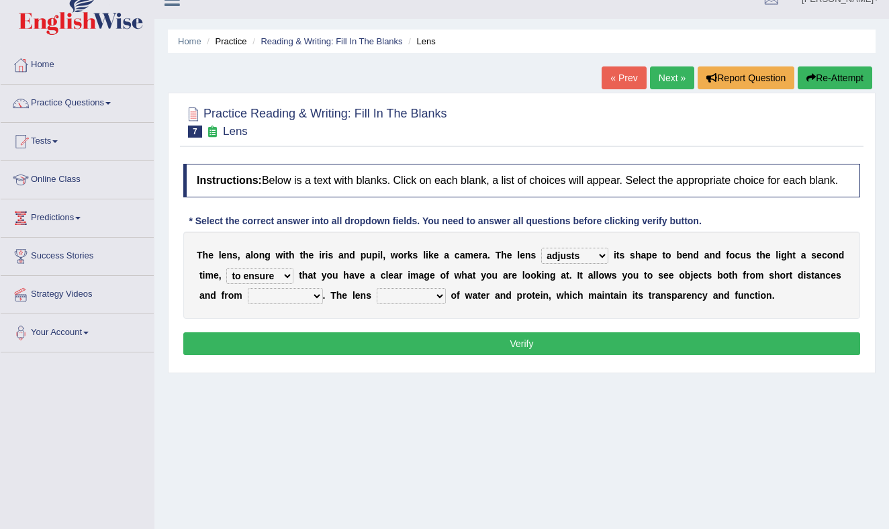
click at [316, 304] on select "far away in between further apart all along" at bounding box center [285, 296] width 75 height 16
select select "far away"
click at [248, 300] on select "far away in between further apart all along" at bounding box center [285, 296] width 75 height 16
click at [435, 304] on select "constitutes comprises composes consists" at bounding box center [411, 296] width 69 height 16
select select "consists"
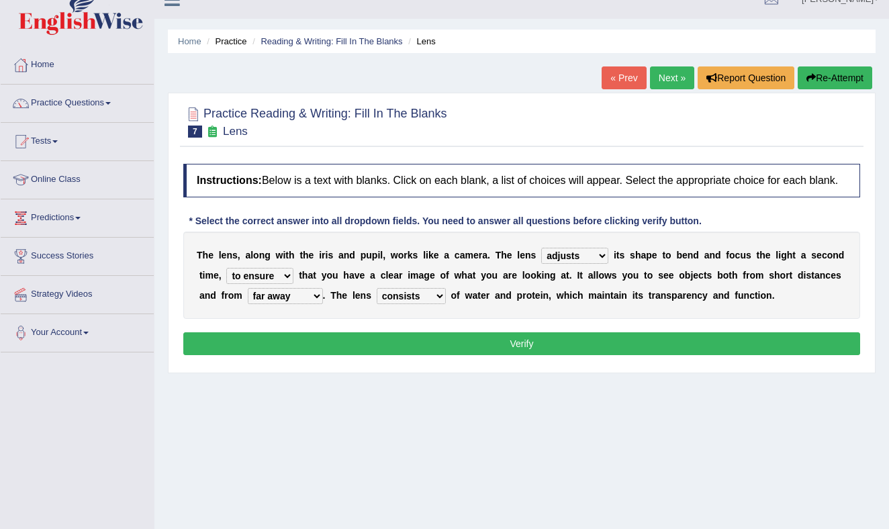
click at [377, 300] on select "constitutes comprises composes consists" at bounding box center [411, 296] width 69 height 16
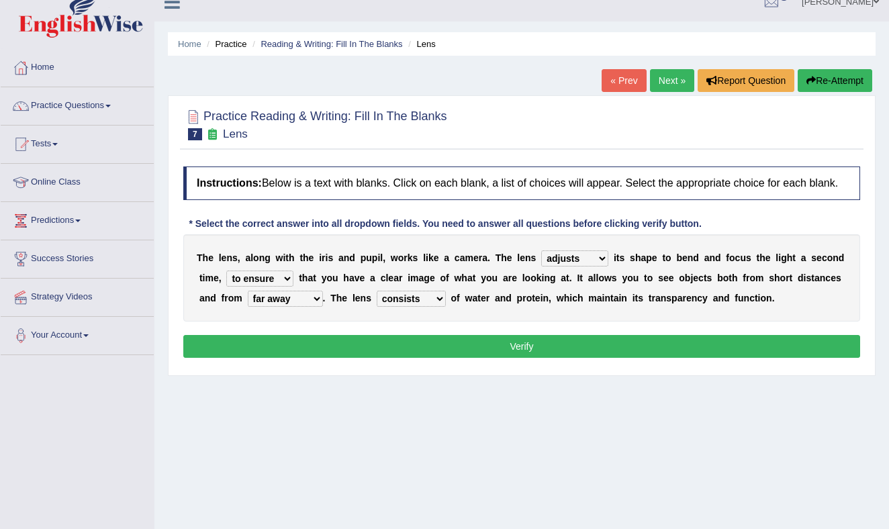
click at [433, 307] on select "constitutes comprises composes consists" at bounding box center [411, 299] width 69 height 16
click at [377, 303] on select "constitutes comprises composes consists" at bounding box center [411, 299] width 69 height 16
click at [483, 356] on button "Verify" at bounding box center [521, 346] width 677 height 23
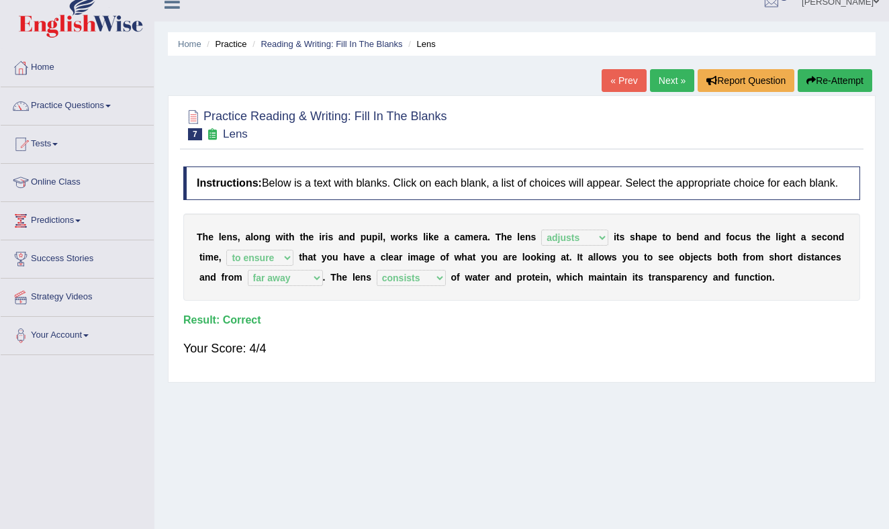
click at [842, 77] on button "Re-Attempt" at bounding box center [835, 80] width 75 height 23
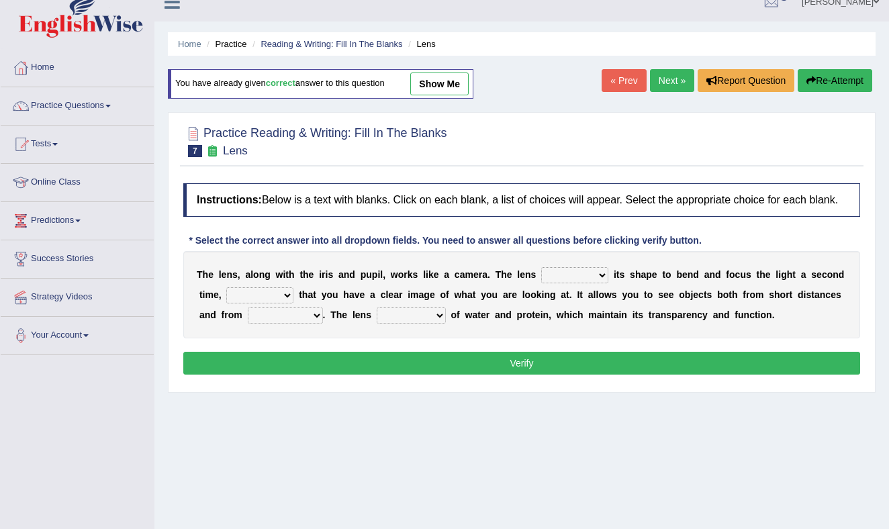
click at [597, 283] on select "adjusts shows selects presents" at bounding box center [574, 275] width 67 height 16
select select "adjusts"
click at [541, 279] on select "adjusts shows selects presents" at bounding box center [574, 275] width 67 height 16
click at [283, 302] on select "ensures to ensure ensure ensured" at bounding box center [259, 295] width 67 height 16
click at [226, 300] on select "ensures to ensure ensure ensured" at bounding box center [259, 295] width 67 height 16
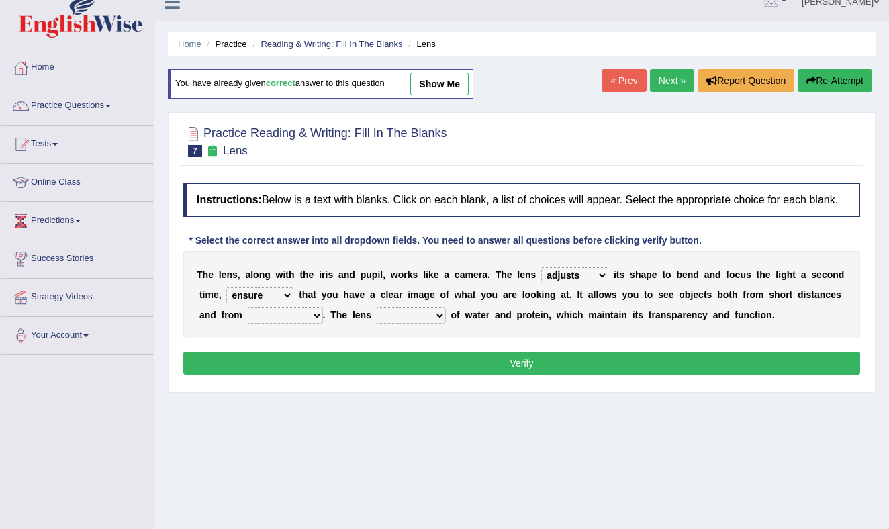
click at [283, 304] on select "ensures to ensure ensure ensured" at bounding box center [259, 295] width 67 height 16
select select "to ensure"
click at [226, 300] on select "ensures to ensure ensure ensured" at bounding box center [259, 295] width 67 height 16
click at [312, 324] on select "far away in between further apart all along" at bounding box center [285, 316] width 75 height 16
select select "far away"
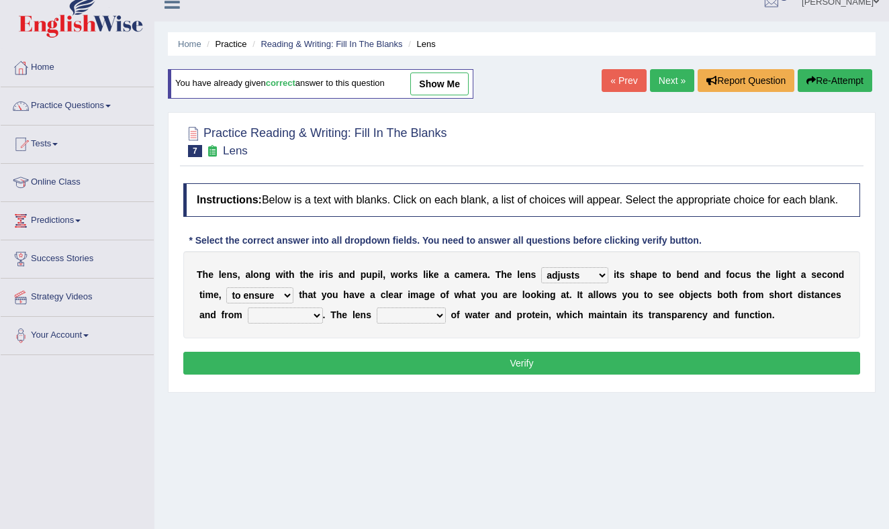
click at [248, 320] on select "far away in between further apart all along" at bounding box center [285, 316] width 75 height 16
click at [421, 324] on select "constitutes comprises composes consists" at bounding box center [411, 316] width 69 height 16
select select "consists"
click at [377, 320] on select "constitutes comprises composes consists" at bounding box center [411, 316] width 69 height 16
click at [492, 374] on button "Verify" at bounding box center [521, 363] width 677 height 23
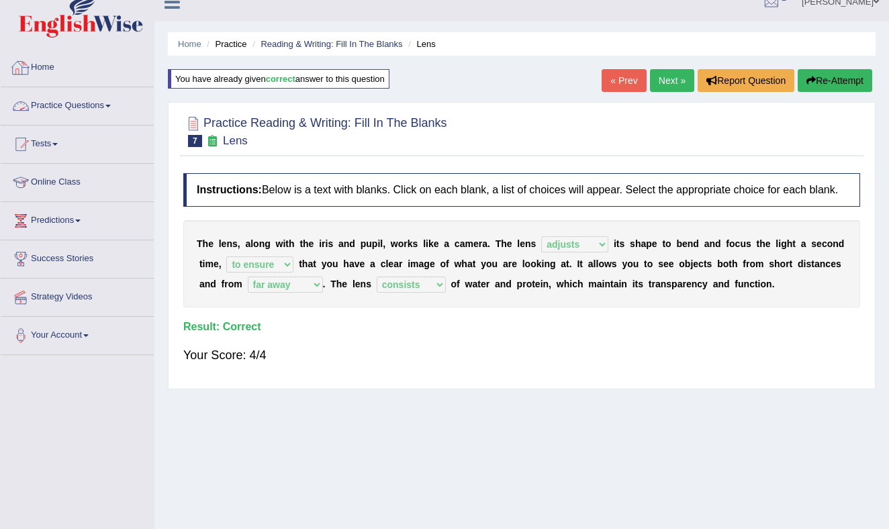
click at [101, 103] on link "Practice Questions" at bounding box center [77, 104] width 153 height 34
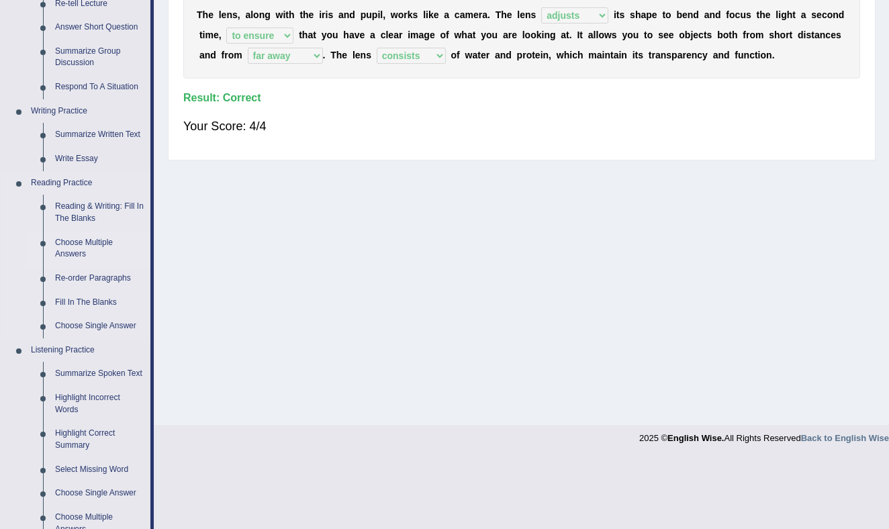
scroll to position [250, 0]
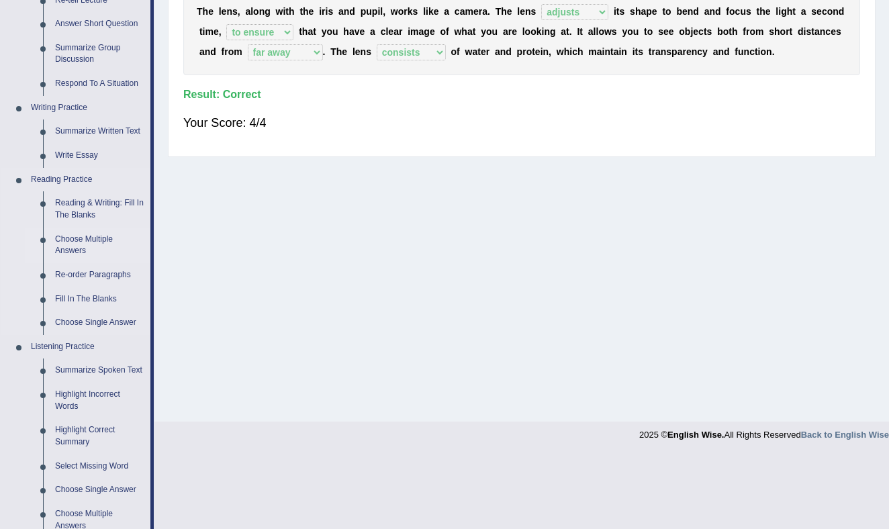
click at [71, 244] on link "Choose Multiple Answers" at bounding box center [99, 246] width 101 height 36
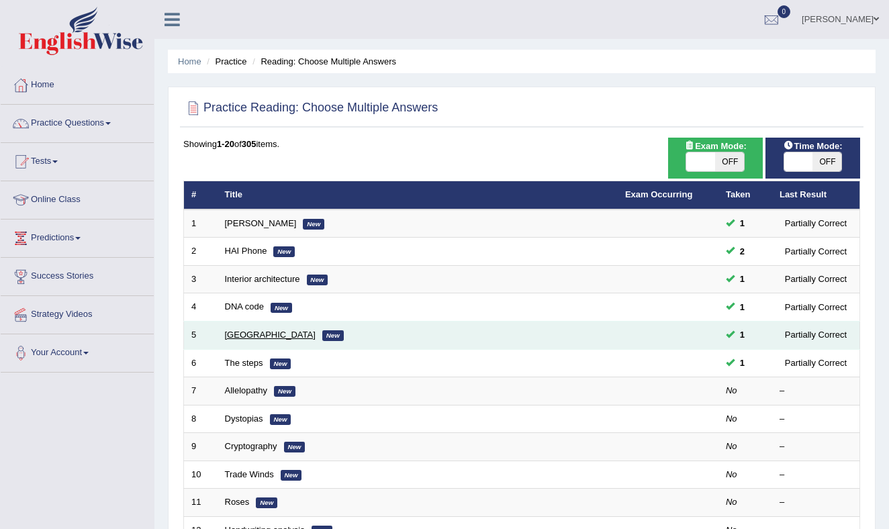
click at [257, 335] on link "[GEOGRAPHIC_DATA]" at bounding box center [270, 335] width 91 height 10
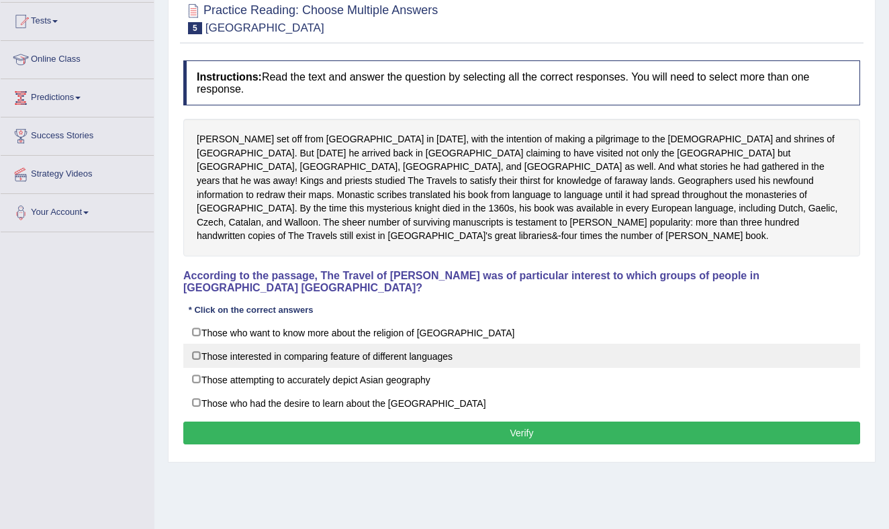
scroll to position [145, 0]
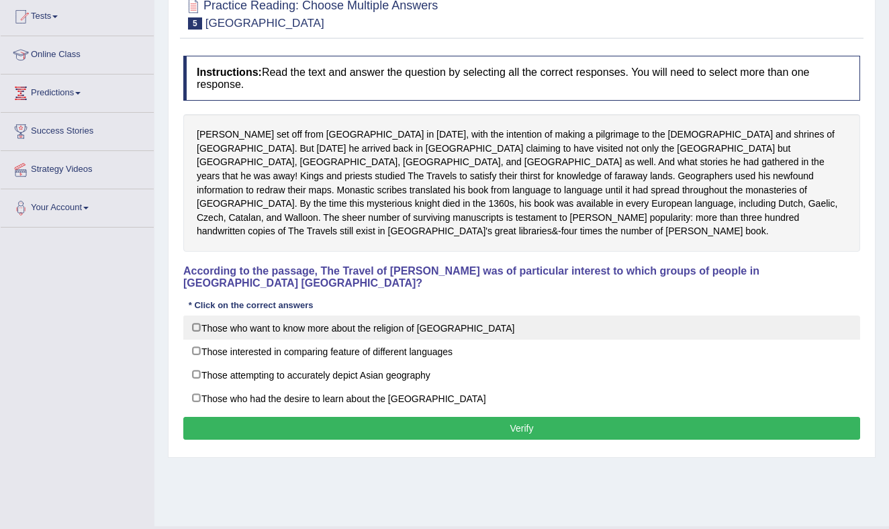
click at [195, 316] on label "Those who want to know more about the religion of [GEOGRAPHIC_DATA]" at bounding box center [521, 328] width 677 height 24
checkbox input "true"
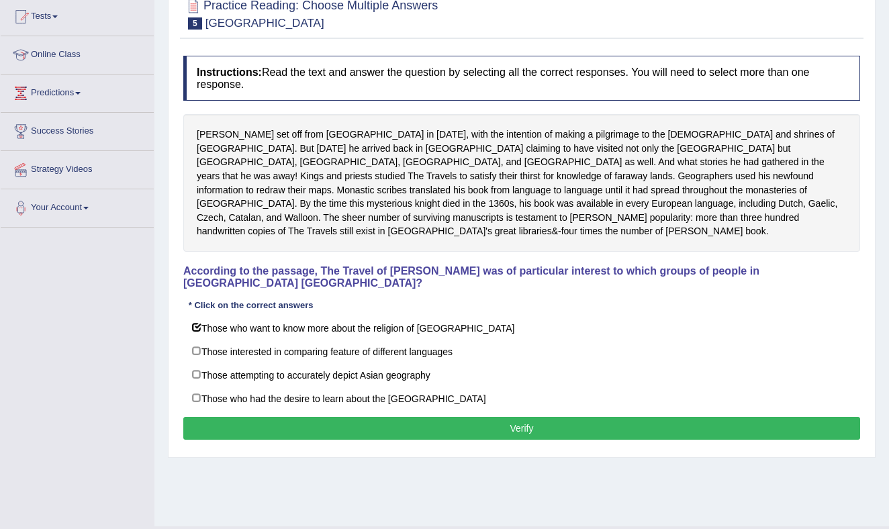
click at [518, 417] on button "Verify" at bounding box center [521, 428] width 677 height 23
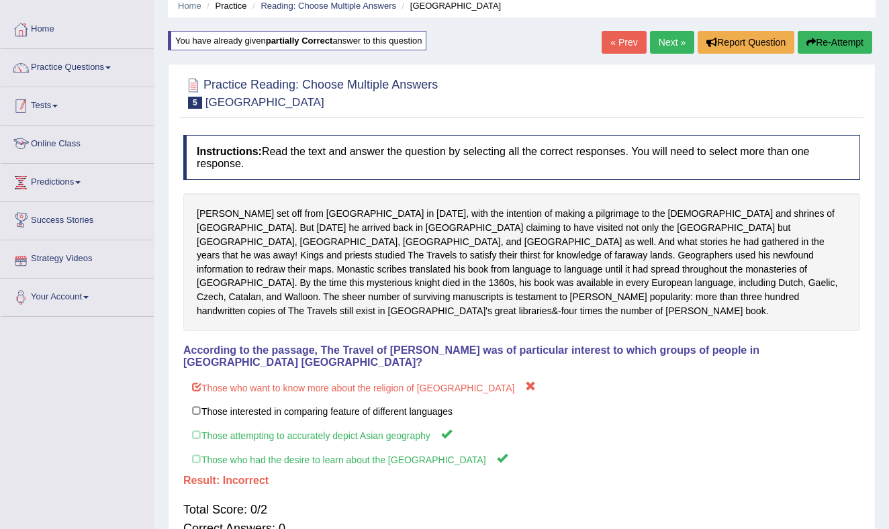
scroll to position [59, 0]
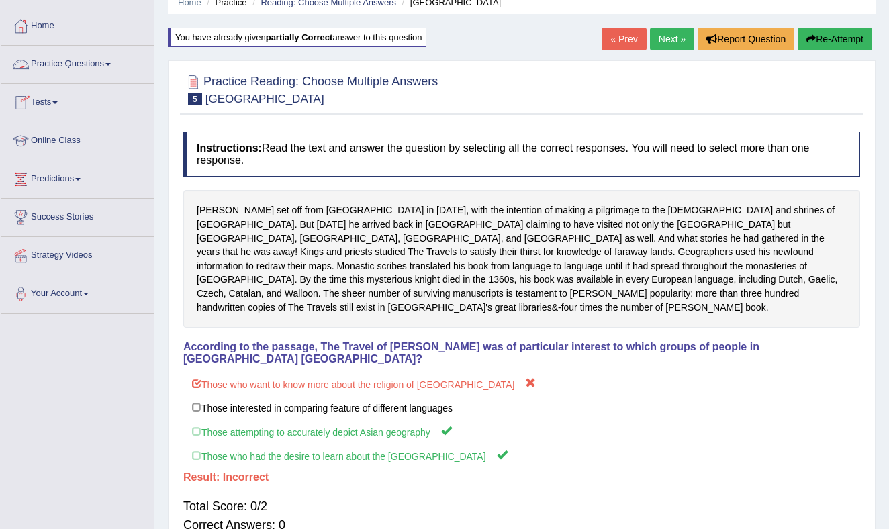
click at [104, 64] on link "Practice Questions" at bounding box center [77, 63] width 153 height 34
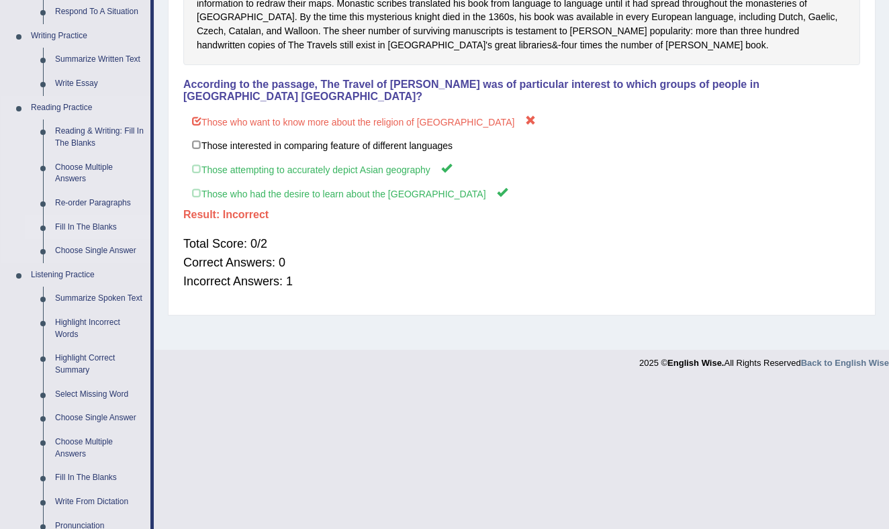
scroll to position [319, 0]
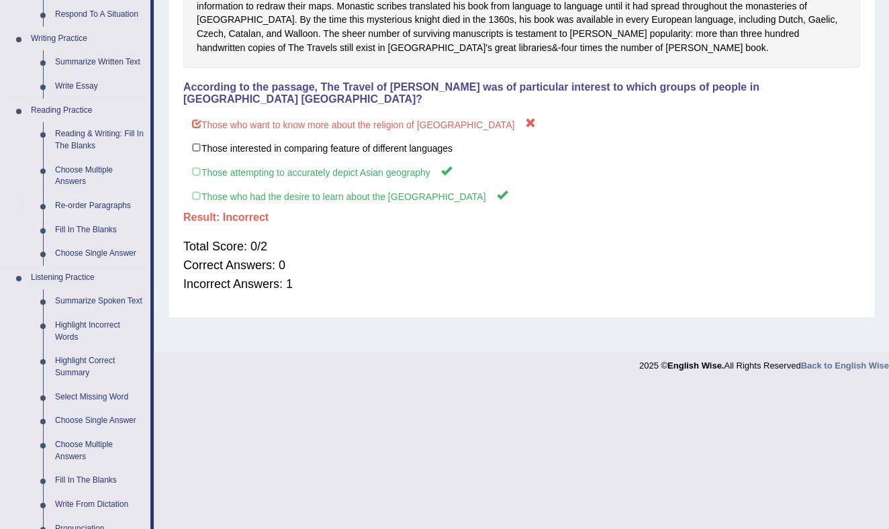
click at [91, 203] on link "Re-order Paragraphs" at bounding box center [99, 206] width 101 height 24
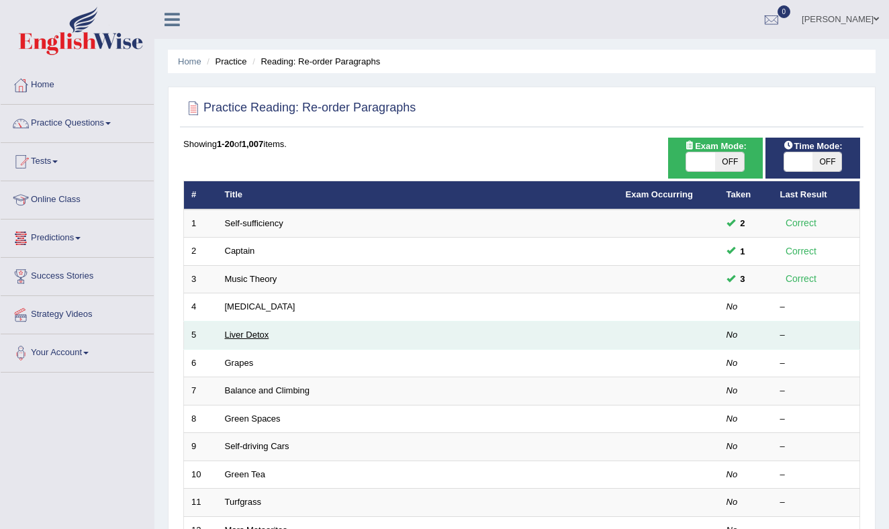
click at [253, 333] on link "Liver Detox" at bounding box center [247, 335] width 44 height 10
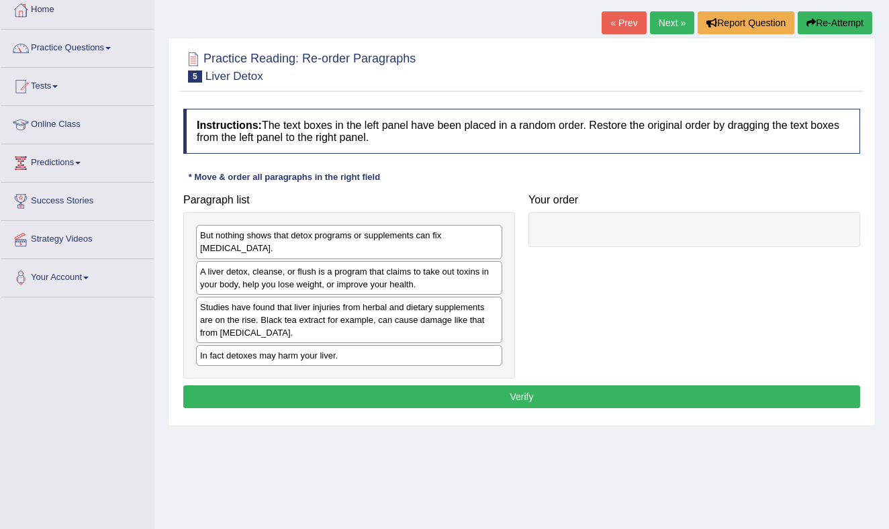
scroll to position [77, 0]
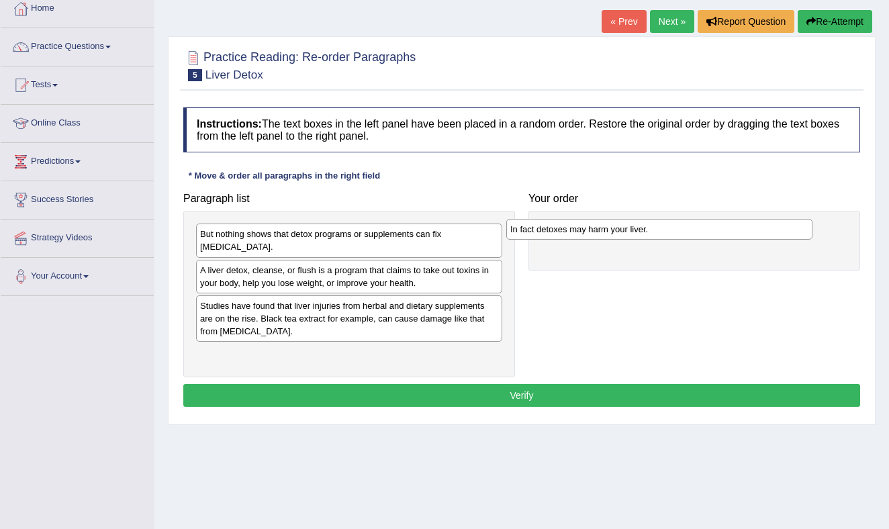
drag, startPoint x: 287, startPoint y: 360, endPoint x: 598, endPoint y: 236, distance: 334.2
click at [598, 236] on div "In fact detoxes may harm your liver." at bounding box center [659, 229] width 306 height 21
drag, startPoint x: 261, startPoint y: 248, endPoint x: 352, endPoint y: 256, distance: 91.7
click at [352, 256] on div "But nothing shows that detox programs or supplements can fix [MEDICAL_DATA]." at bounding box center [349, 241] width 306 height 34
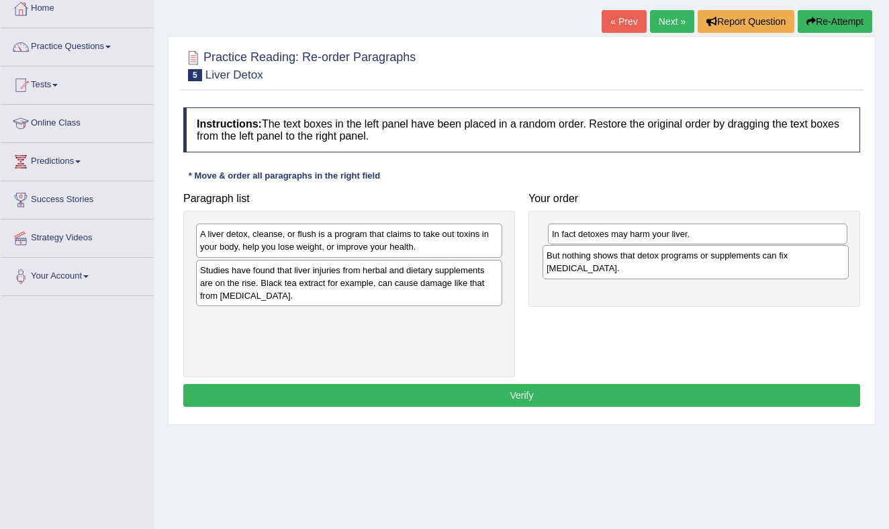
drag, startPoint x: 407, startPoint y: 267, endPoint x: 701, endPoint y: 277, distance: 294.3
click at [701, 277] on div "But nothing shows that detox programs or supplements can fix [MEDICAL_DATA]." at bounding box center [696, 262] width 306 height 34
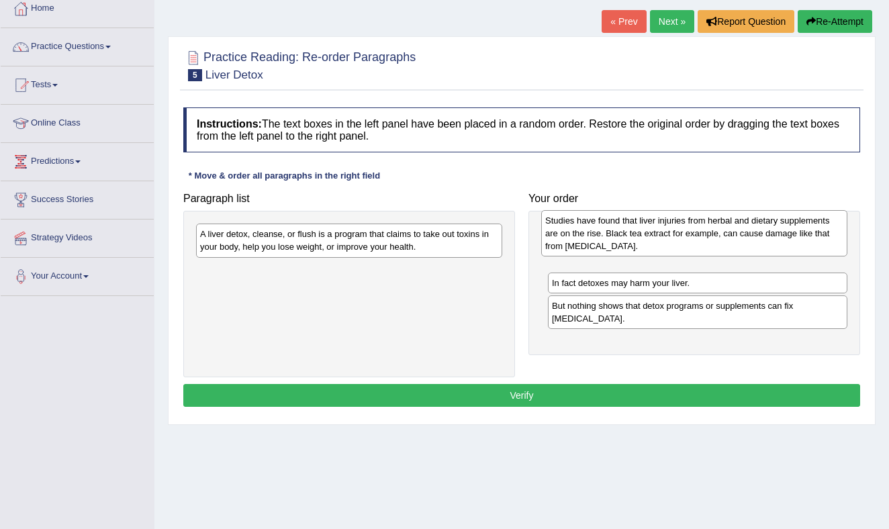
drag, startPoint x: 242, startPoint y: 280, endPoint x: 586, endPoint y: 232, distance: 346.5
click at [586, 232] on div "Studies have found that liver injuries from herbal and dietary supplements are …" at bounding box center [694, 233] width 306 height 46
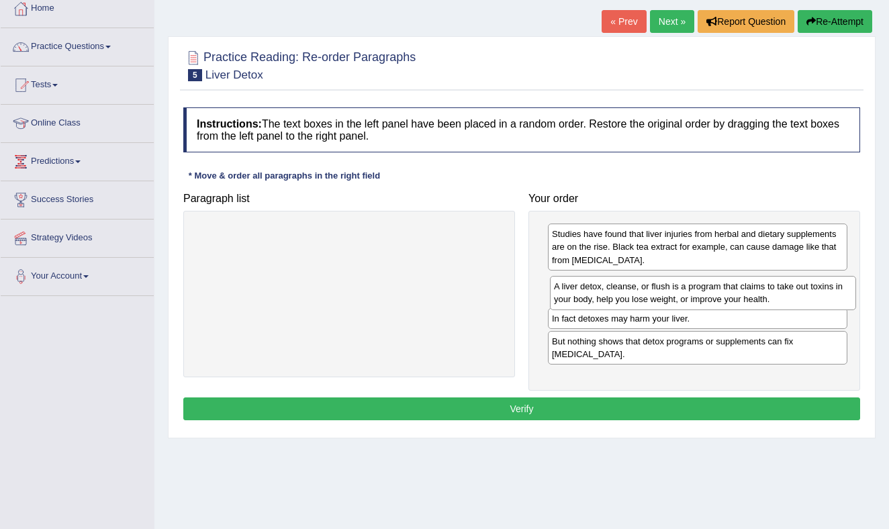
drag, startPoint x: 293, startPoint y: 249, endPoint x: 646, endPoint y: 301, distance: 357.0
click at [646, 302] on div "A liver detox, cleanse, or flush is a program that claims to take out toxins in…" at bounding box center [703, 293] width 306 height 34
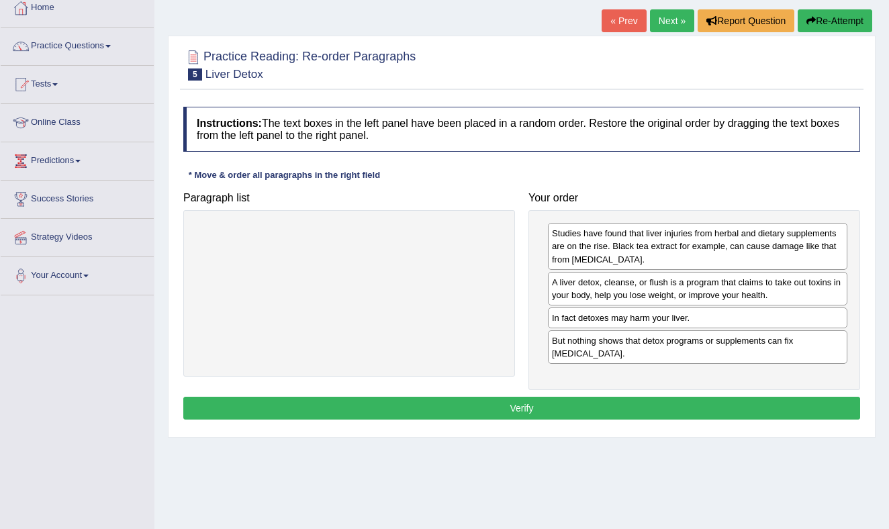
click at [541, 408] on button "Verify" at bounding box center [521, 408] width 677 height 23
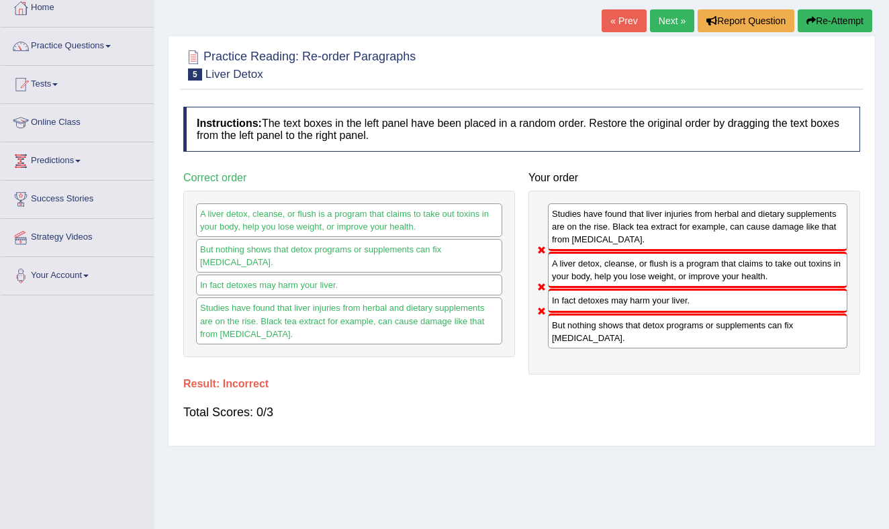
click at [837, 16] on button "Re-Attempt" at bounding box center [835, 20] width 75 height 23
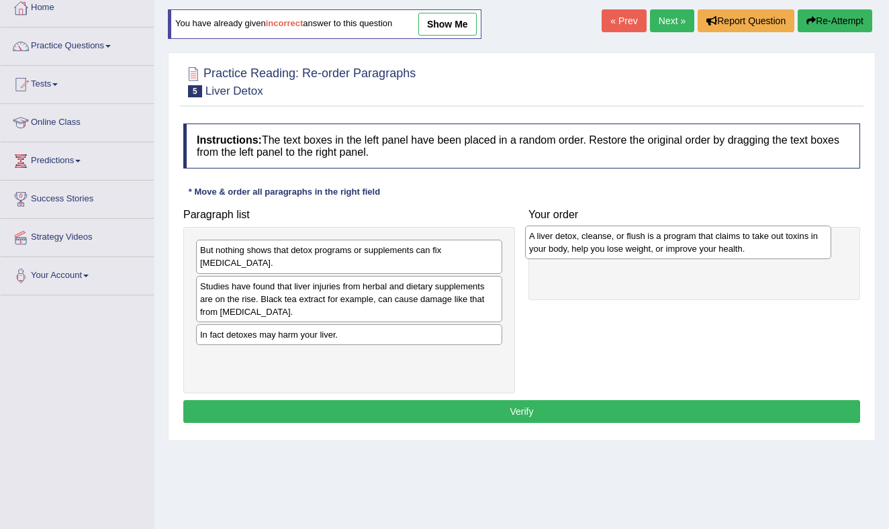
drag, startPoint x: 226, startPoint y: 292, endPoint x: 522, endPoint y: 250, distance: 299.2
click at [553, 242] on div "A liver detox, cleanse, or flush is a program that claims to take out toxins in…" at bounding box center [678, 243] width 306 height 34
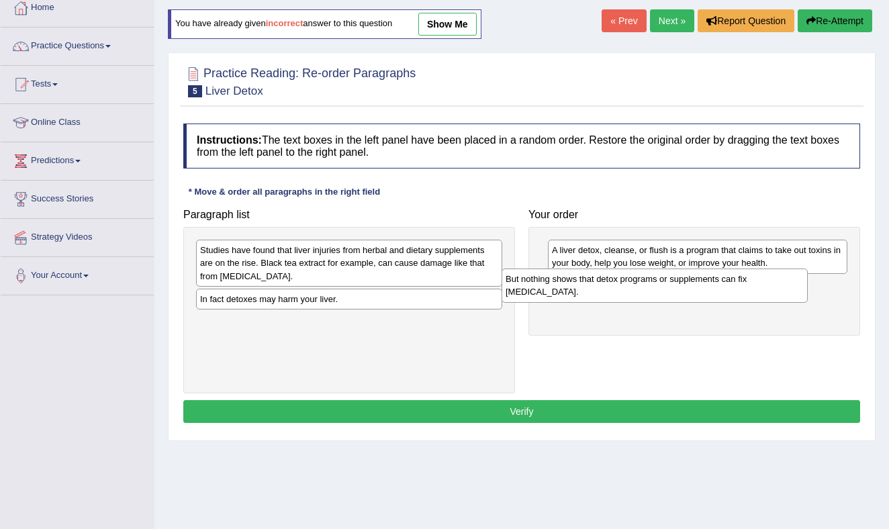
drag, startPoint x: 406, startPoint y: 253, endPoint x: 711, endPoint y: 284, distance: 306.5
click at [716, 281] on div "But nothing shows that detox programs or supplements can fix [MEDICAL_DATA]." at bounding box center [655, 286] width 306 height 34
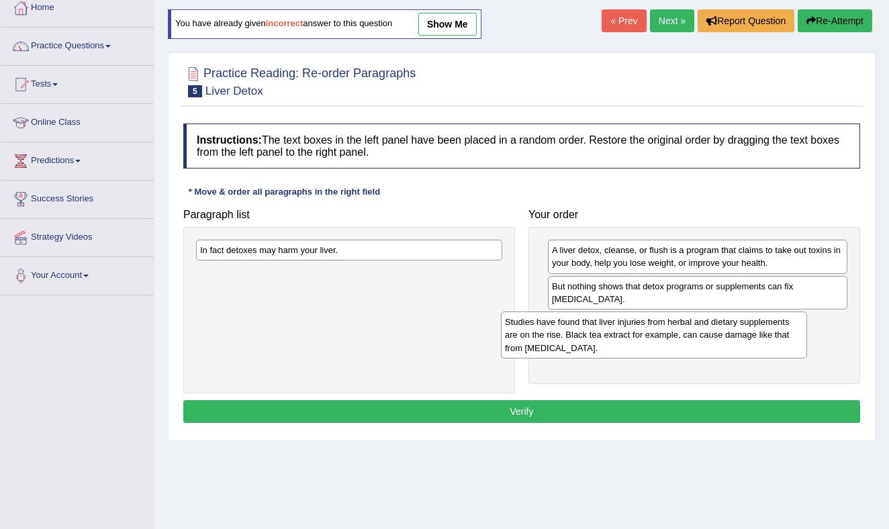
drag, startPoint x: 349, startPoint y: 269, endPoint x: 657, endPoint y: 343, distance: 317.0
click at [661, 340] on div "Studies have found that liver injuries from herbal and dietary supplements are …" at bounding box center [654, 335] width 306 height 46
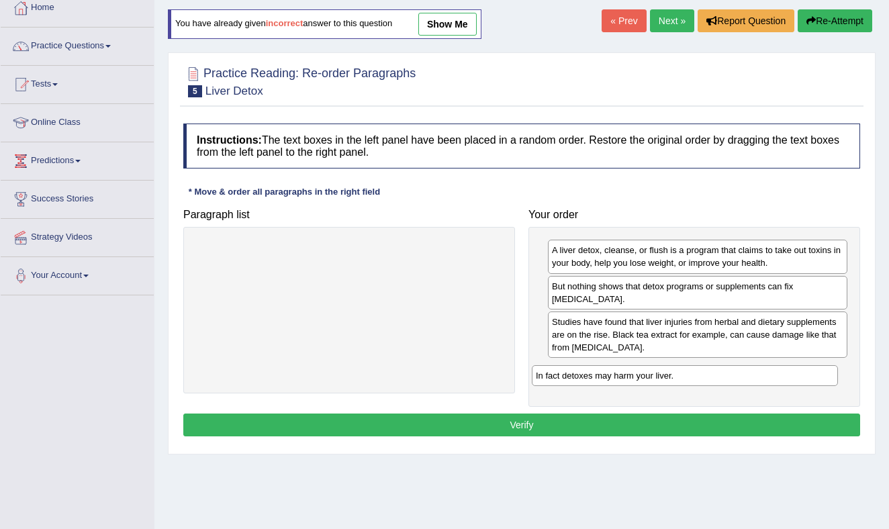
drag, startPoint x: 402, startPoint y: 248, endPoint x: 737, endPoint y: 373, distance: 357.3
click at [737, 373] on div "In fact detoxes may harm your liver." at bounding box center [685, 375] width 306 height 21
click at [490, 426] on button "Verify" at bounding box center [521, 425] width 677 height 23
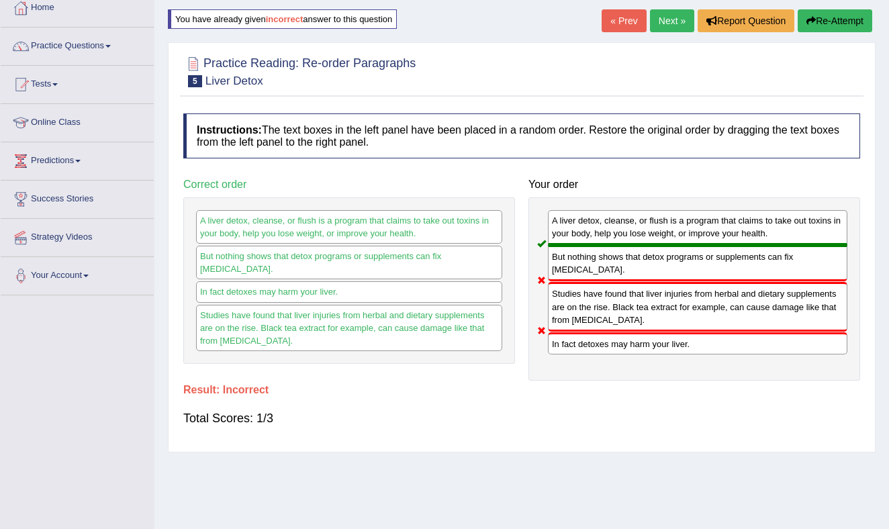
click at [839, 16] on button "Re-Attempt" at bounding box center [835, 20] width 75 height 23
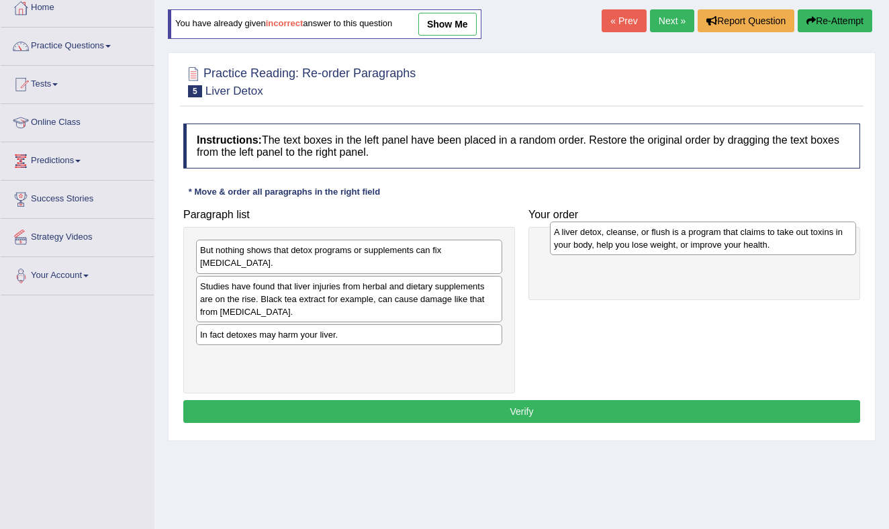
drag, startPoint x: 215, startPoint y: 293, endPoint x: 598, endPoint y: 233, distance: 387.6
click at [598, 233] on div "A liver detox, cleanse, or flush is a program that claims to take out toxins in…" at bounding box center [703, 239] width 306 height 34
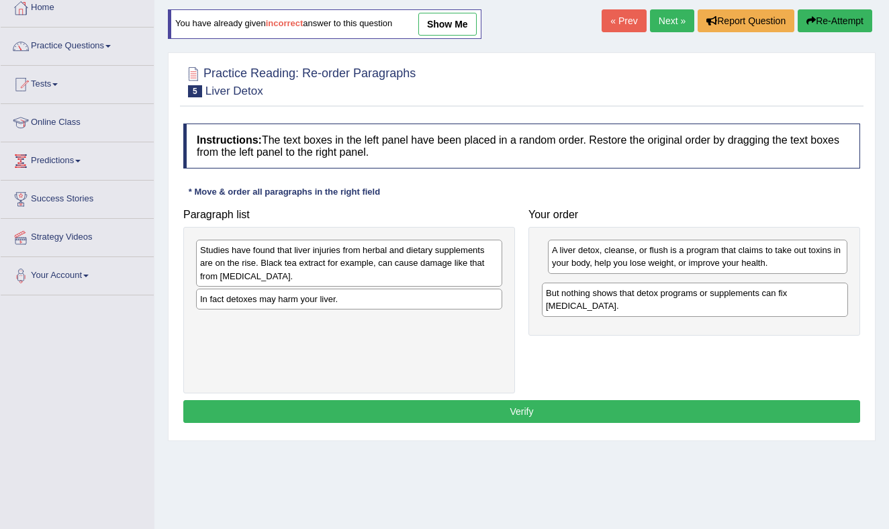
drag, startPoint x: 361, startPoint y: 250, endPoint x: 683, endPoint y: 298, distance: 325.9
click at [710, 291] on div "But nothing shows that detox programs or supplements can fix [MEDICAL_DATA]." at bounding box center [695, 300] width 306 height 34
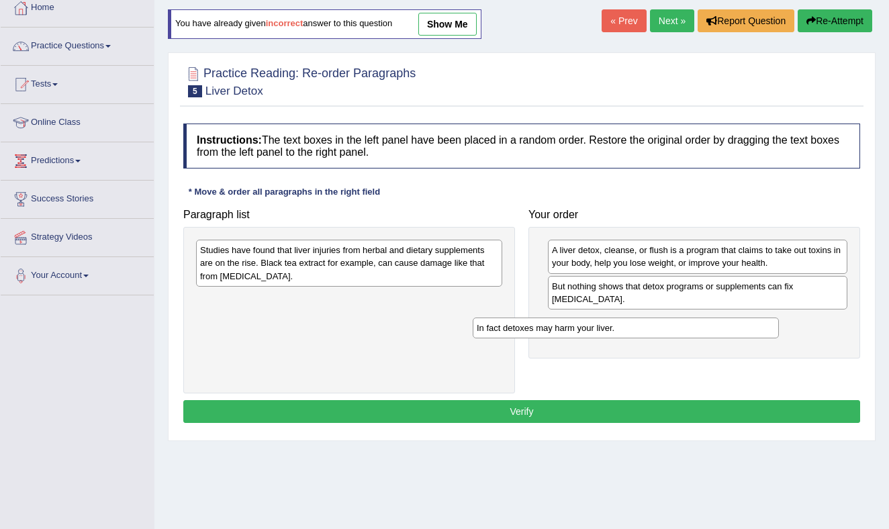
drag, startPoint x: 392, startPoint y: 297, endPoint x: 684, endPoint y: 322, distance: 293.2
click at [684, 322] on div "In fact detoxes may harm your liver." at bounding box center [626, 328] width 306 height 21
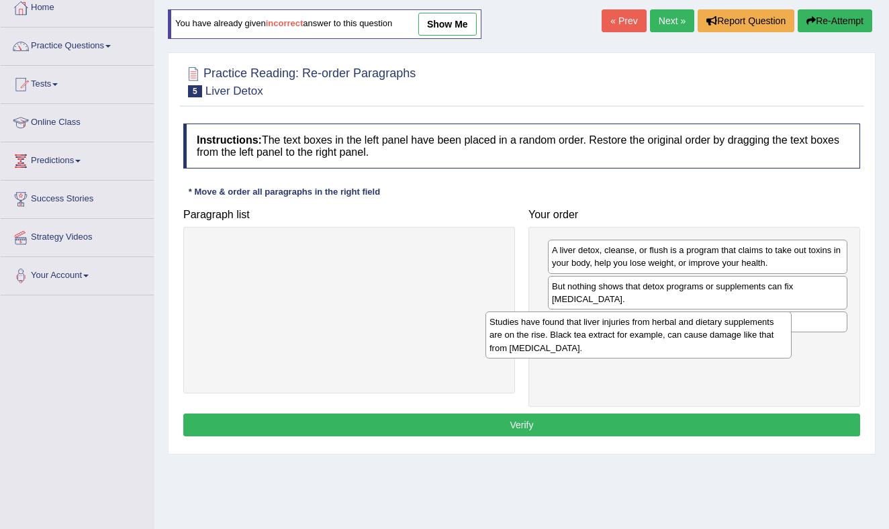
drag, startPoint x: 463, startPoint y: 261, endPoint x: 692, endPoint y: 374, distance: 255.3
click at [756, 331] on div "Studies have found that liver injuries from herbal and dietary supplements are …" at bounding box center [639, 335] width 306 height 46
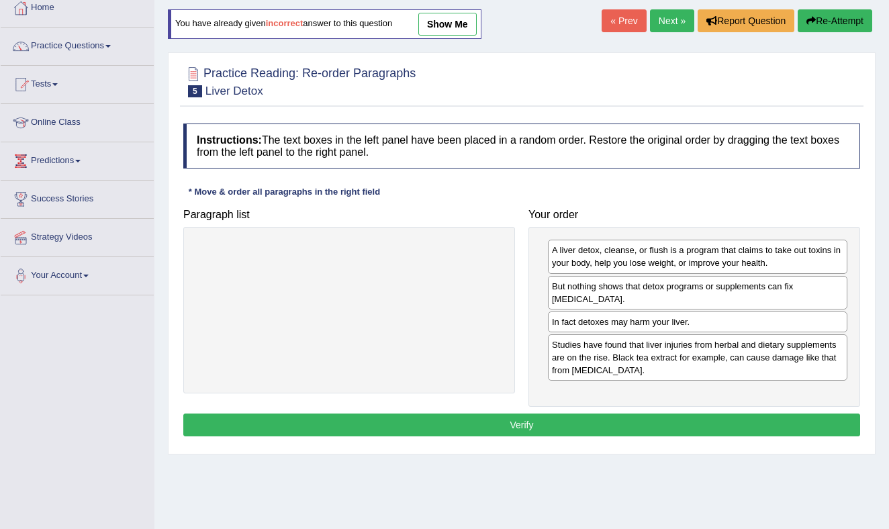
click at [469, 428] on button "Verify" at bounding box center [521, 425] width 677 height 23
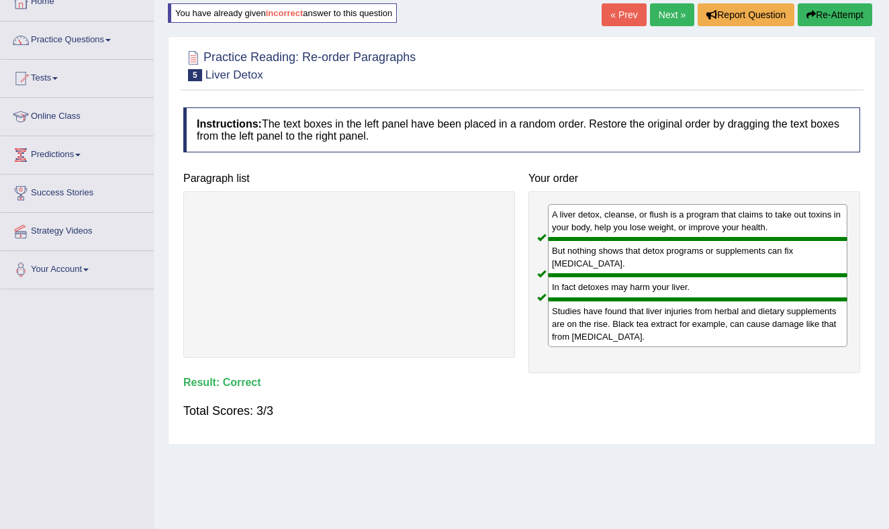
scroll to position [85, 0]
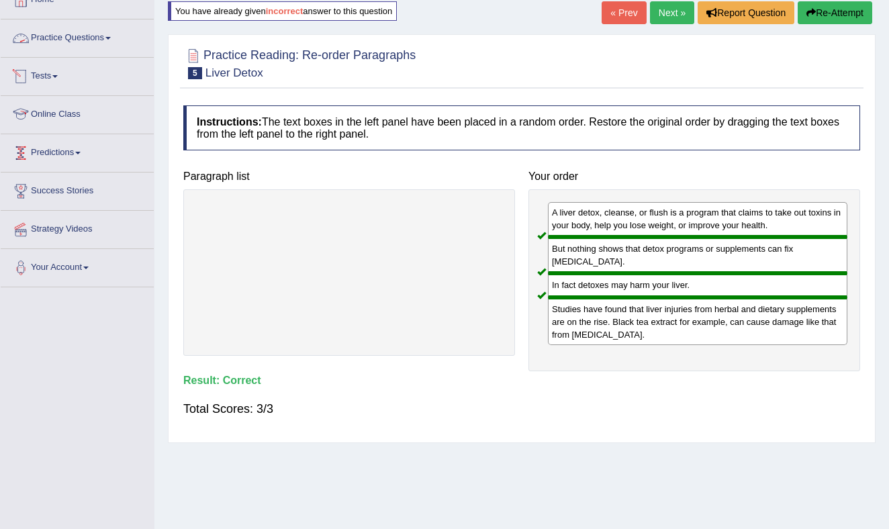
click at [104, 37] on link "Practice Questions" at bounding box center [77, 36] width 153 height 34
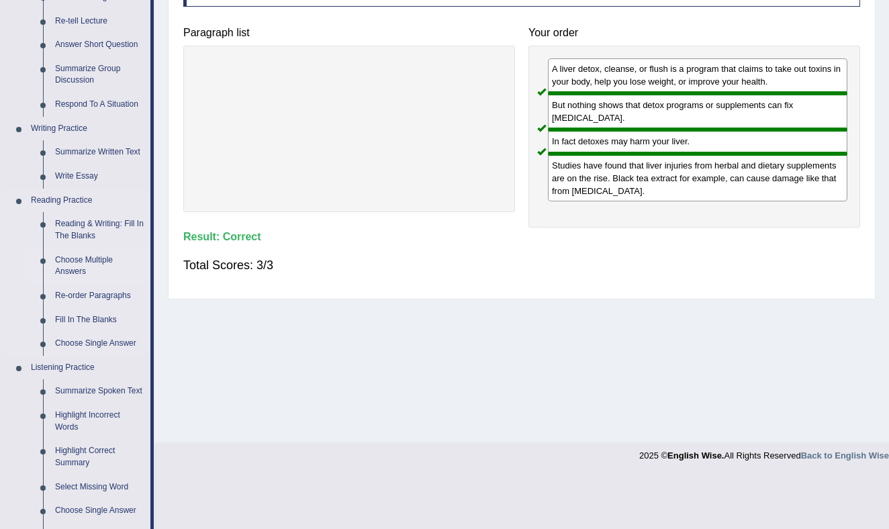
scroll to position [238, 0]
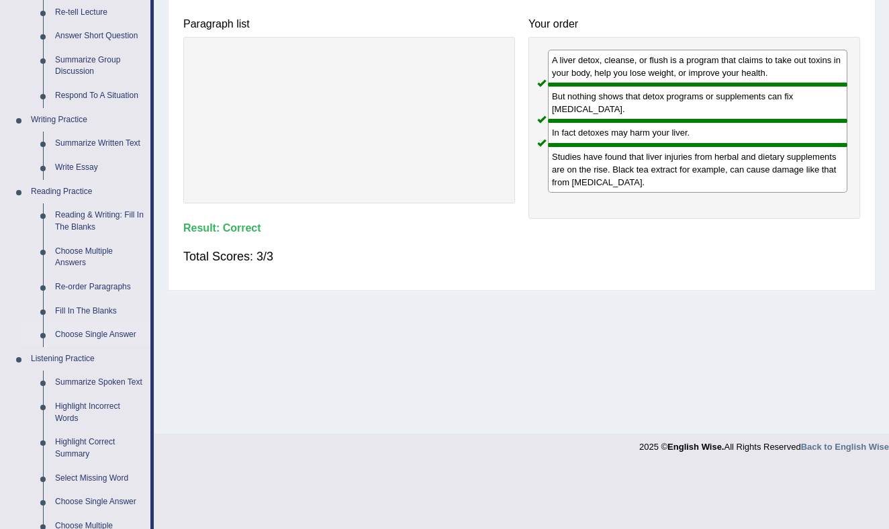
click at [95, 309] on link "Fill In The Blanks" at bounding box center [99, 312] width 101 height 24
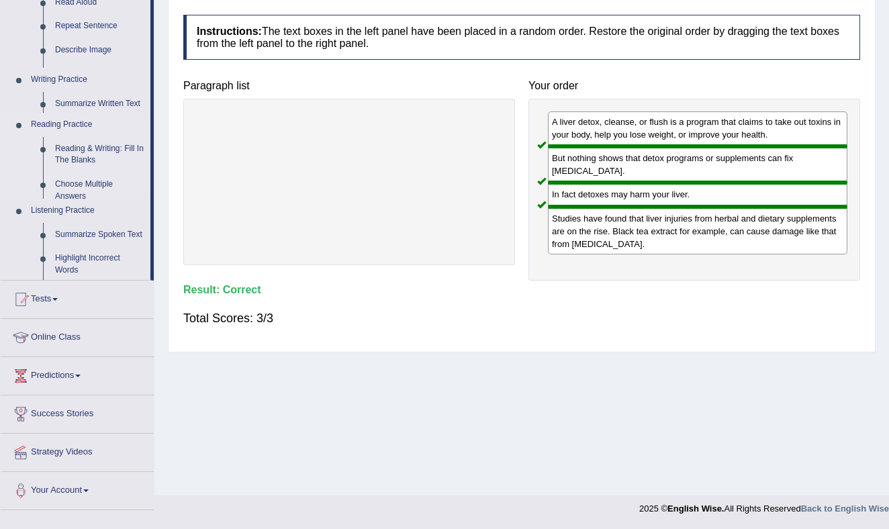
scroll to position [176, 0]
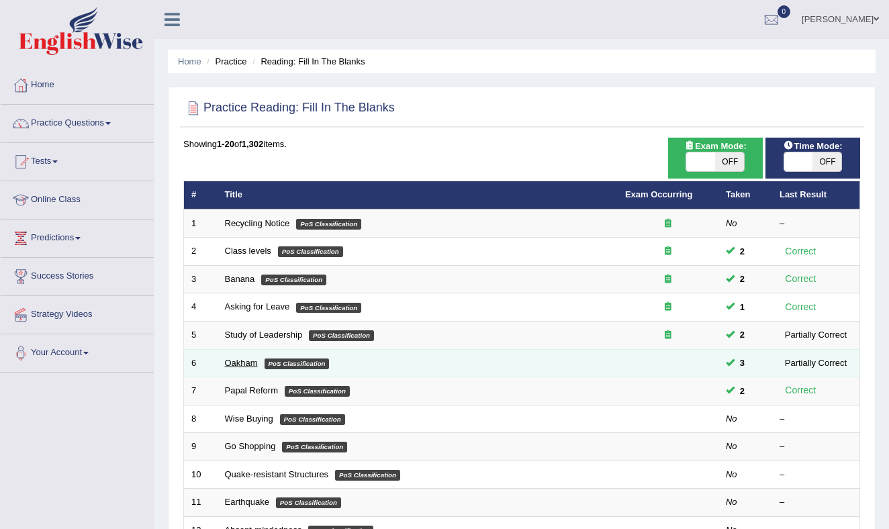
click at [240, 361] on link "Oakham" at bounding box center [241, 363] width 33 height 10
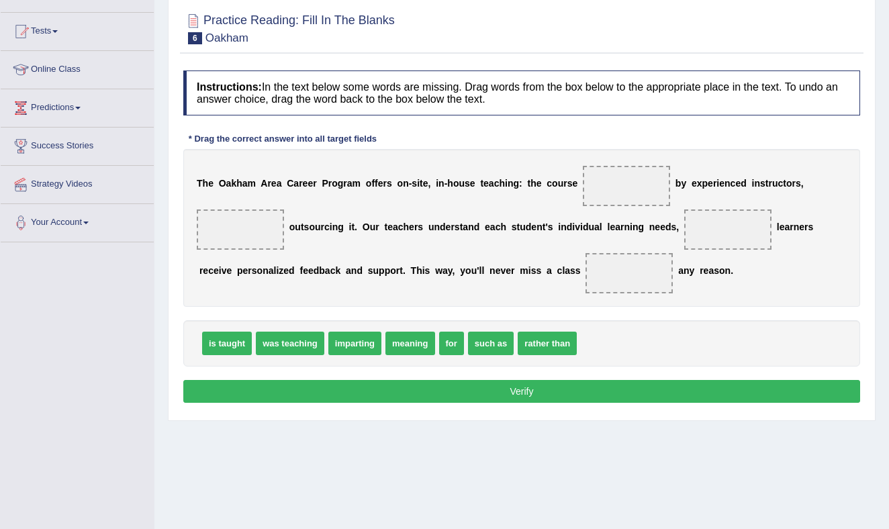
scroll to position [132, 0]
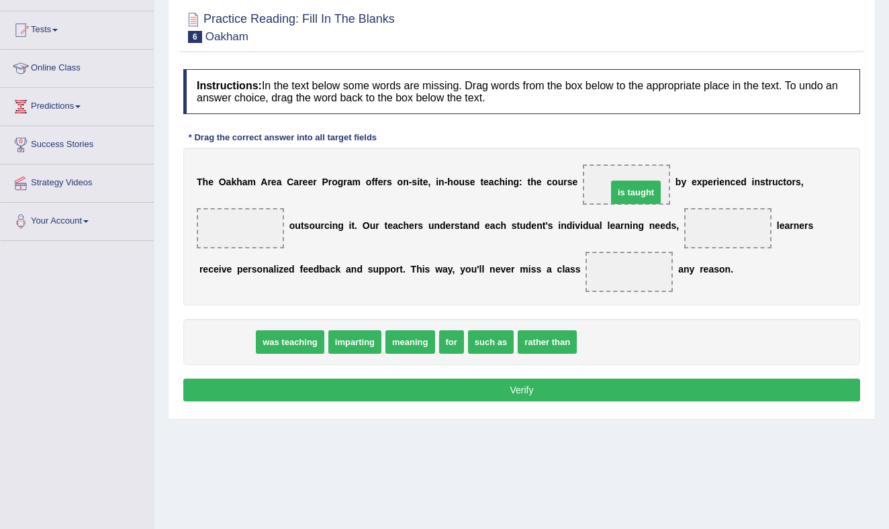
drag, startPoint x: 222, startPoint y: 347, endPoint x: 630, endPoint y: 197, distance: 435.2
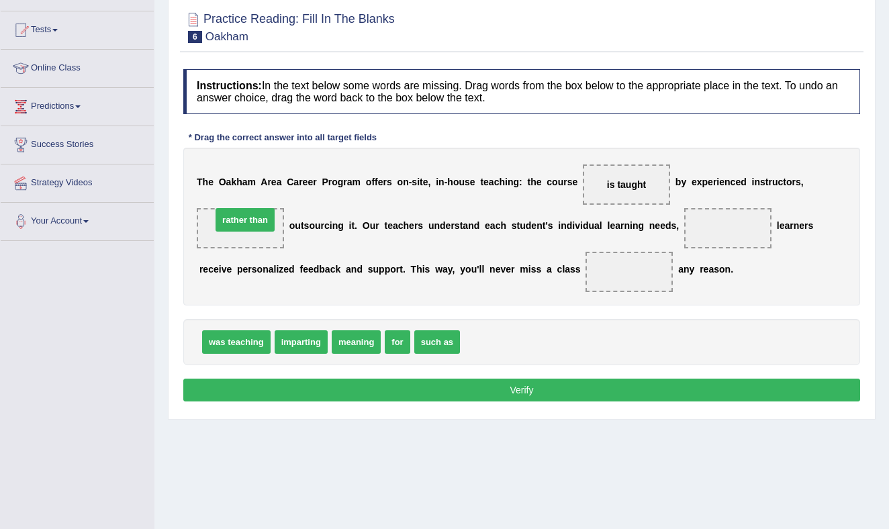
drag, startPoint x: 505, startPoint y: 338, endPoint x: 259, endPoint y: 222, distance: 271.9
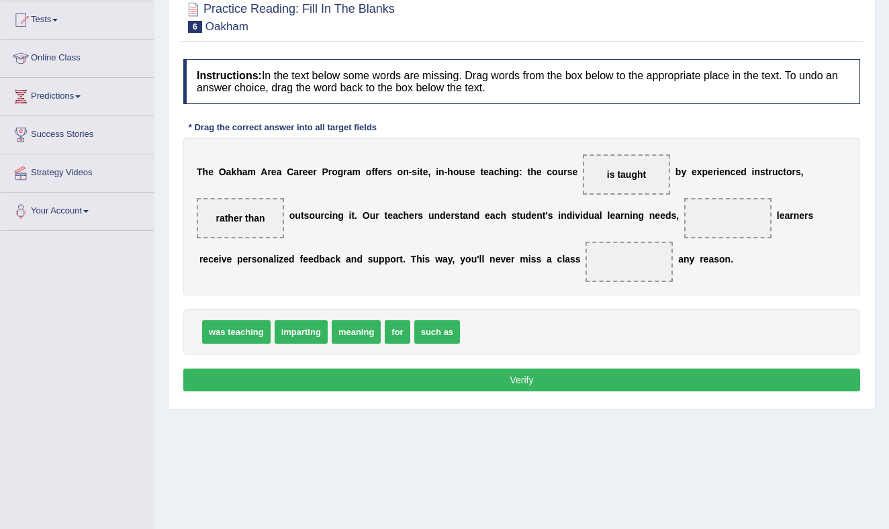
scroll to position [147, 0]
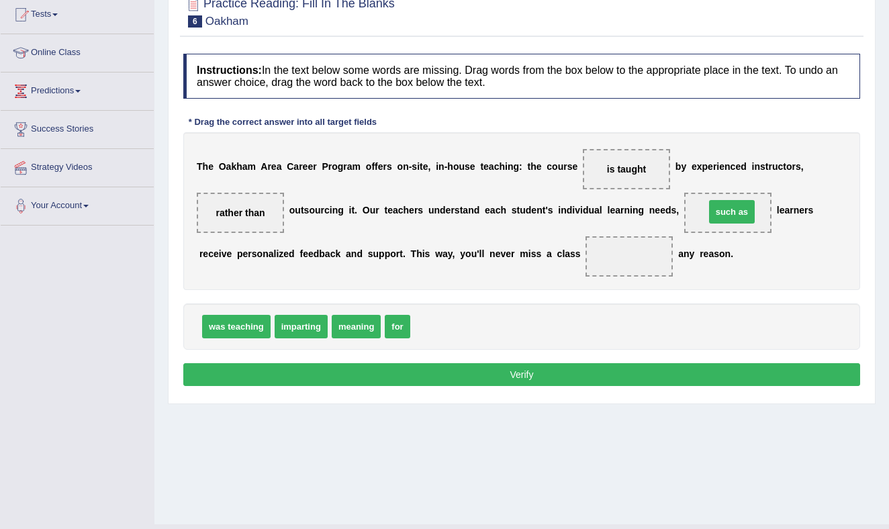
drag, startPoint x: 443, startPoint y: 326, endPoint x: 738, endPoint y: 212, distance: 317.0
drag, startPoint x: 404, startPoint y: 325, endPoint x: 633, endPoint y: 267, distance: 236.2
click at [523, 371] on button "Verify" at bounding box center [521, 374] width 677 height 23
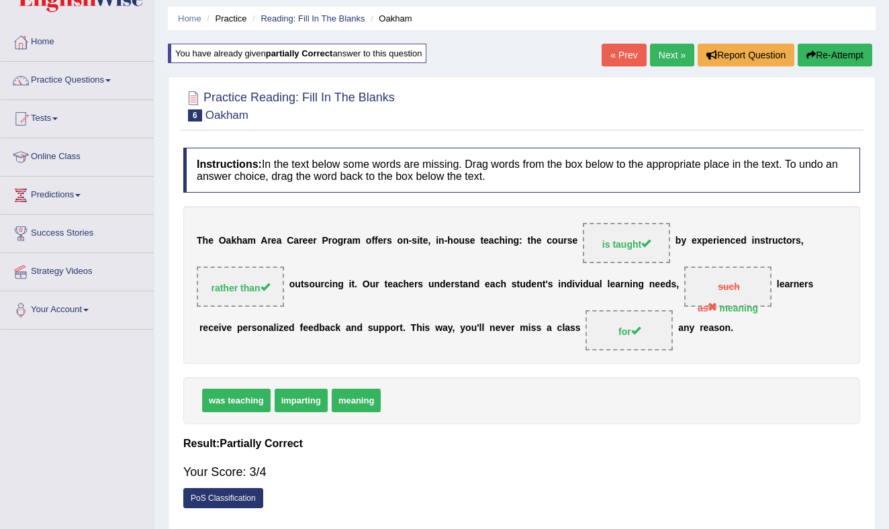
scroll to position [0, 0]
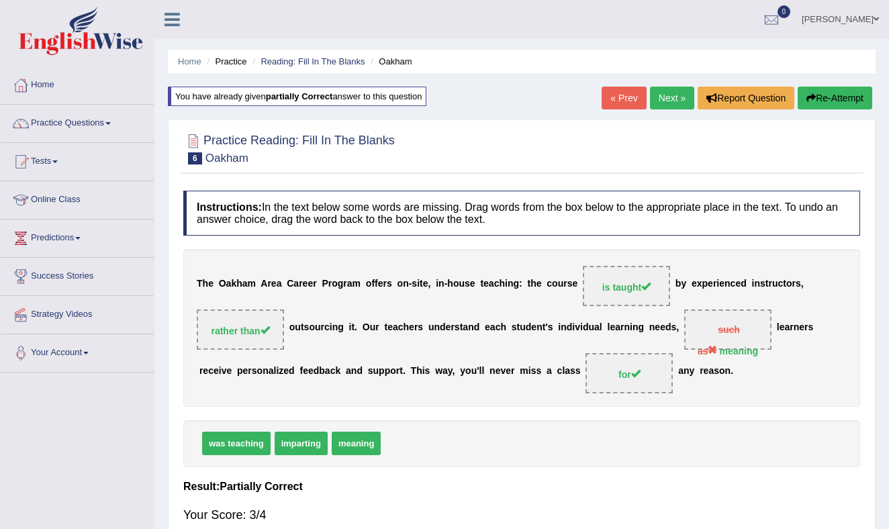
click at [669, 94] on link "Next »" at bounding box center [672, 98] width 44 height 23
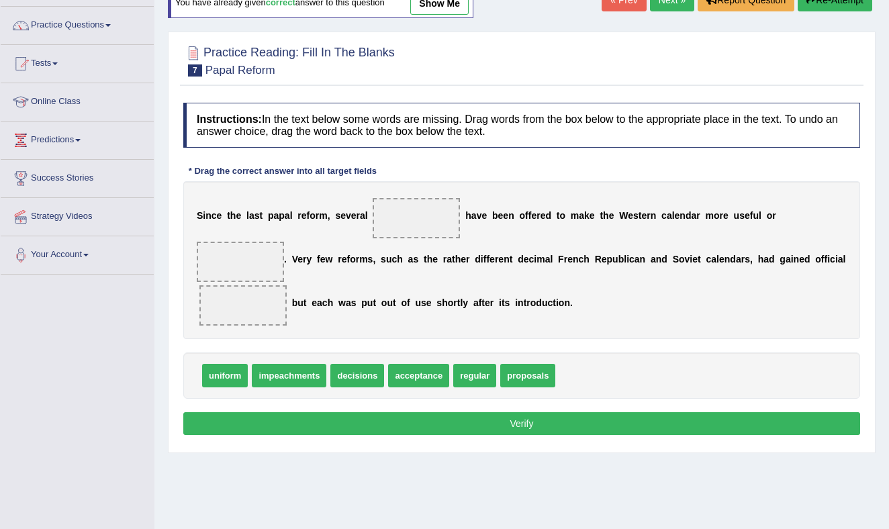
scroll to position [100, 0]
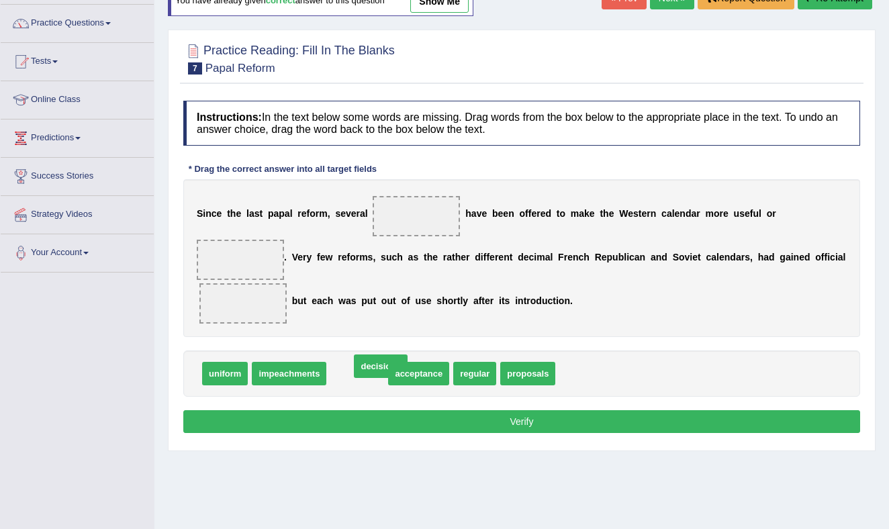
drag, startPoint x: 354, startPoint y: 375, endPoint x: 357, endPoint y: 384, distance: 10.0
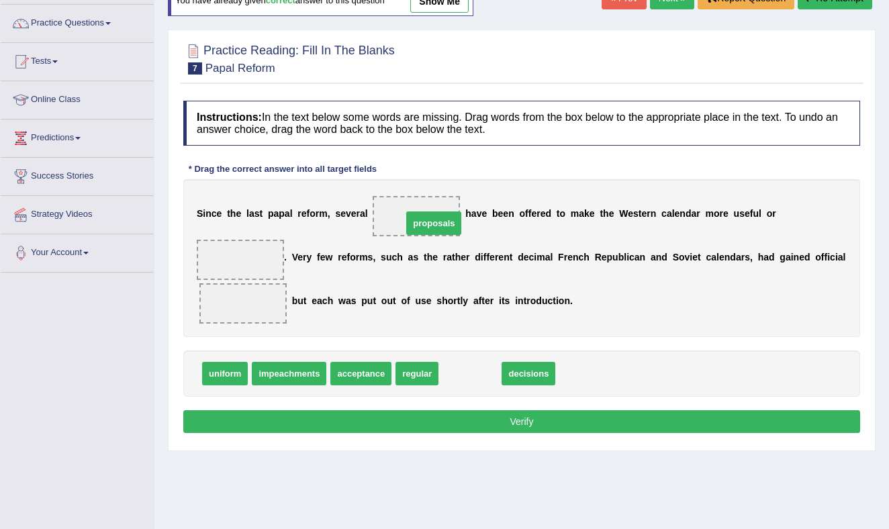
drag, startPoint x: 482, startPoint y: 377, endPoint x: 446, endPoint y: 225, distance: 156.1
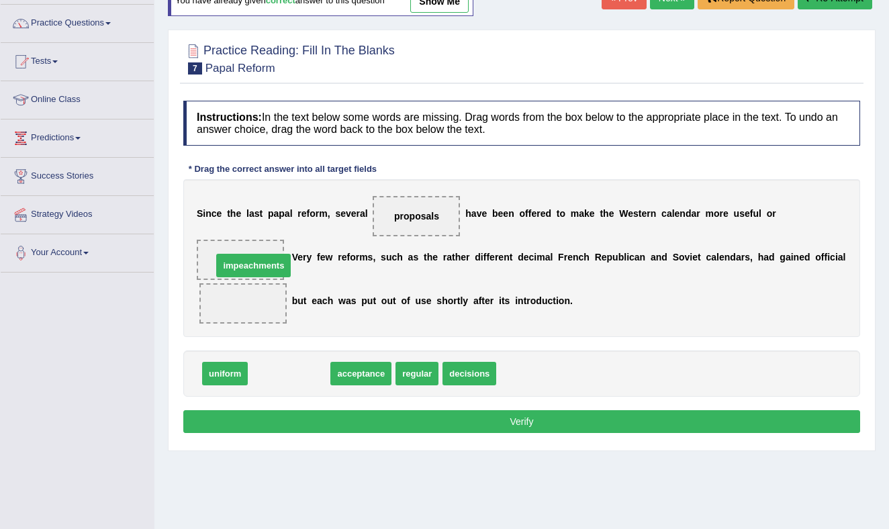
drag, startPoint x: 293, startPoint y: 377, endPoint x: 257, endPoint y: 270, distance: 113.4
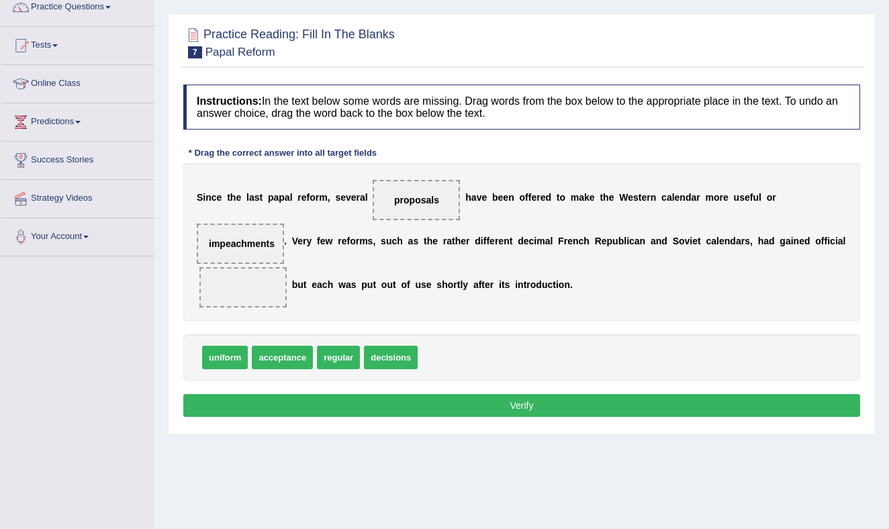
scroll to position [117, 0]
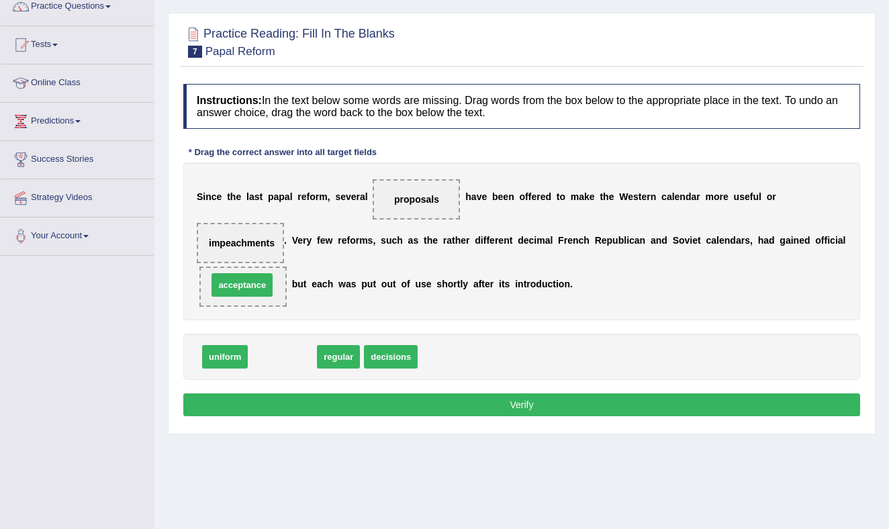
drag, startPoint x: 289, startPoint y: 361, endPoint x: 249, endPoint y: 289, distance: 81.8
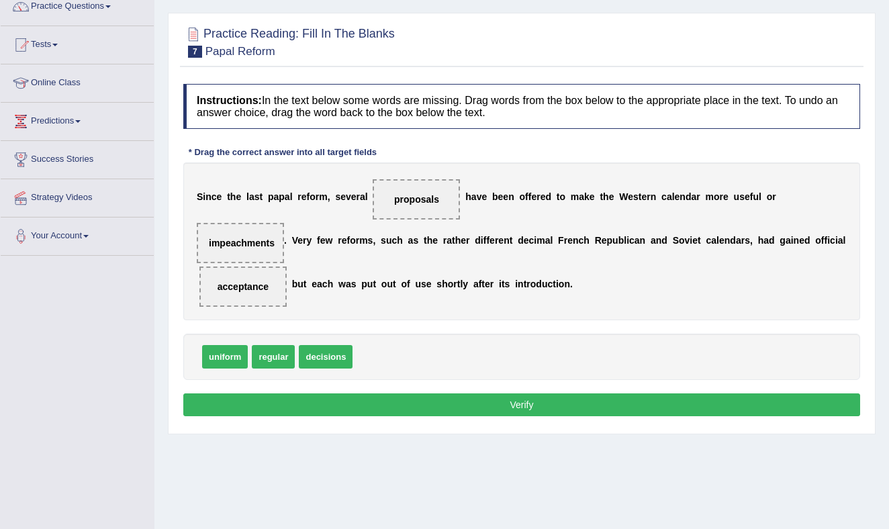
click at [497, 408] on button "Verify" at bounding box center [521, 405] width 677 height 23
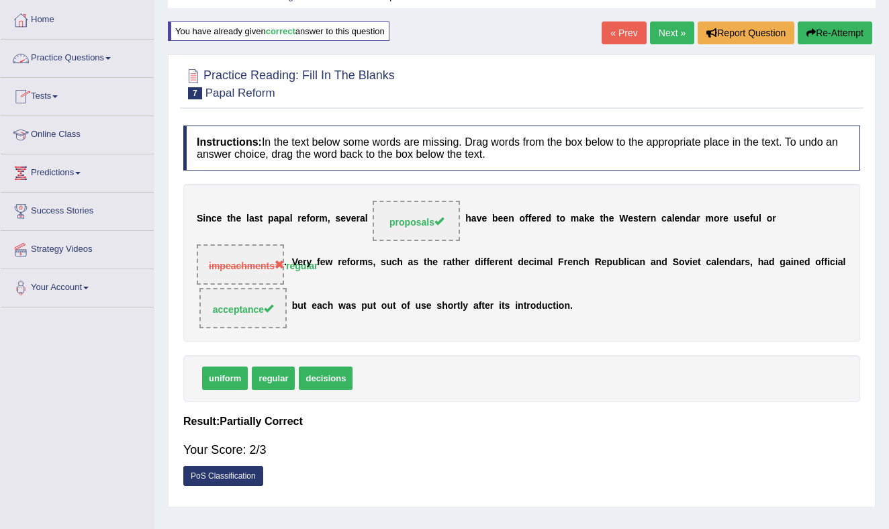
click at [83, 60] on link "Practice Questions" at bounding box center [77, 57] width 153 height 34
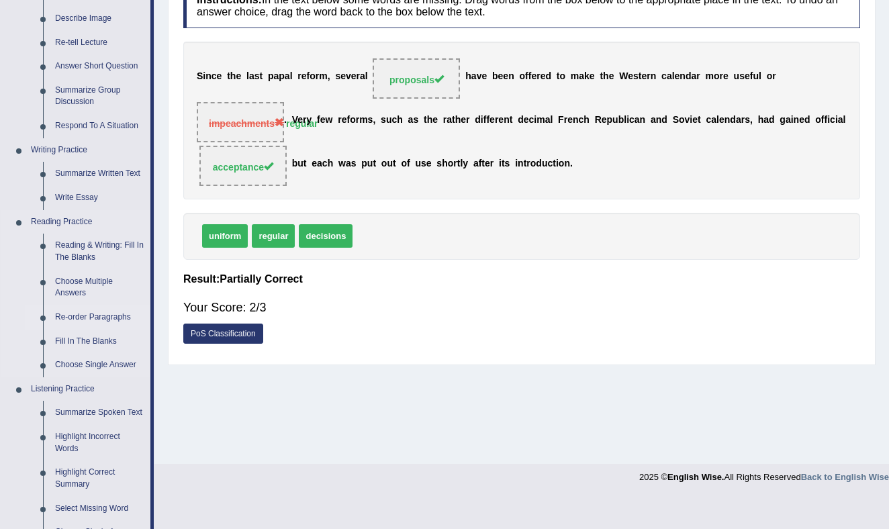
scroll to position [211, 0]
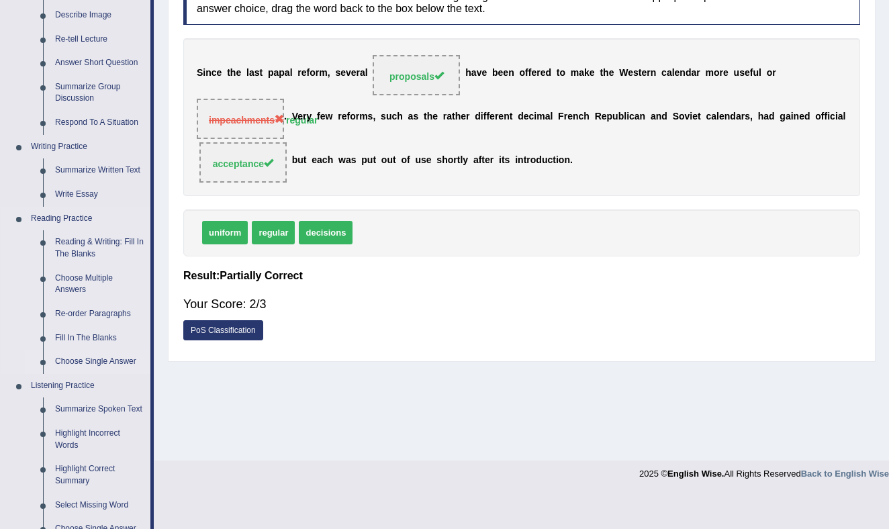
click at [81, 359] on link "Choose Single Answer" at bounding box center [99, 362] width 101 height 24
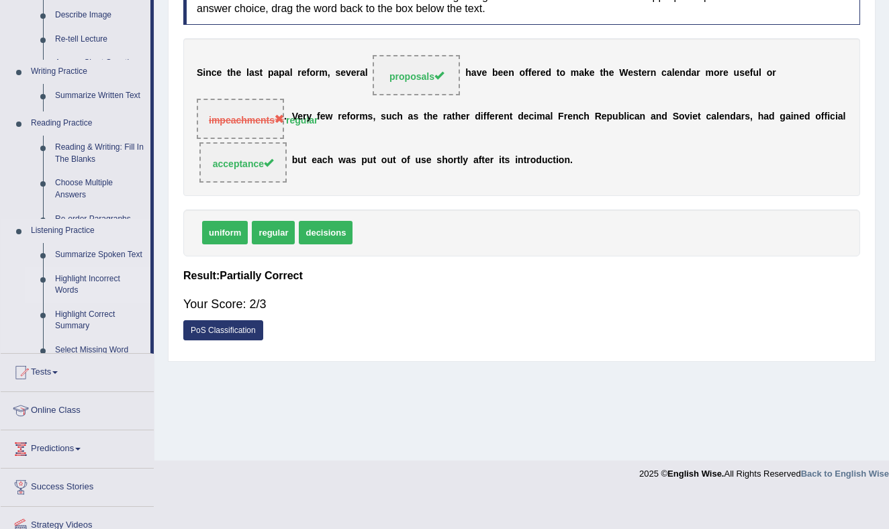
scroll to position [176, 0]
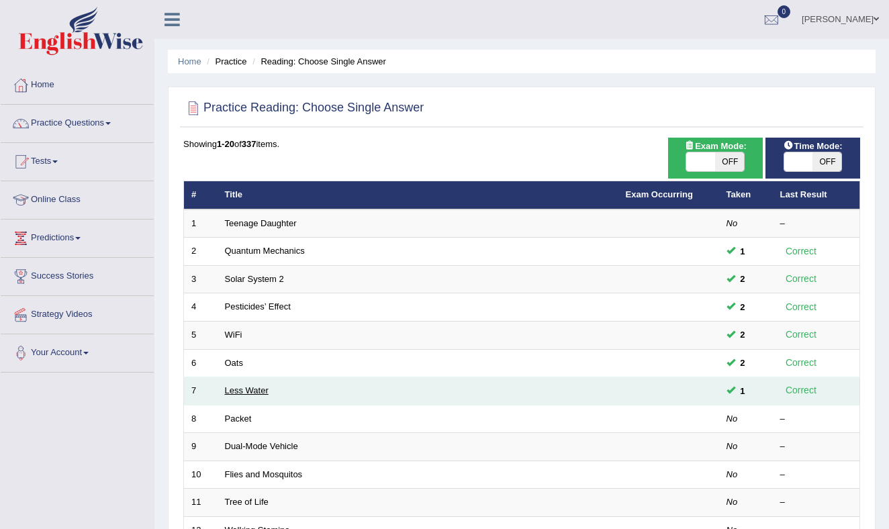
click at [238, 388] on link "Less Water" at bounding box center [247, 390] width 44 height 10
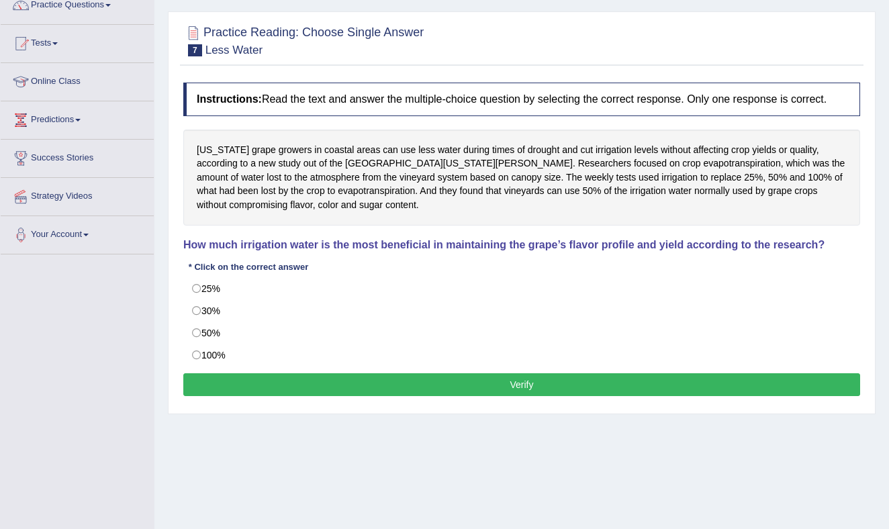
scroll to position [120, 0]
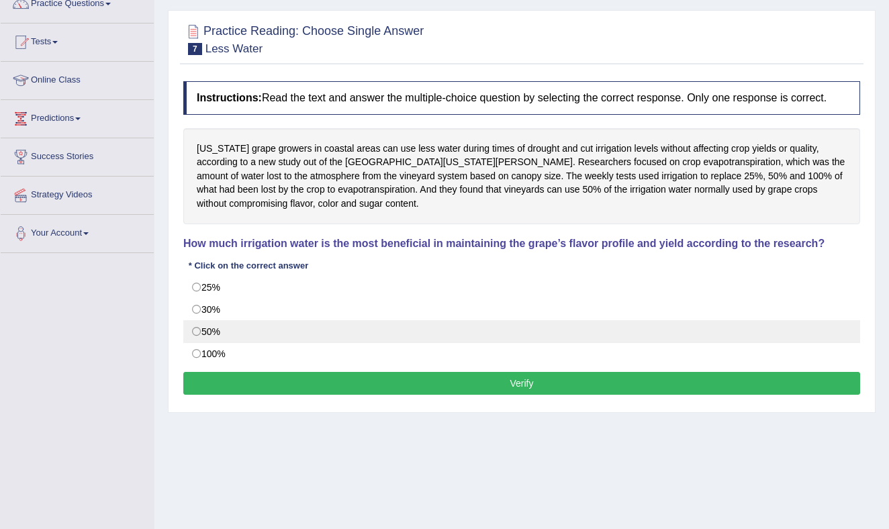
click at [193, 340] on label "50%" at bounding box center [521, 331] width 677 height 23
radio input "true"
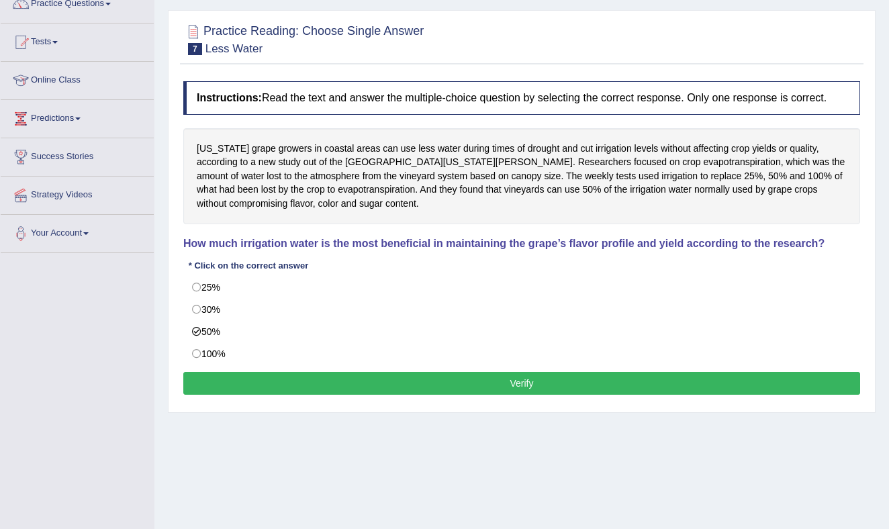
click at [350, 395] on button "Verify" at bounding box center [521, 383] width 677 height 23
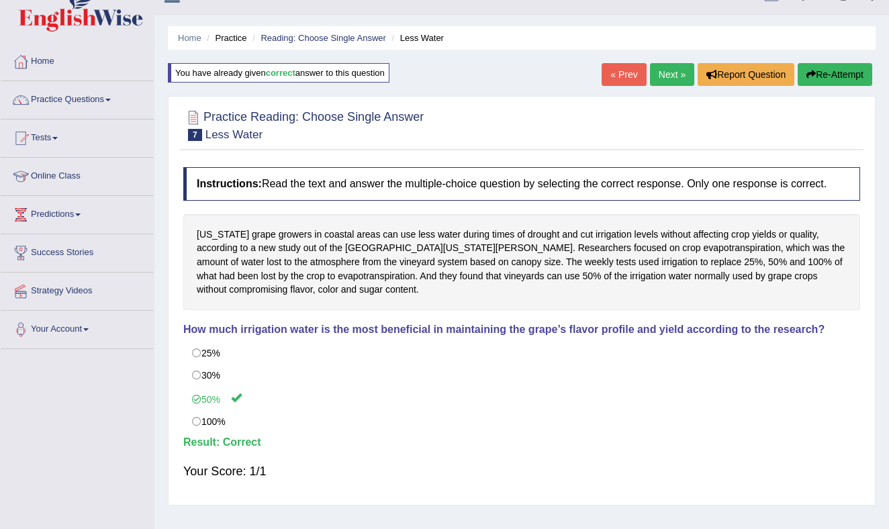
scroll to position [0, 0]
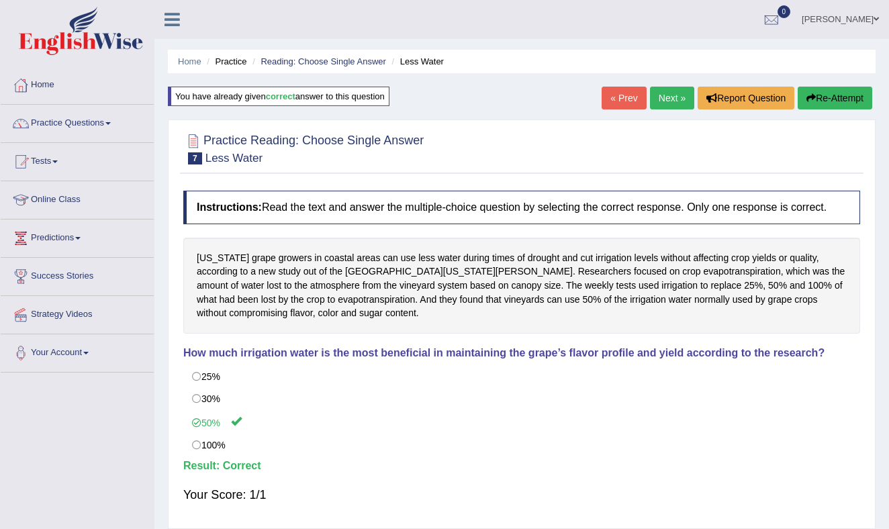
click at [666, 95] on link "Next »" at bounding box center [672, 98] width 44 height 23
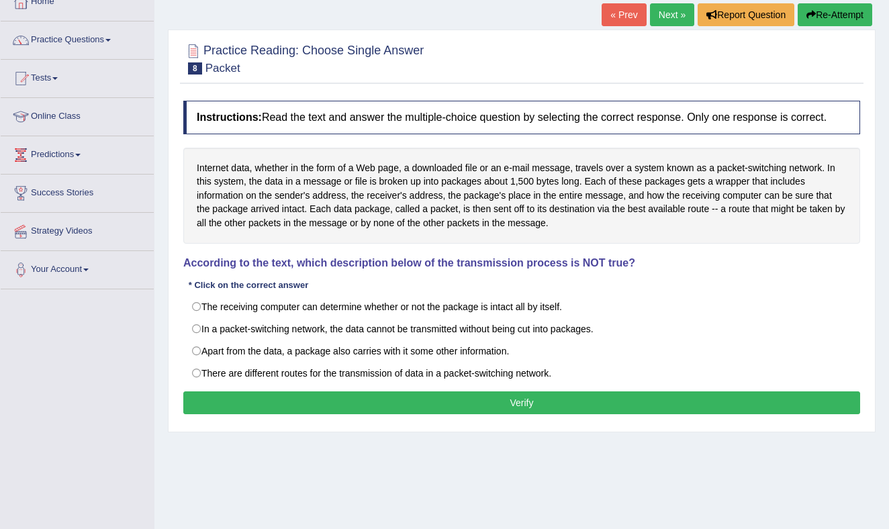
scroll to position [94, 0]
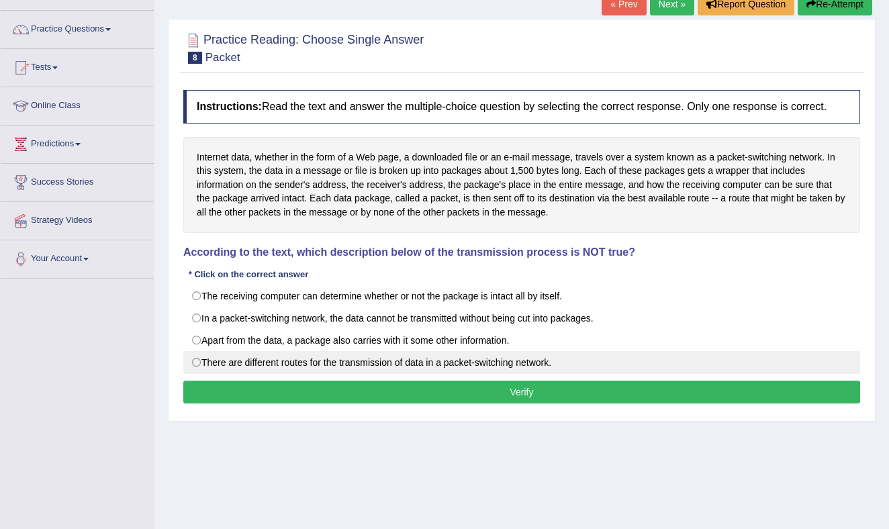
click at [195, 373] on label "There are different routes for the transmission of data in a packet-switching n…" at bounding box center [521, 362] width 677 height 23
radio input "true"
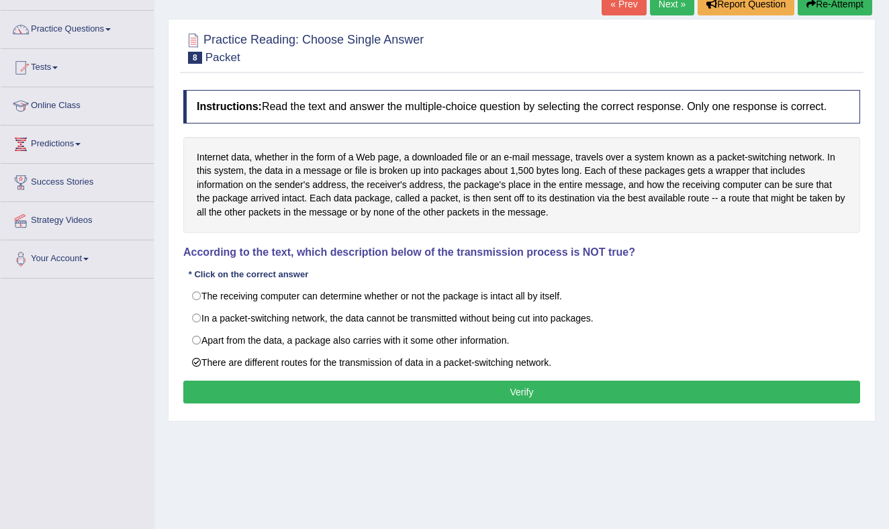
click at [412, 402] on button "Verify" at bounding box center [521, 392] width 677 height 23
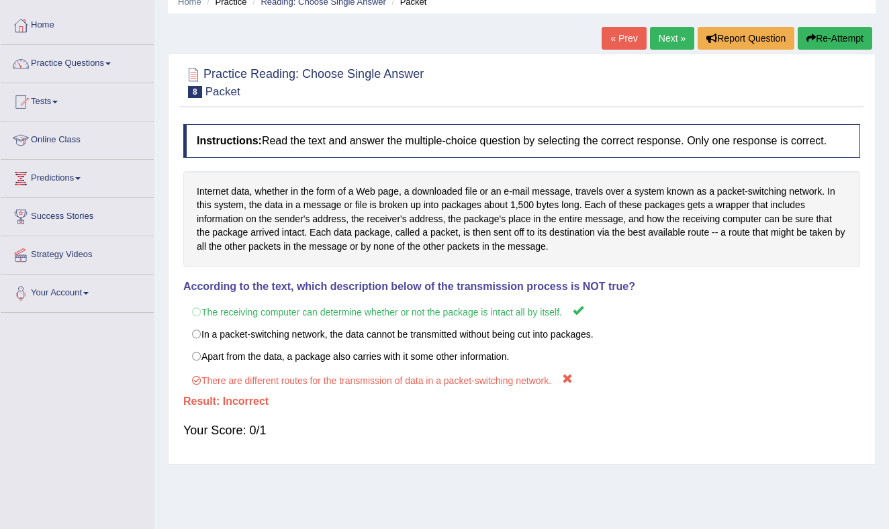
scroll to position [0, 0]
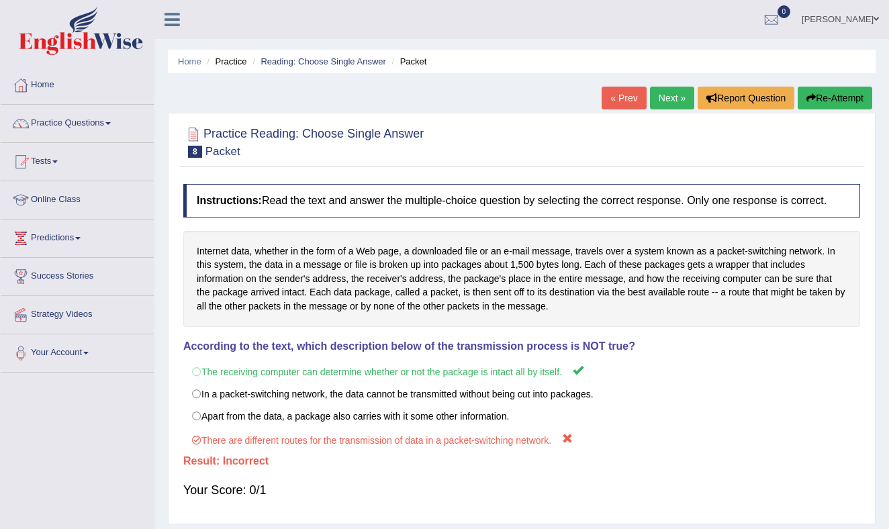
click at [661, 98] on link "Next »" at bounding box center [672, 98] width 44 height 23
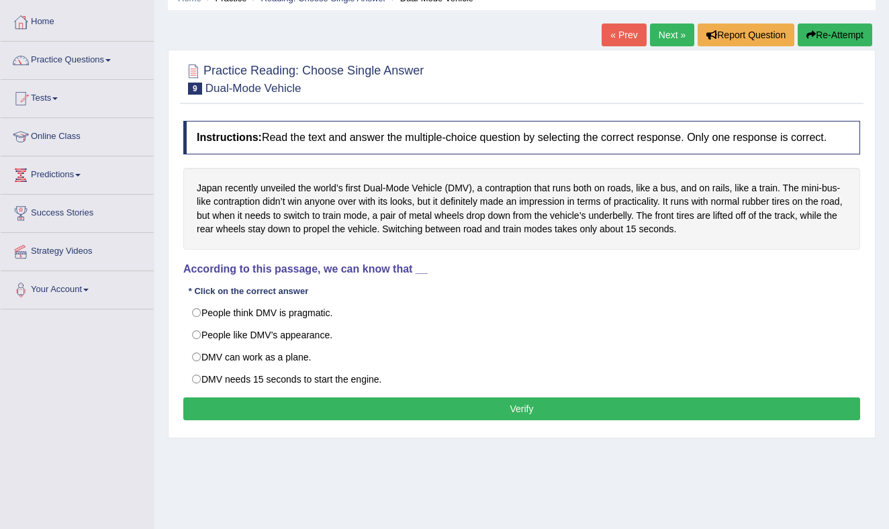
scroll to position [71, 0]
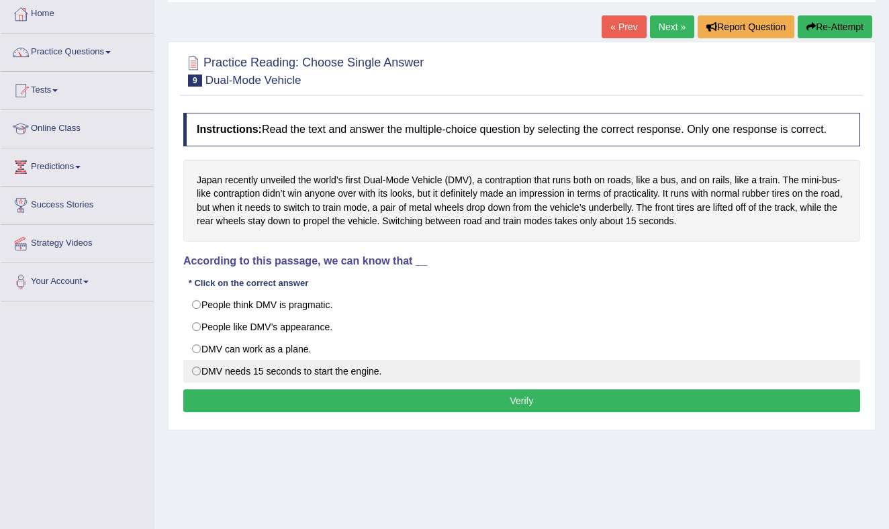
click at [193, 383] on label "DMV needs 15 seconds to start the engine." at bounding box center [521, 371] width 677 height 23
radio input "true"
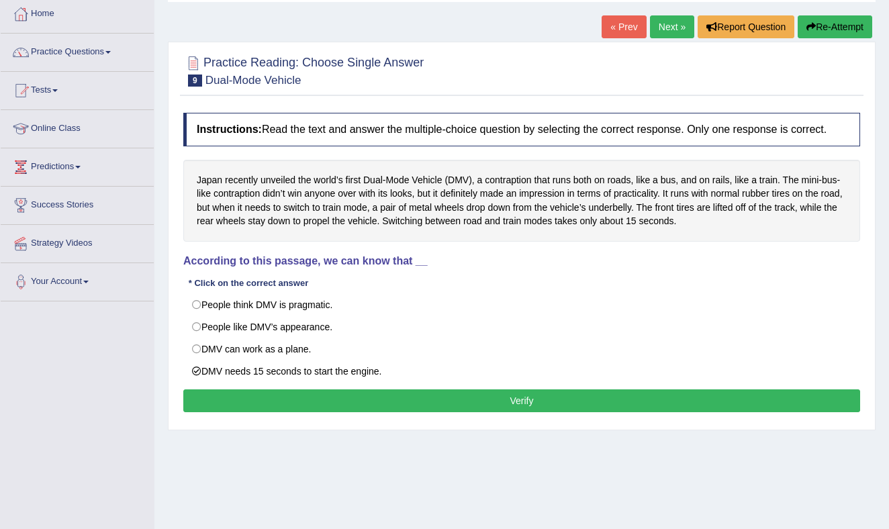
click at [394, 412] on button "Verify" at bounding box center [521, 401] width 677 height 23
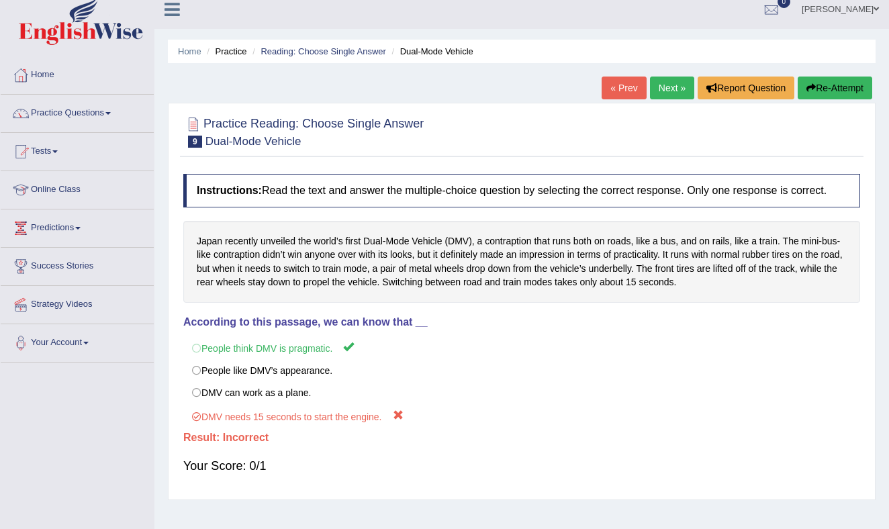
scroll to position [0, 0]
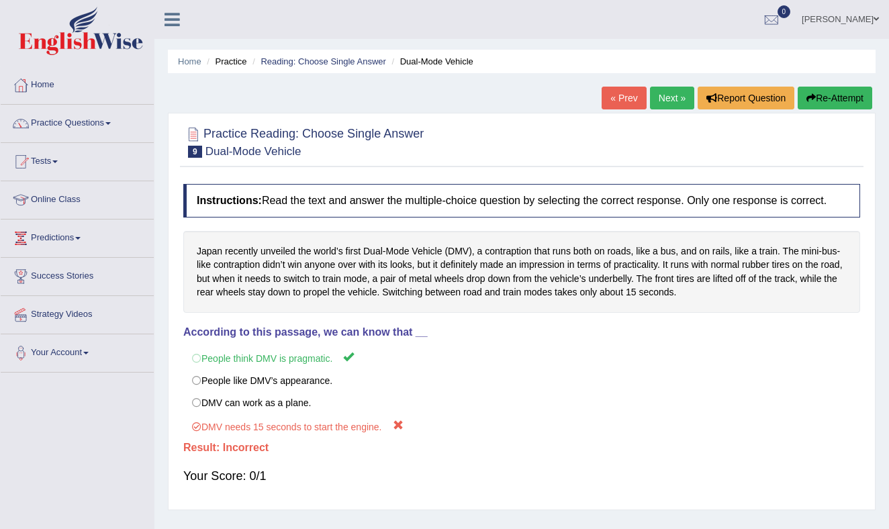
click at [627, 92] on link "« Prev" at bounding box center [624, 98] width 44 height 23
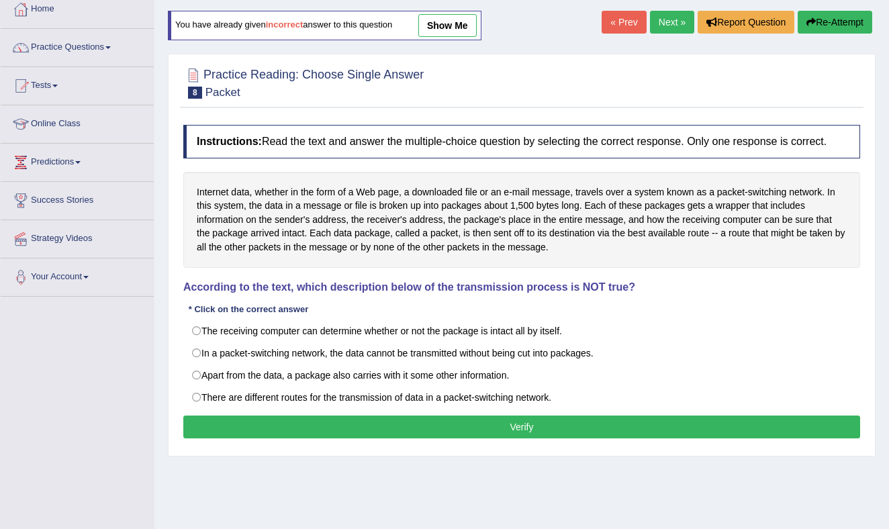
scroll to position [87, 0]
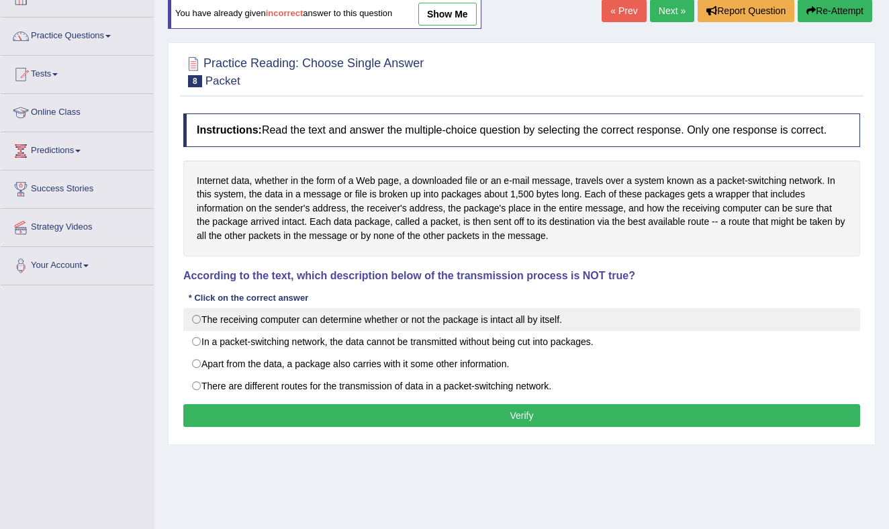
click at [197, 330] on label "The receiving computer can determine whether or not the package is intact all b…" at bounding box center [521, 319] width 677 height 23
radio input "true"
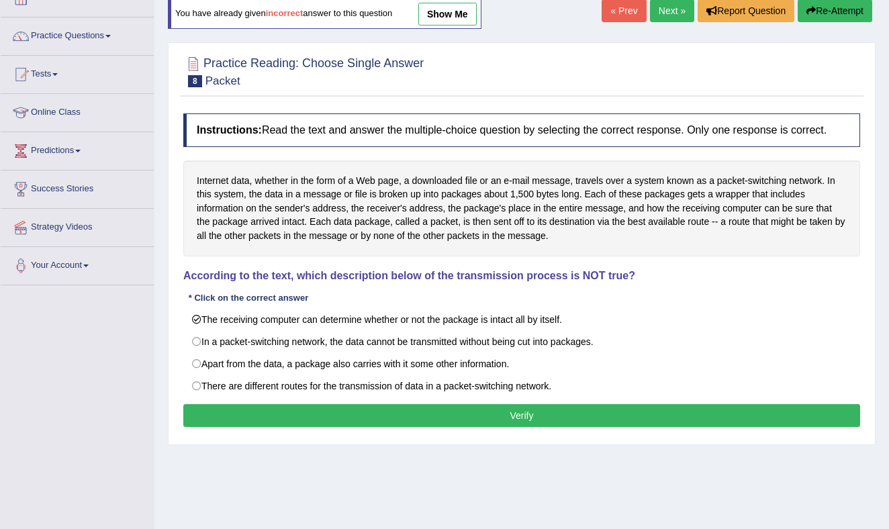
click at [457, 423] on button "Verify" at bounding box center [521, 415] width 677 height 23
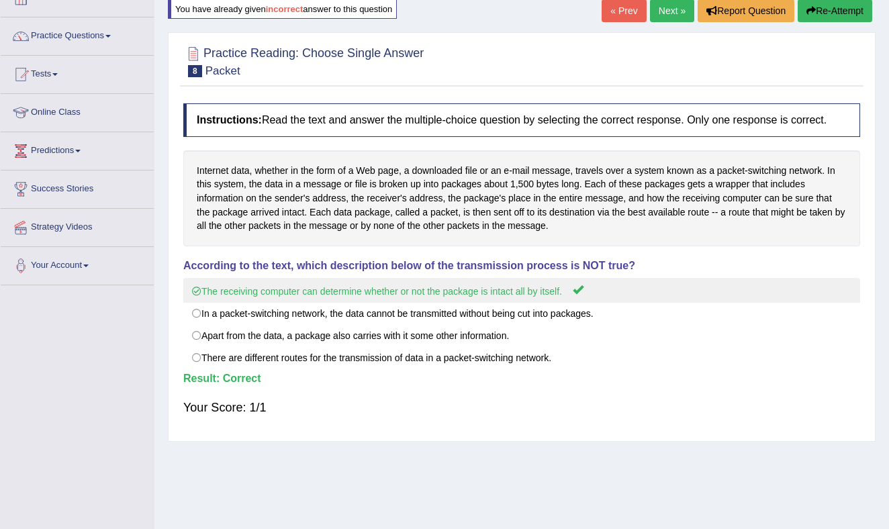
scroll to position [0, 0]
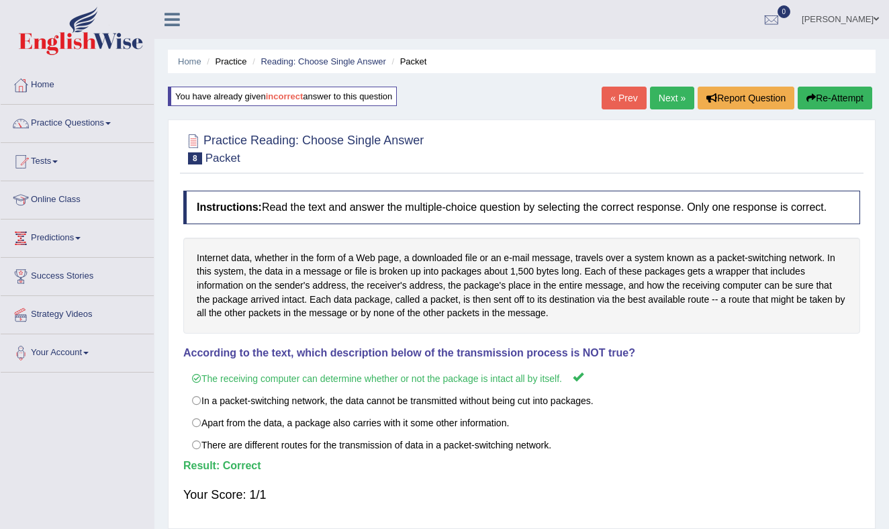
click at [668, 94] on link "Next »" at bounding box center [672, 98] width 44 height 23
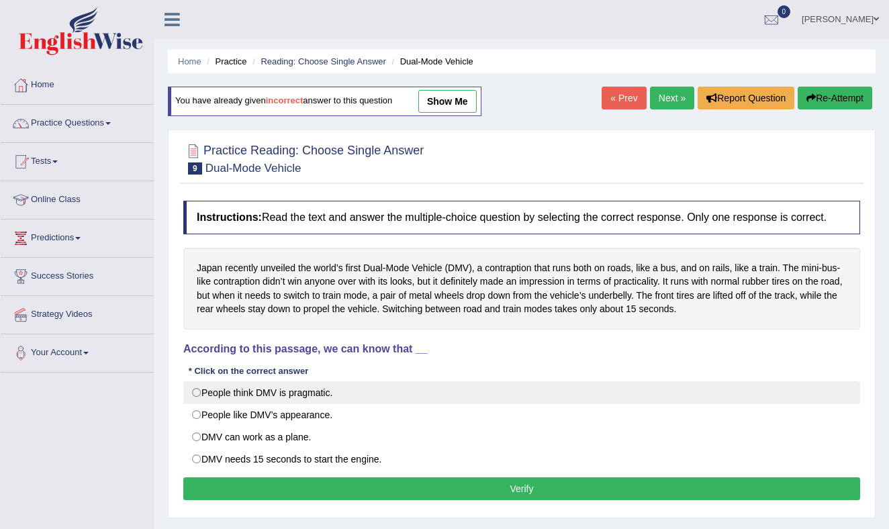
click at [195, 404] on label "People think DMV is pragmatic." at bounding box center [521, 392] width 677 height 23
radio input "true"
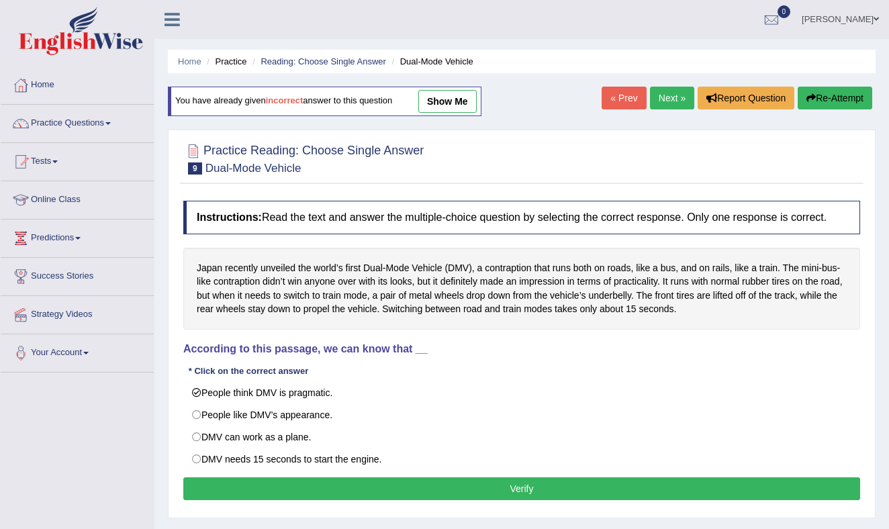
click at [425, 499] on button "Verify" at bounding box center [521, 489] width 677 height 23
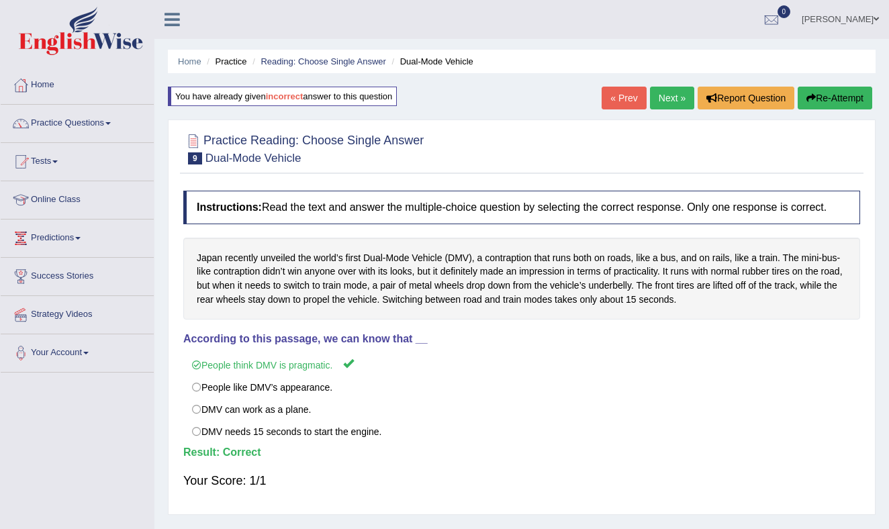
click at [666, 93] on link "Next »" at bounding box center [672, 98] width 44 height 23
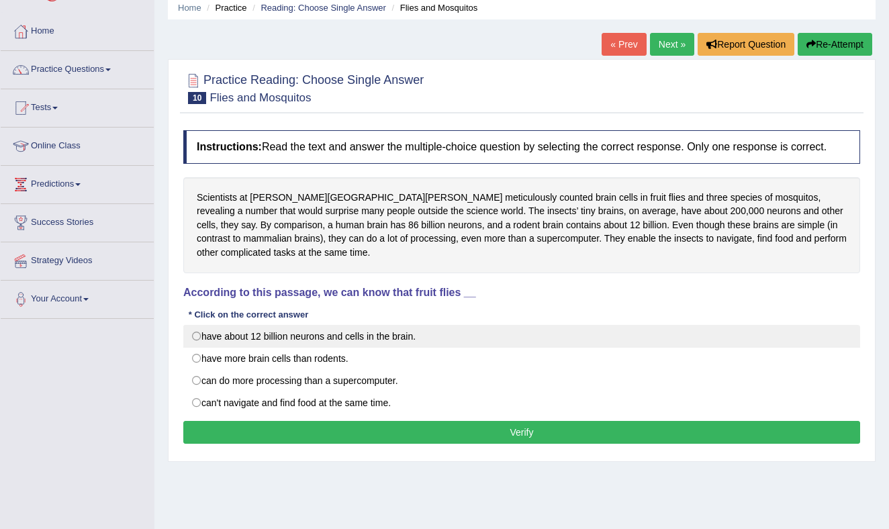
scroll to position [59, 0]
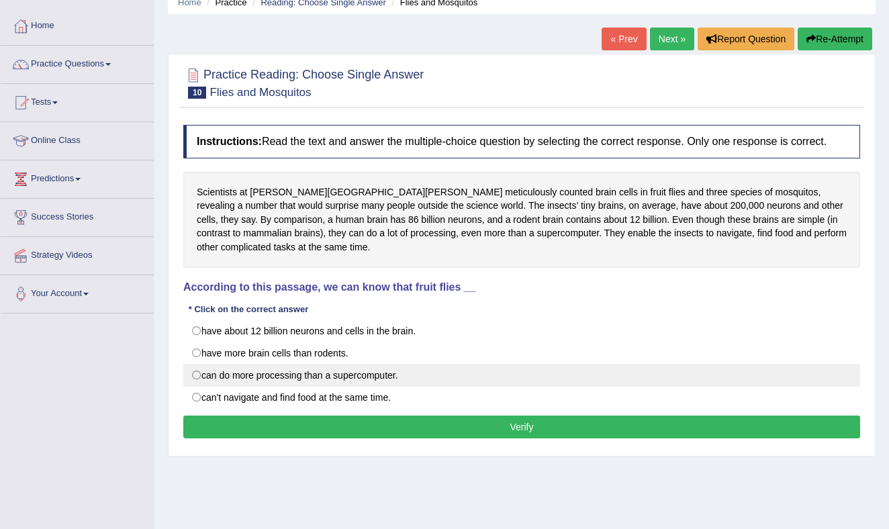
click at [195, 387] on label "can do more processing than a supercomputer." at bounding box center [521, 375] width 677 height 23
radio input "true"
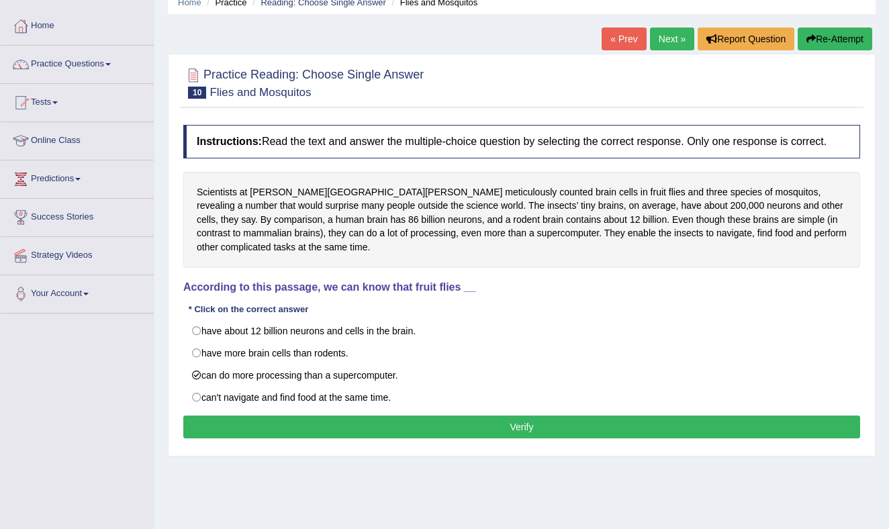
click at [388, 430] on button "Verify" at bounding box center [521, 427] width 677 height 23
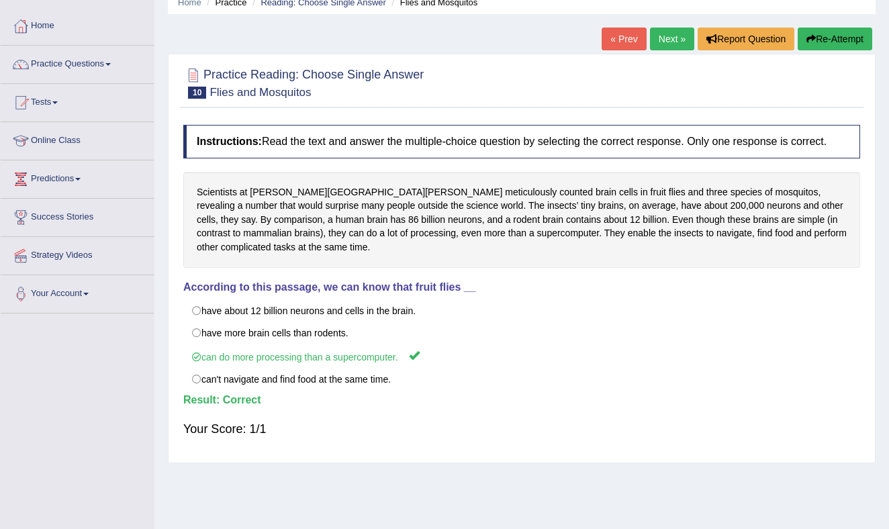
scroll to position [0, 0]
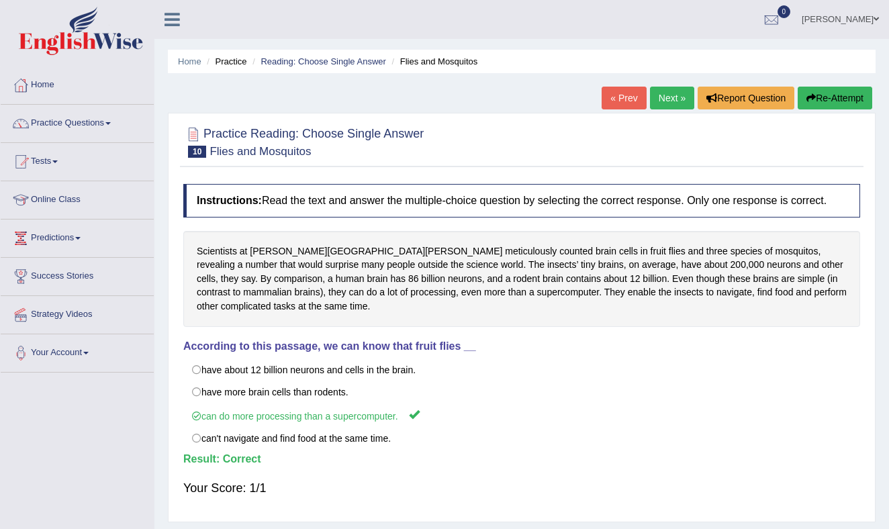
click at [664, 93] on link "Next »" at bounding box center [672, 98] width 44 height 23
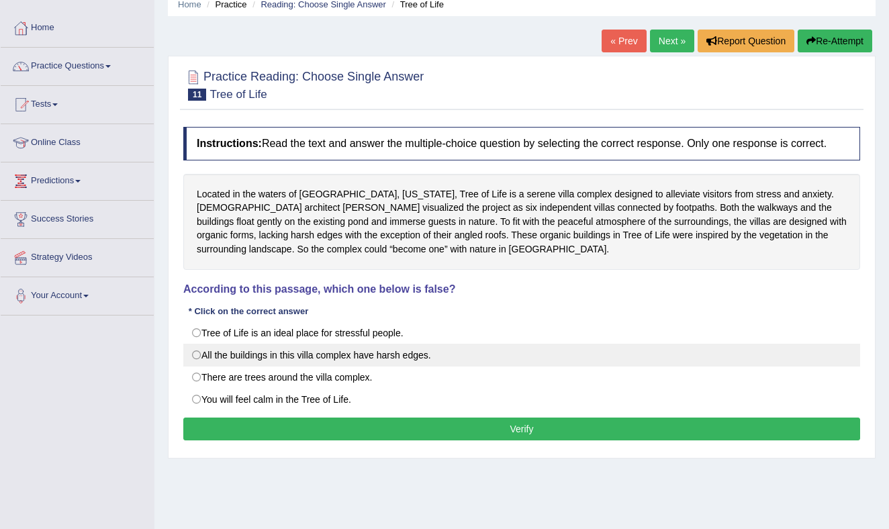
scroll to position [58, 0]
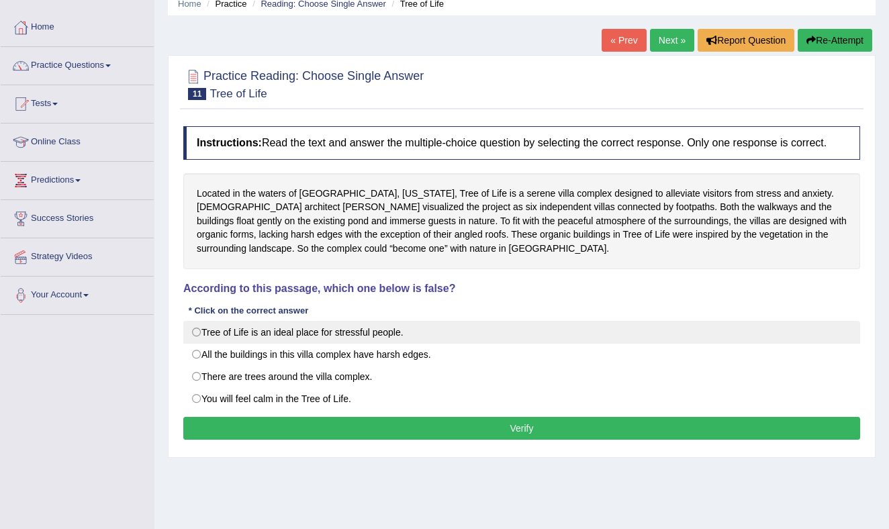
click at [199, 344] on label "Tree of Life is an ideal place for stressful people." at bounding box center [521, 332] width 677 height 23
radio input "true"
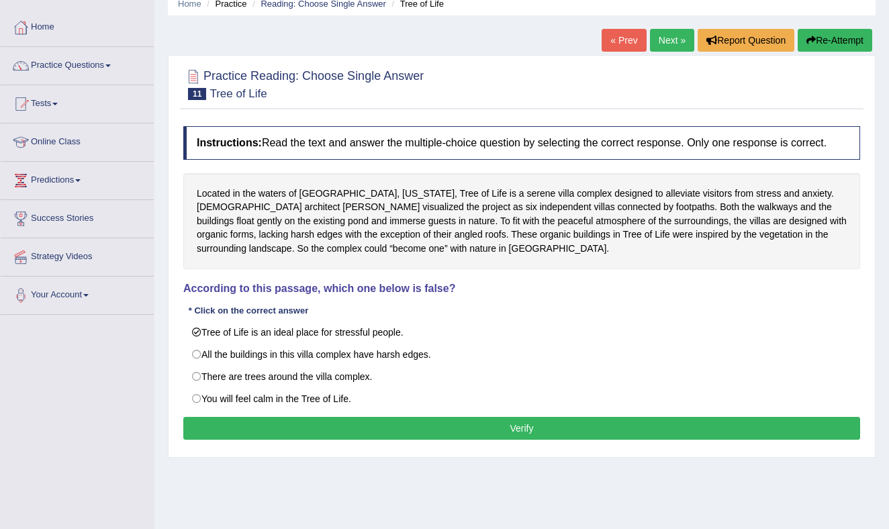
click at [477, 440] on button "Verify" at bounding box center [521, 428] width 677 height 23
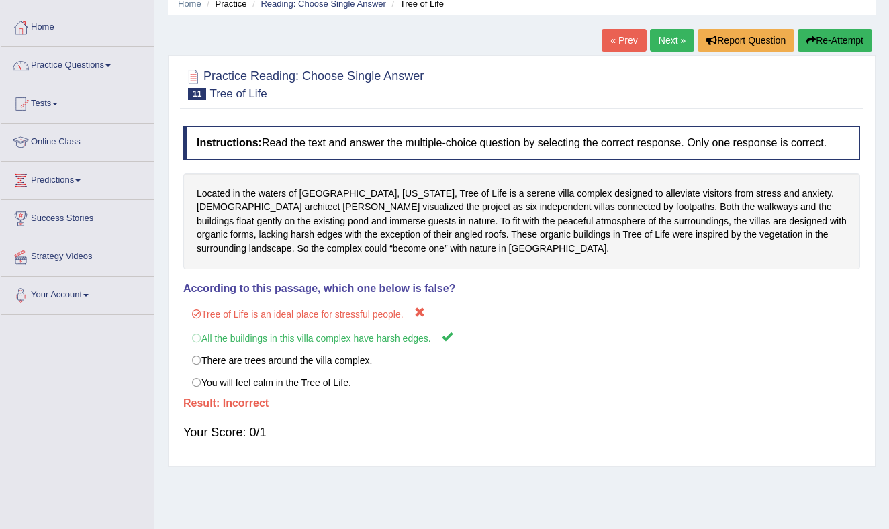
click at [626, 40] on link "« Prev" at bounding box center [624, 40] width 44 height 23
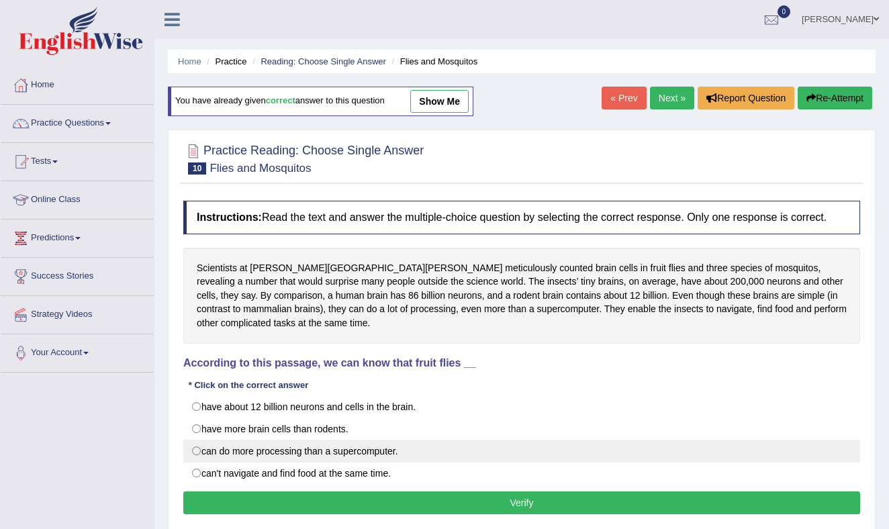
click at [197, 463] on label "can do more processing than a supercomputer." at bounding box center [521, 451] width 677 height 23
radio input "true"
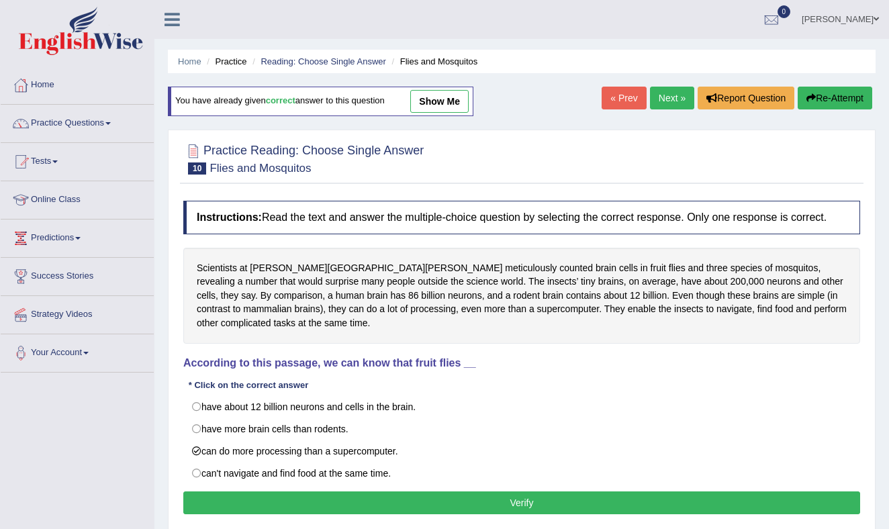
click at [381, 514] on button "Verify" at bounding box center [521, 503] width 677 height 23
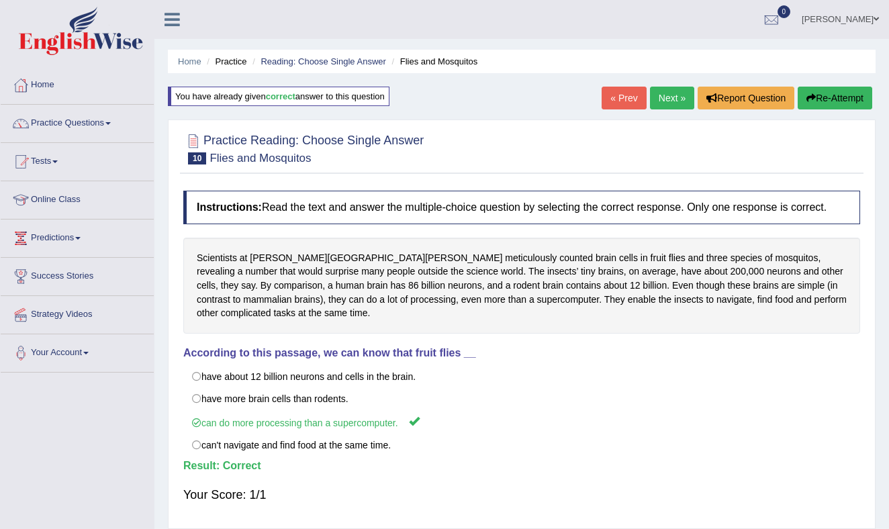
click at [659, 93] on link "Next »" at bounding box center [672, 98] width 44 height 23
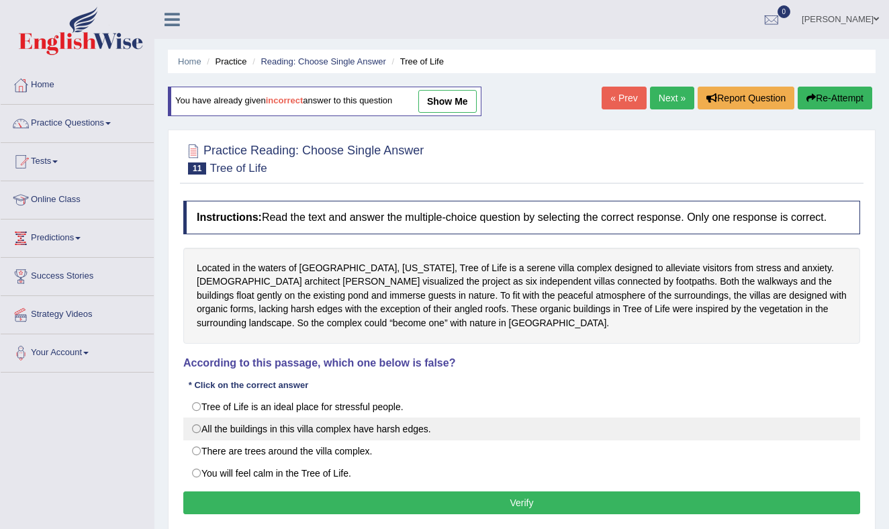
click at [197, 438] on label "All the buildings in this villa complex have harsh edges." at bounding box center [521, 429] width 677 height 23
radio input "true"
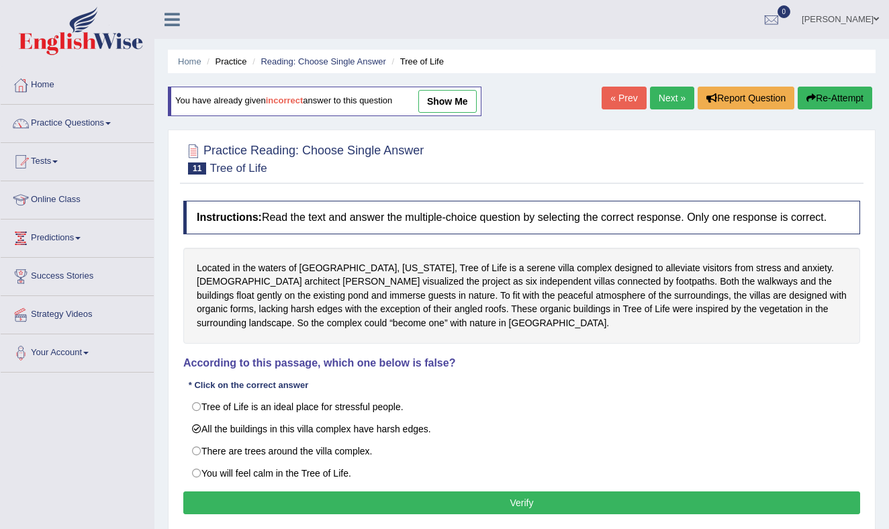
click at [450, 512] on button "Verify" at bounding box center [521, 503] width 677 height 23
